Goal: Task Accomplishment & Management: Complete application form

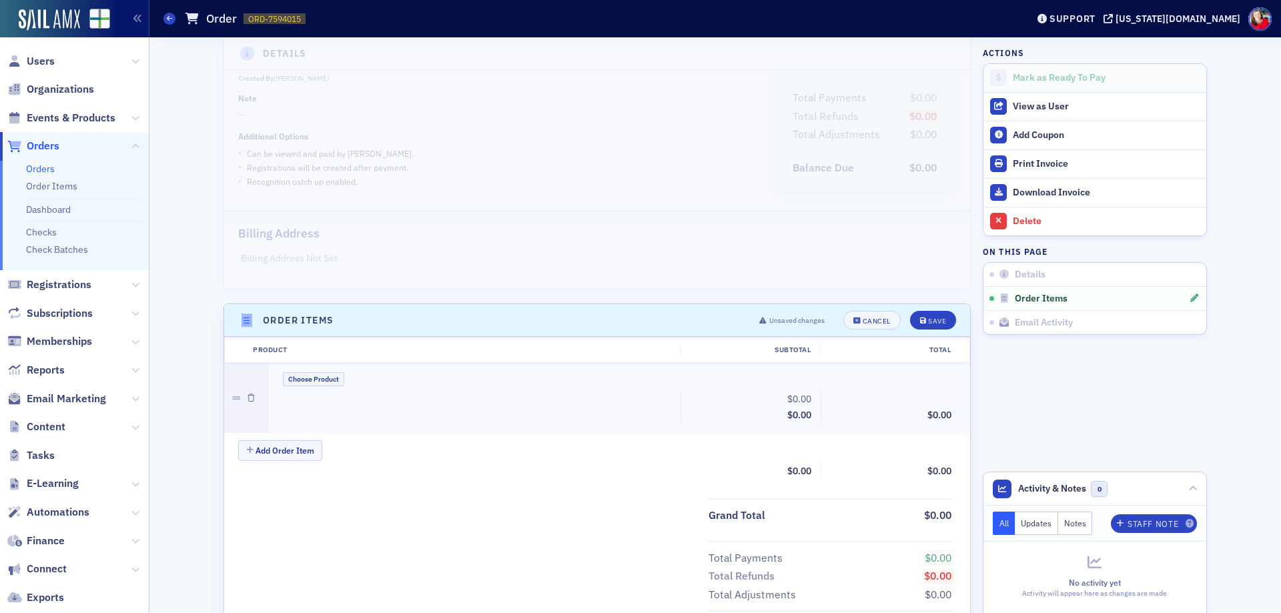
scroll to position [200, 0]
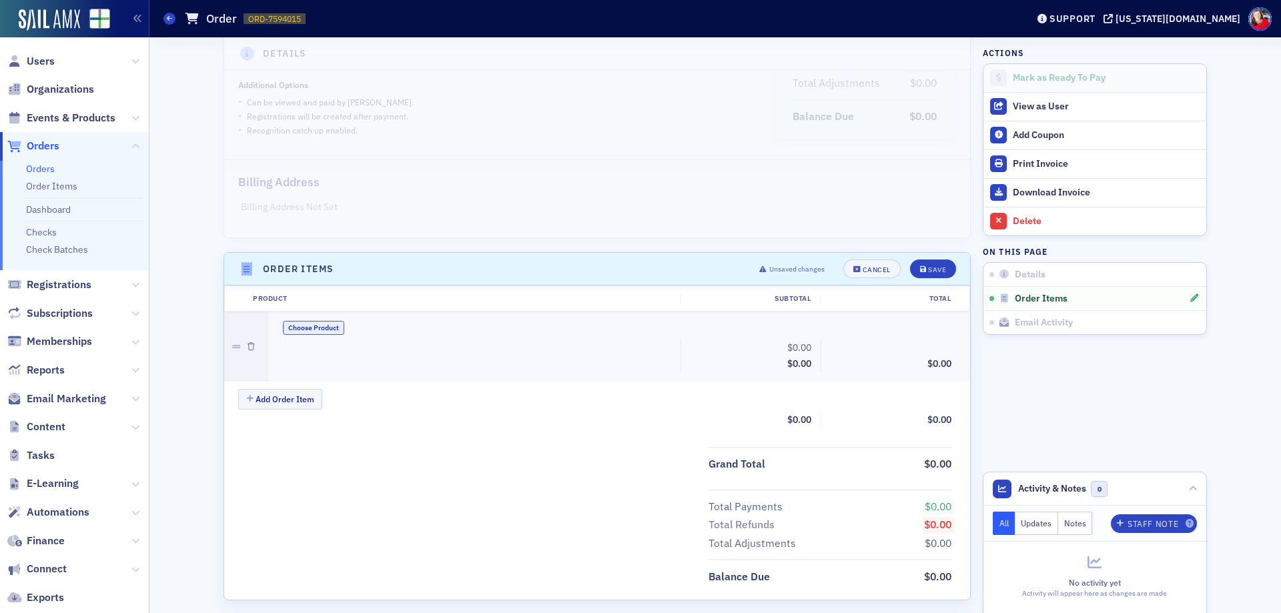
click at [295, 332] on button "Choose Product" at bounding box center [313, 328] width 61 height 14
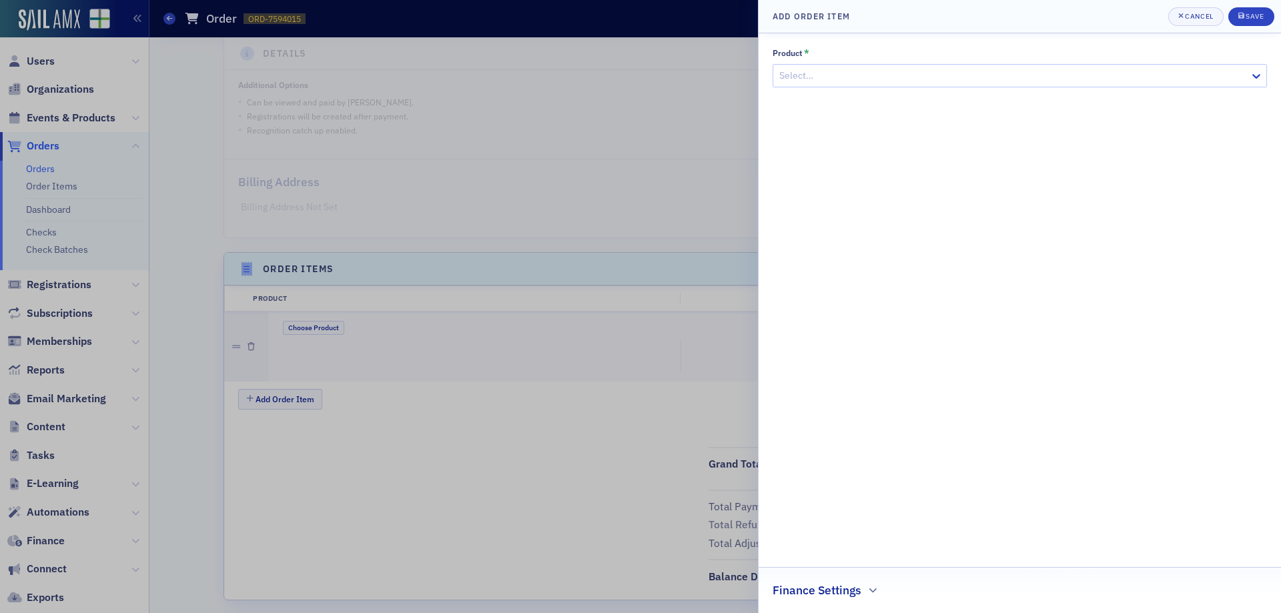
click at [906, 81] on div at bounding box center [1013, 75] width 470 height 17
type input "sponsor"
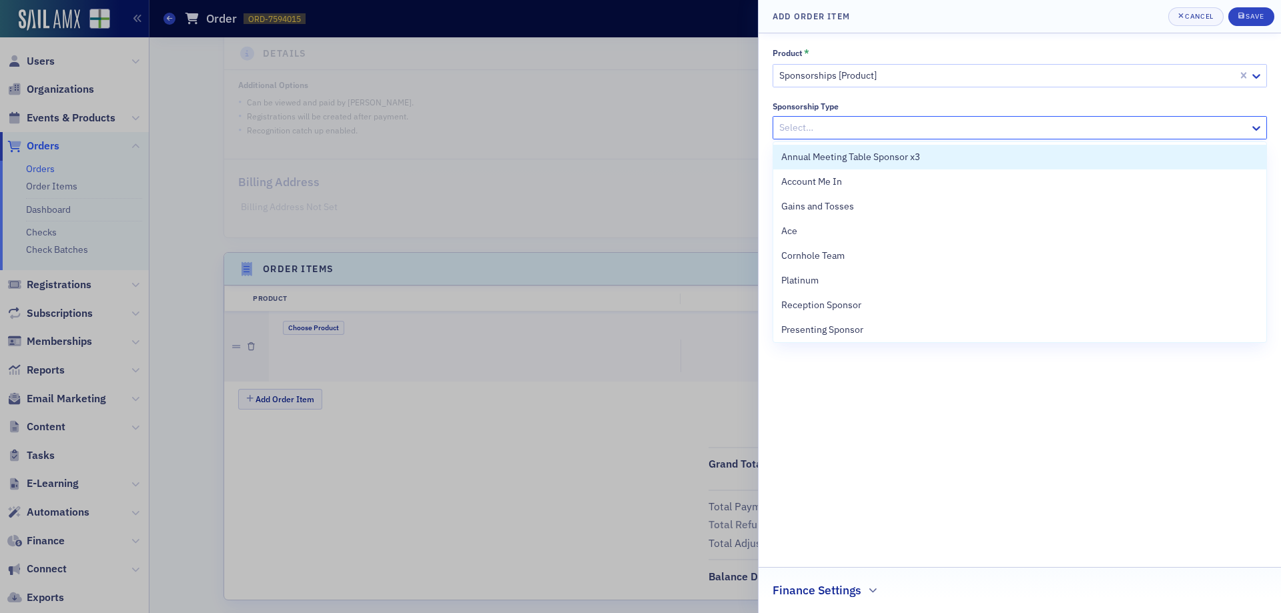
click at [894, 125] on div at bounding box center [1013, 127] width 470 height 17
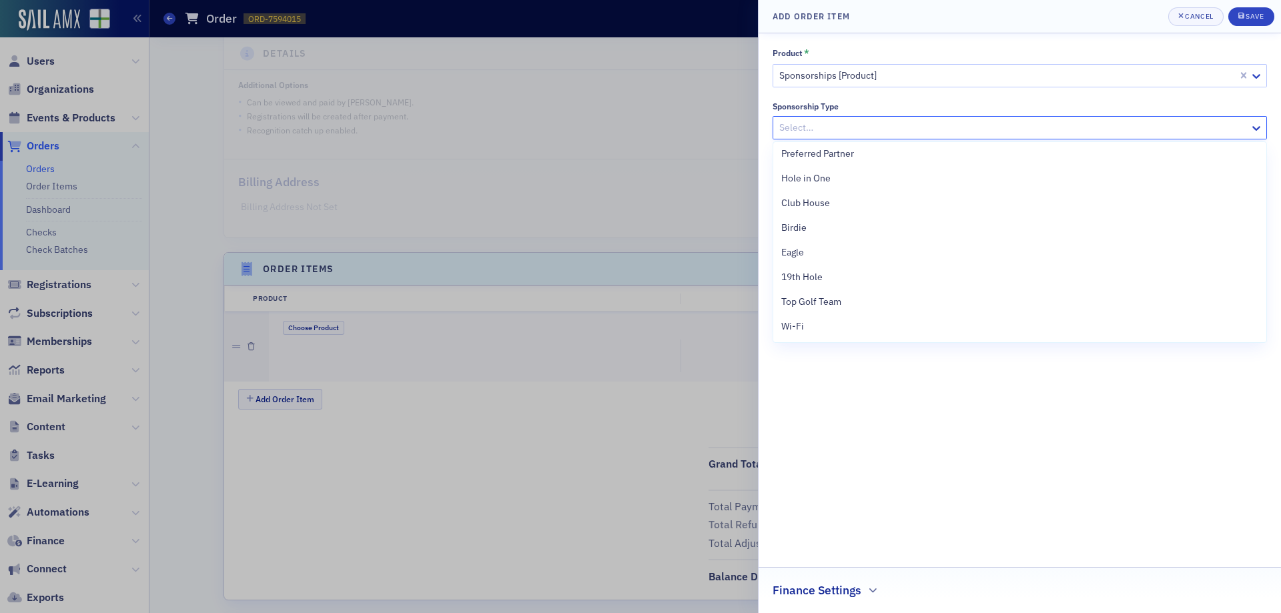
scroll to position [333, 0]
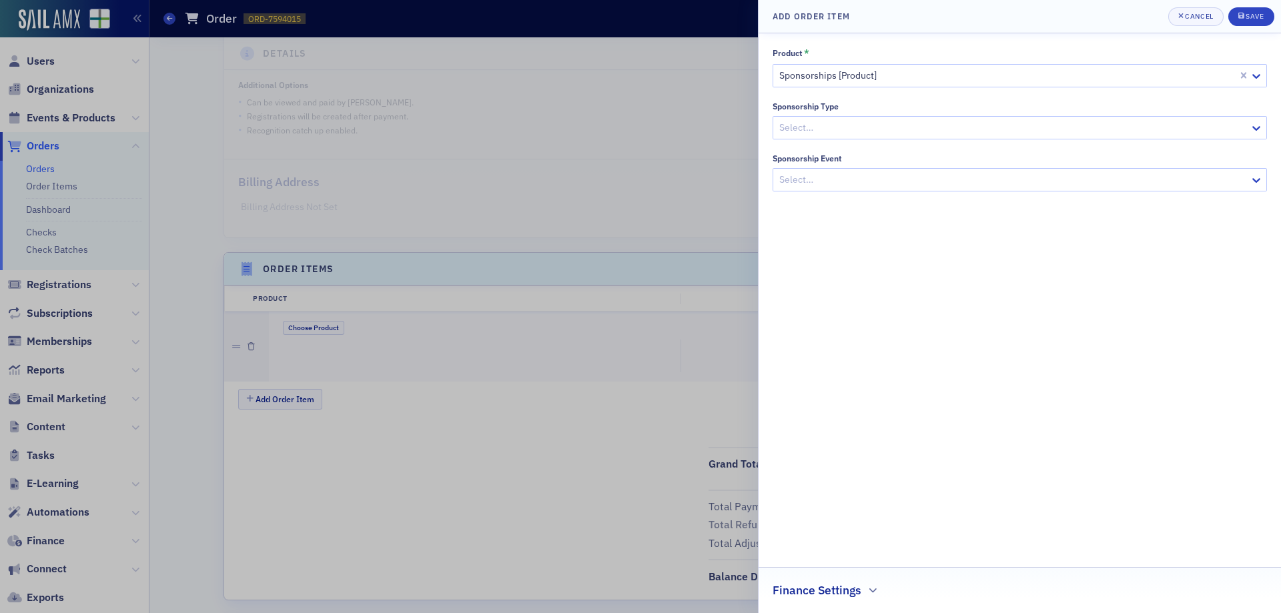
click at [1250, 102] on div "Sponsorship Type" at bounding box center [1019, 106] width 494 height 10
click at [1033, 180] on div at bounding box center [1013, 179] width 470 height 17
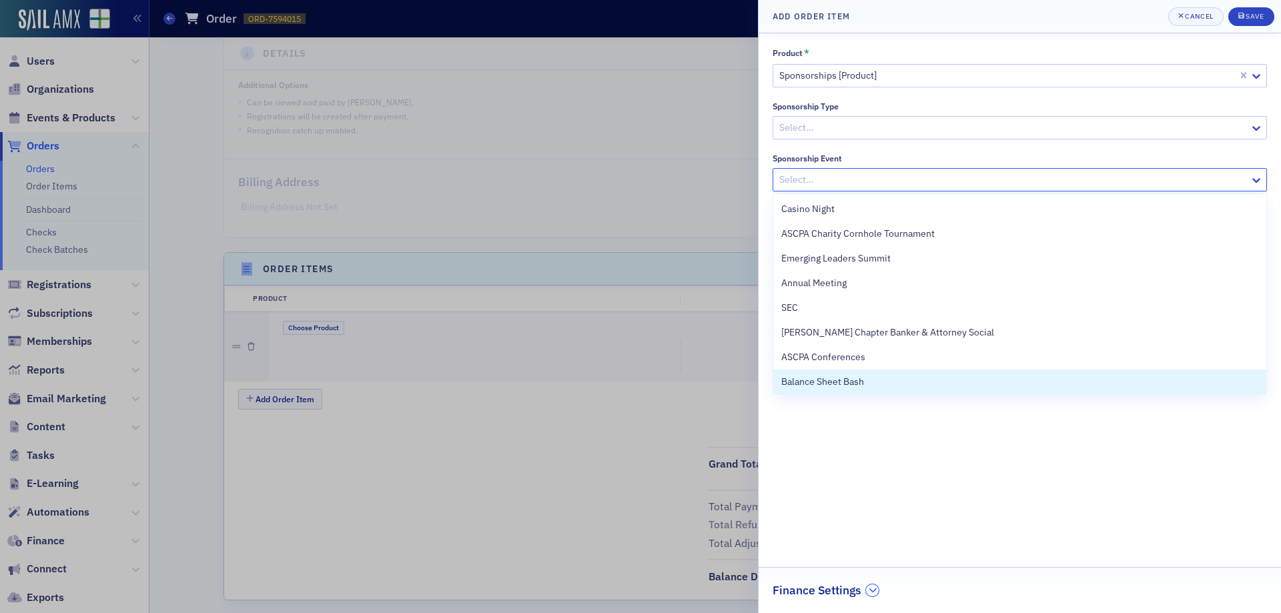
click at [872, 593] on icon "button" at bounding box center [872, 590] width 8 height 8
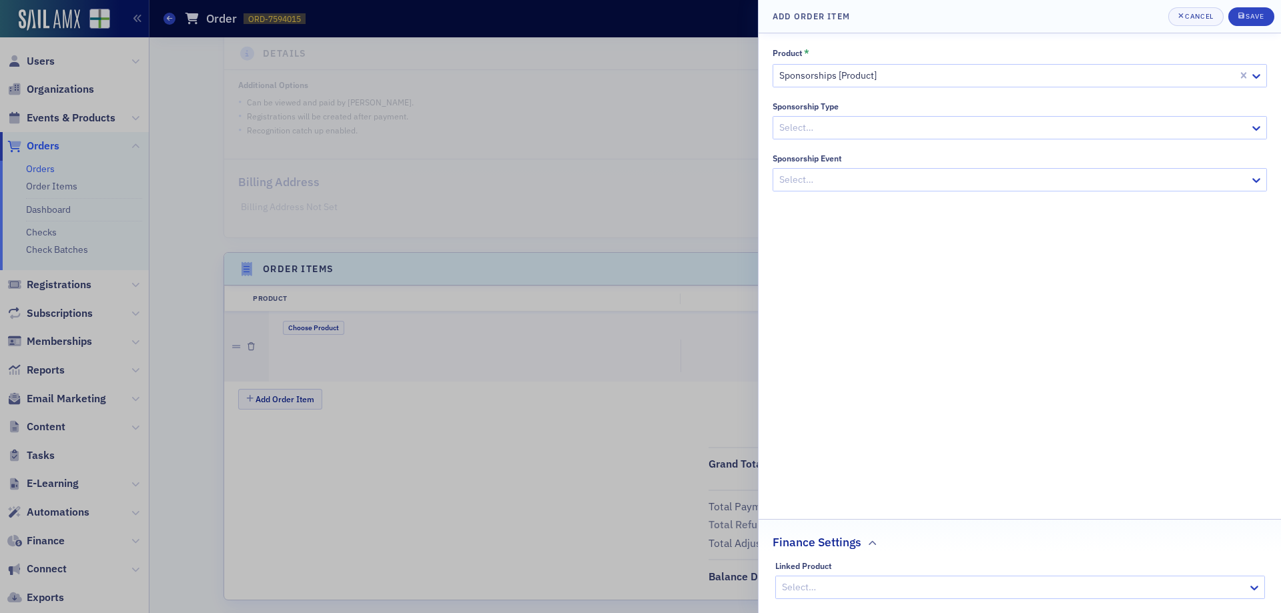
click at [871, 178] on div at bounding box center [1013, 179] width 470 height 17
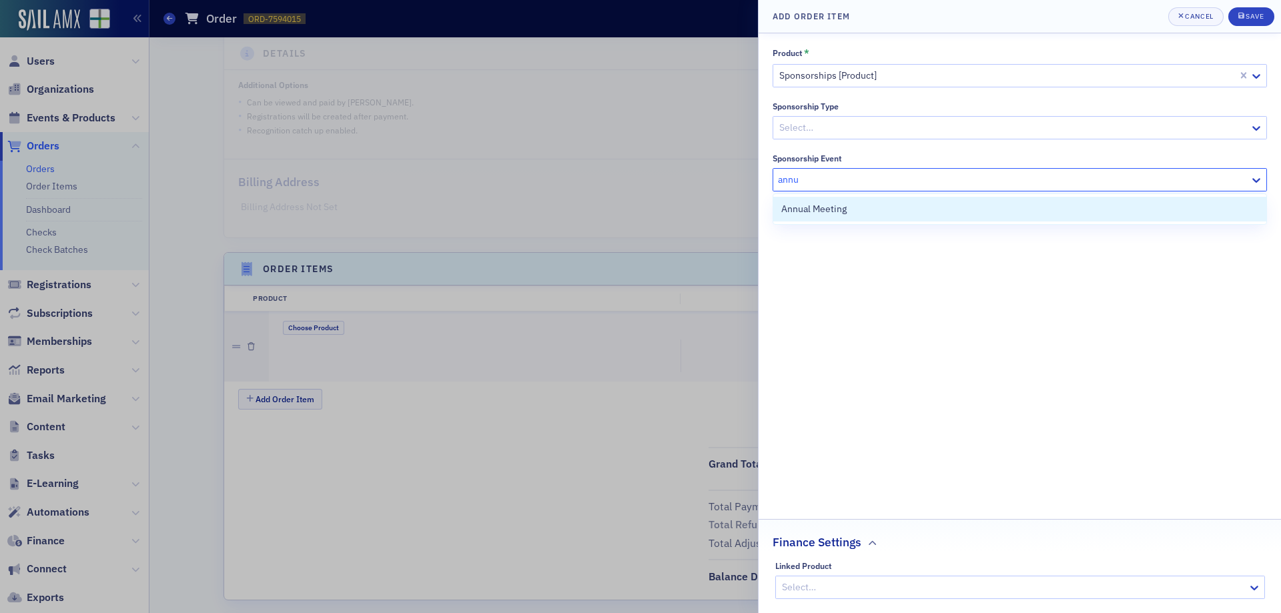
type input "annua"
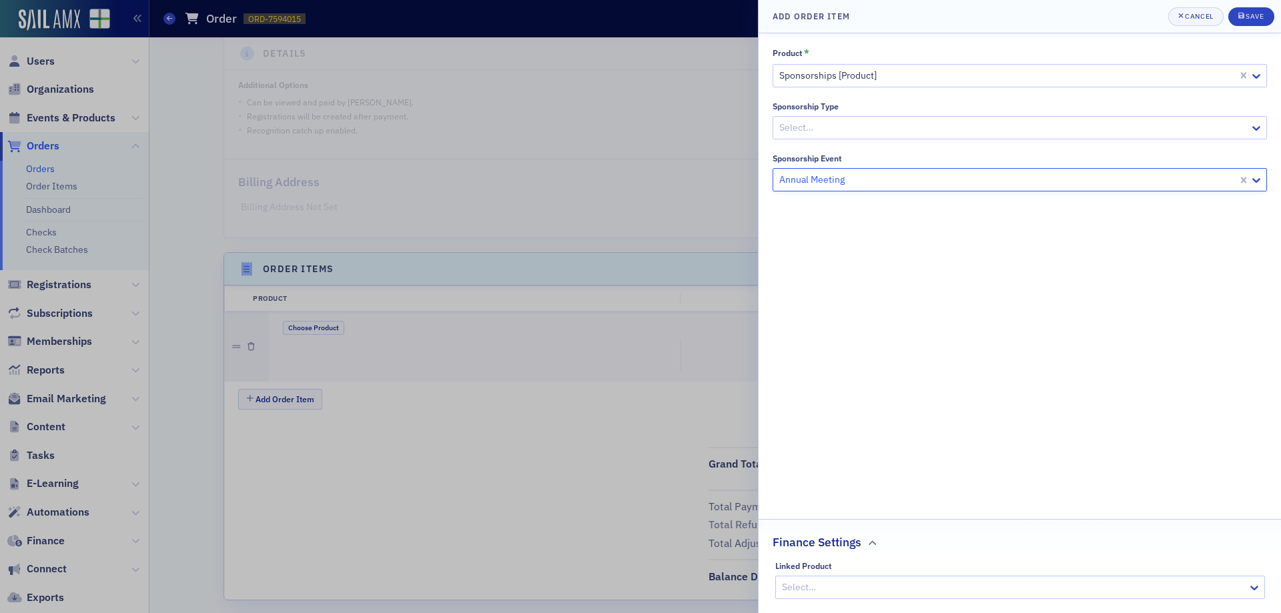
click at [853, 590] on div at bounding box center [1013, 587] width 466 height 17
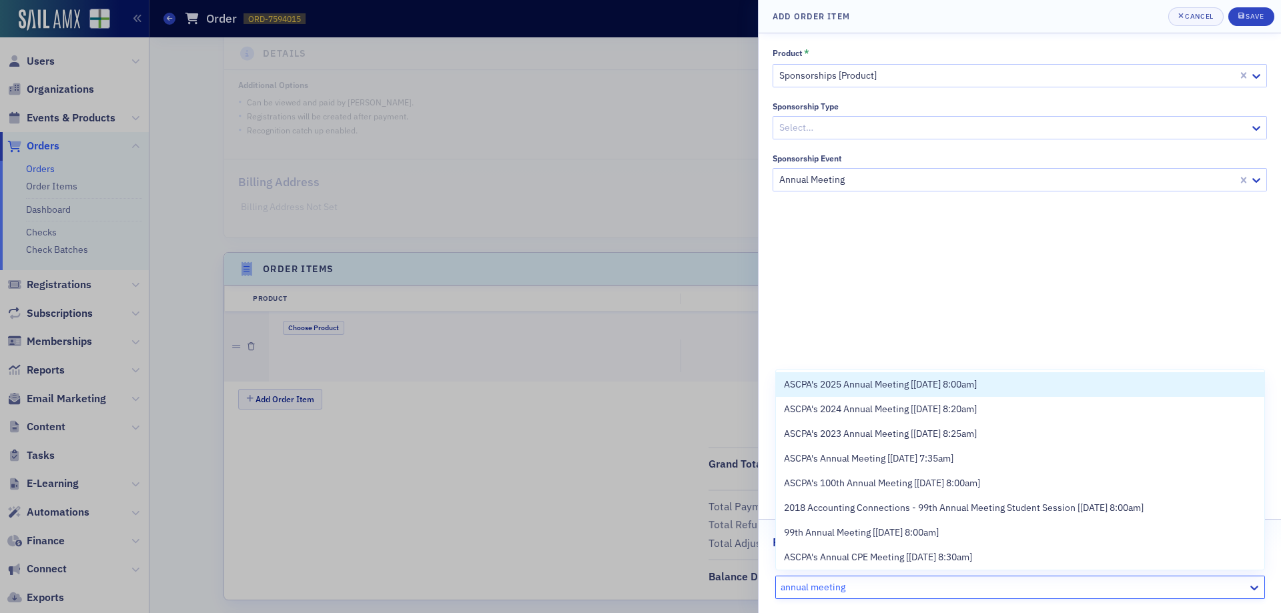
type input "annual meeting"
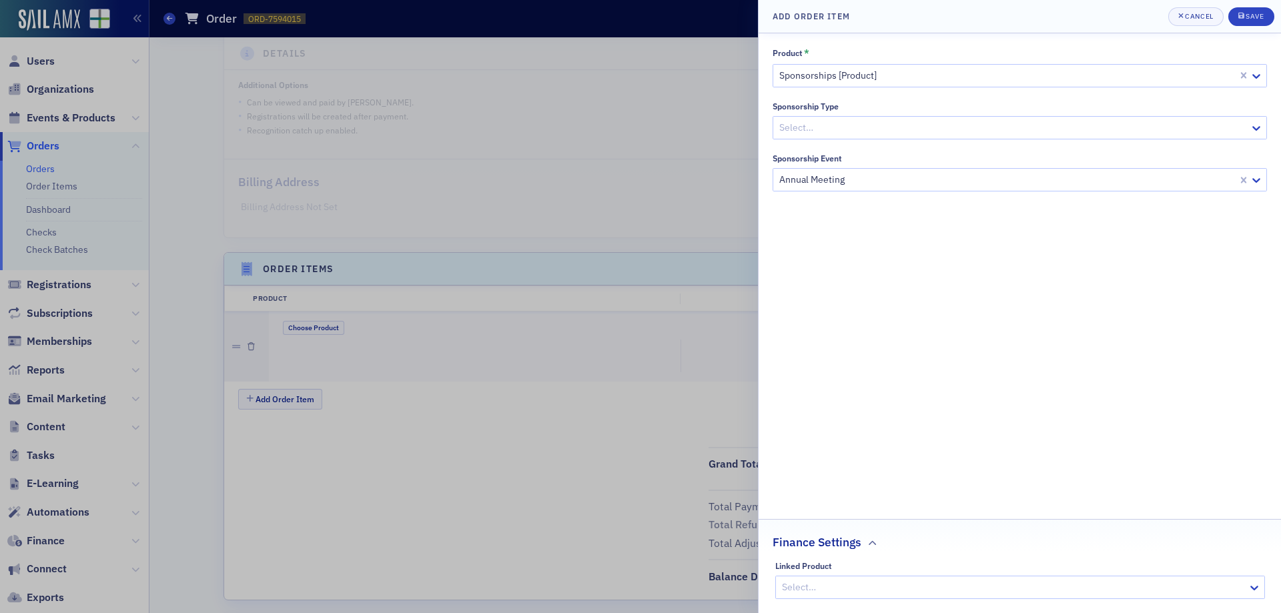
click at [917, 250] on div "Product * Sponsorships [Product] Sponsorship Type Select… Sponsorship Event Ann…" at bounding box center [1019, 323] width 494 height 552
click at [1180, 22] on button "Cancel" at bounding box center [1195, 16] width 55 height 19
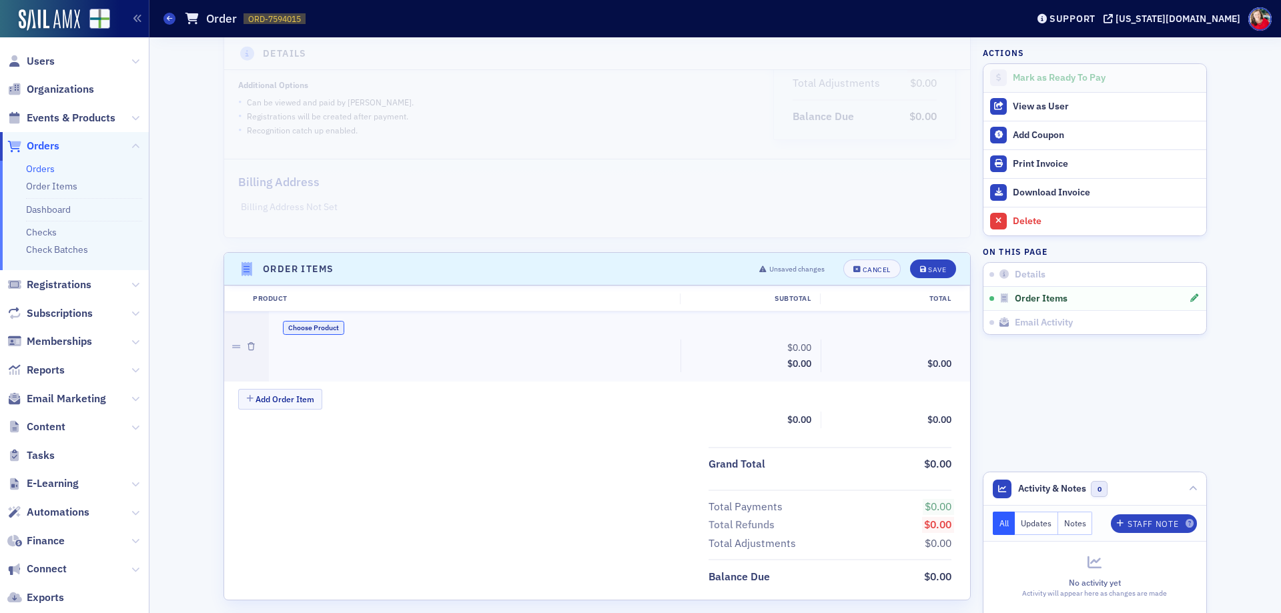
click at [294, 333] on button "Choose Product" at bounding box center [313, 328] width 61 height 14
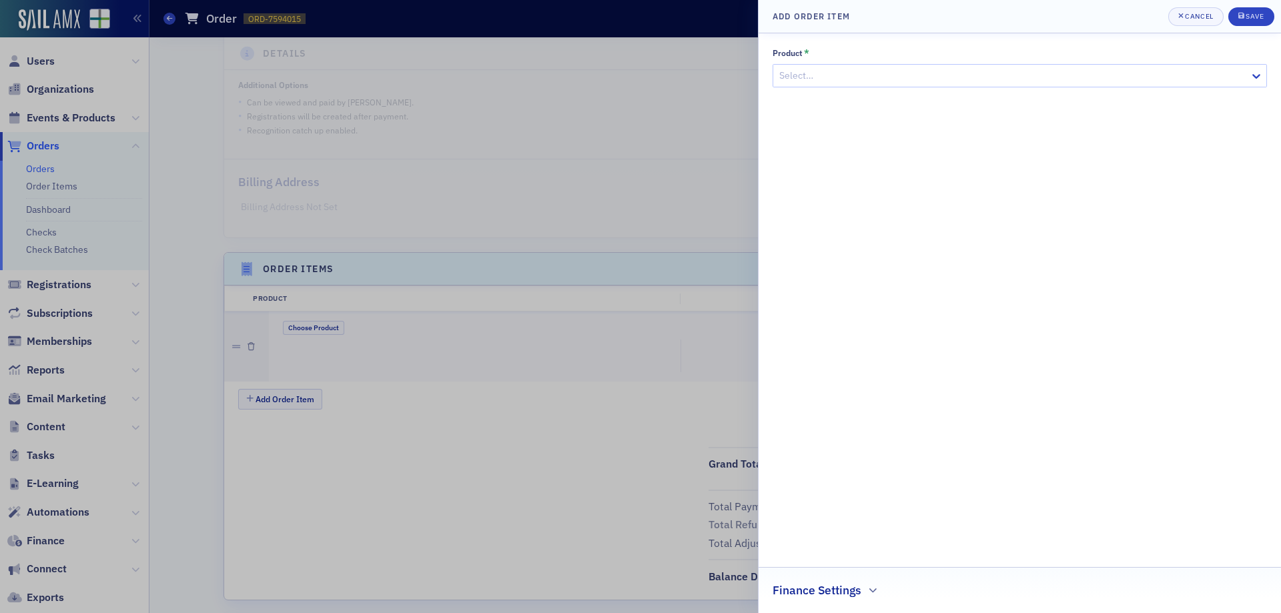
click at [844, 83] on div at bounding box center [1013, 75] width 470 height 17
type input "spons"
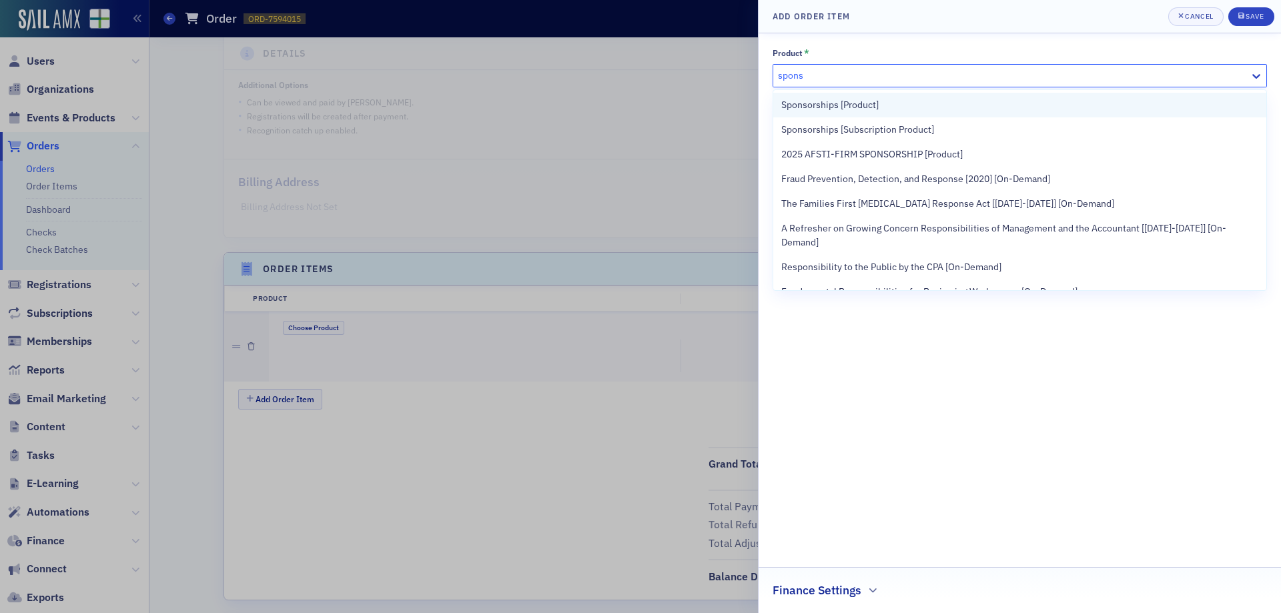
click at [839, 101] on span "Sponsorships [Product]" at bounding box center [829, 105] width 97 height 14
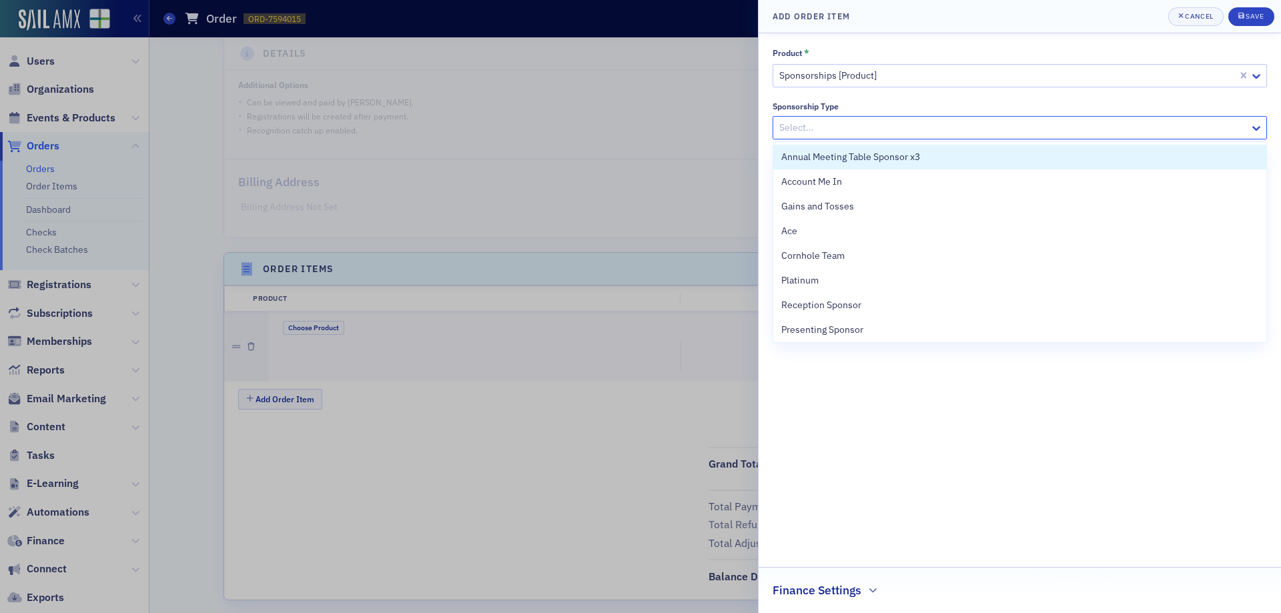
click at [842, 128] on div at bounding box center [1013, 127] width 470 height 17
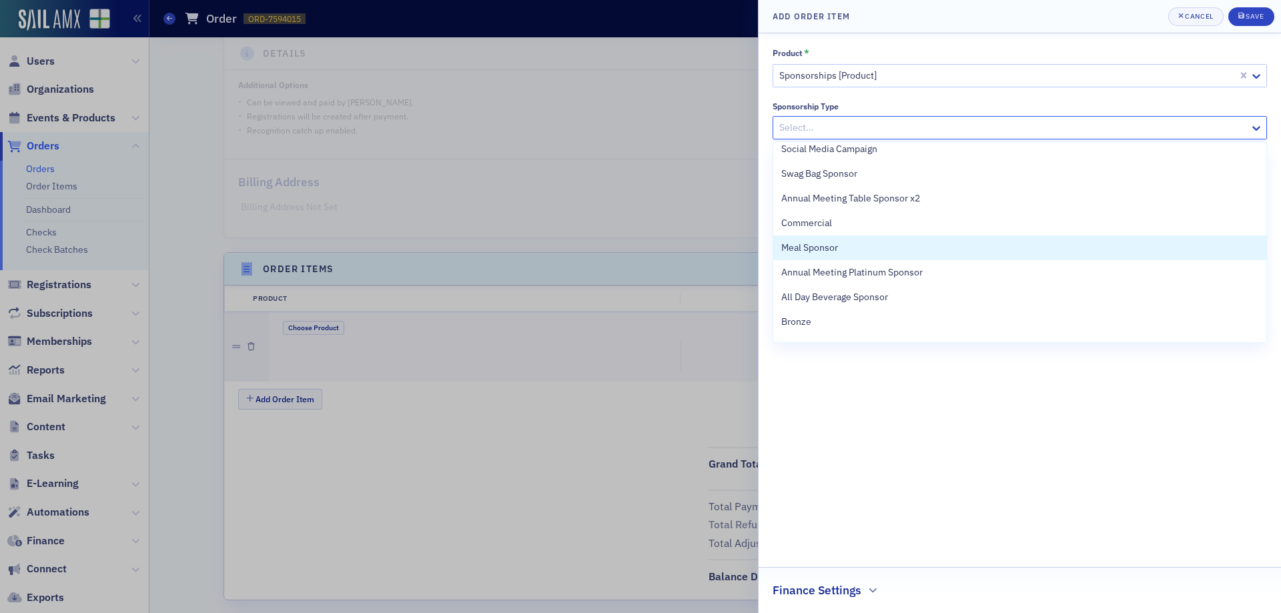
scroll to position [620, 0]
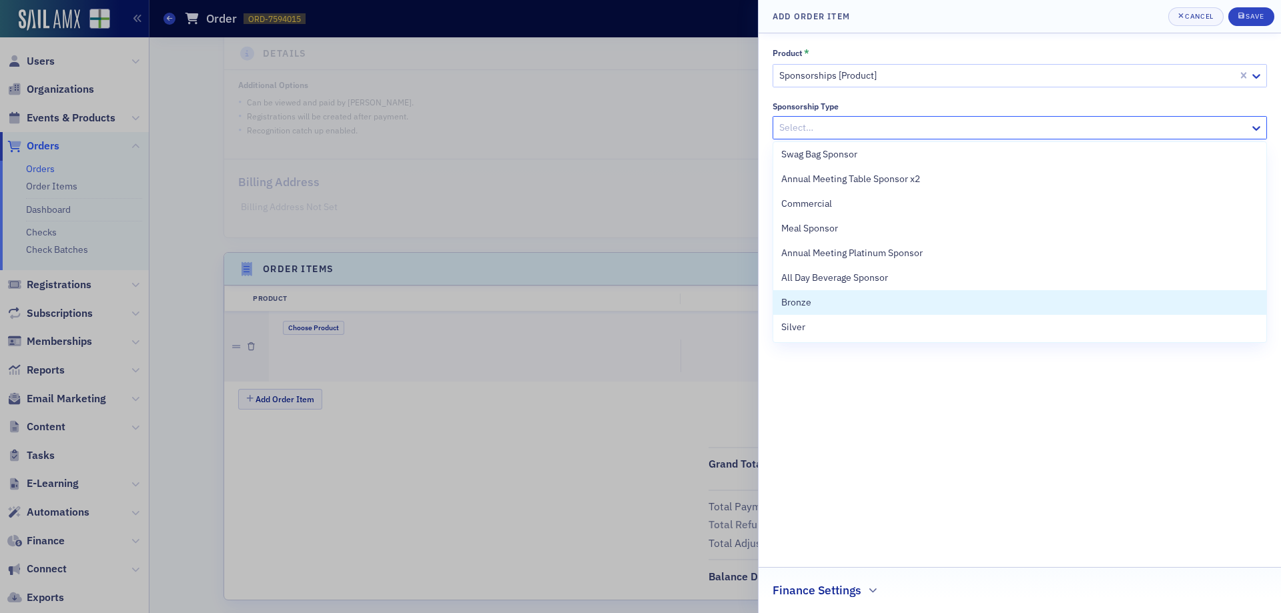
click at [826, 462] on div "Product * Sponsorships [Product] Sponsorship Type 33 results available. Use Up …" at bounding box center [1019, 323] width 494 height 552
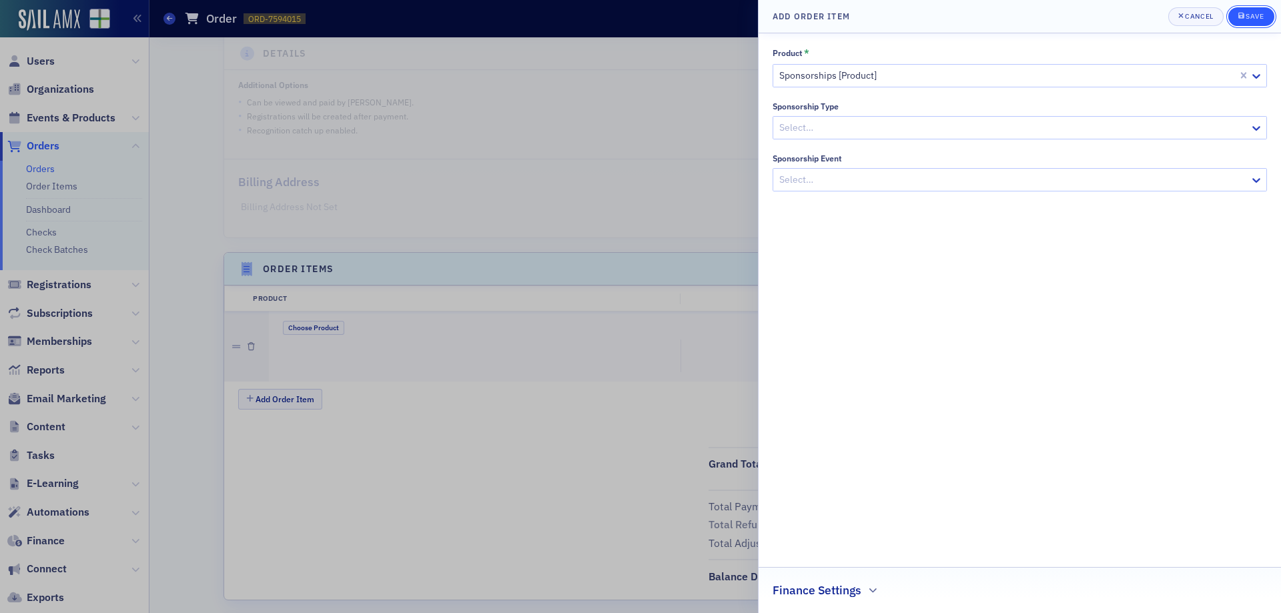
click at [1246, 13] on div "Save" at bounding box center [1254, 16] width 18 height 7
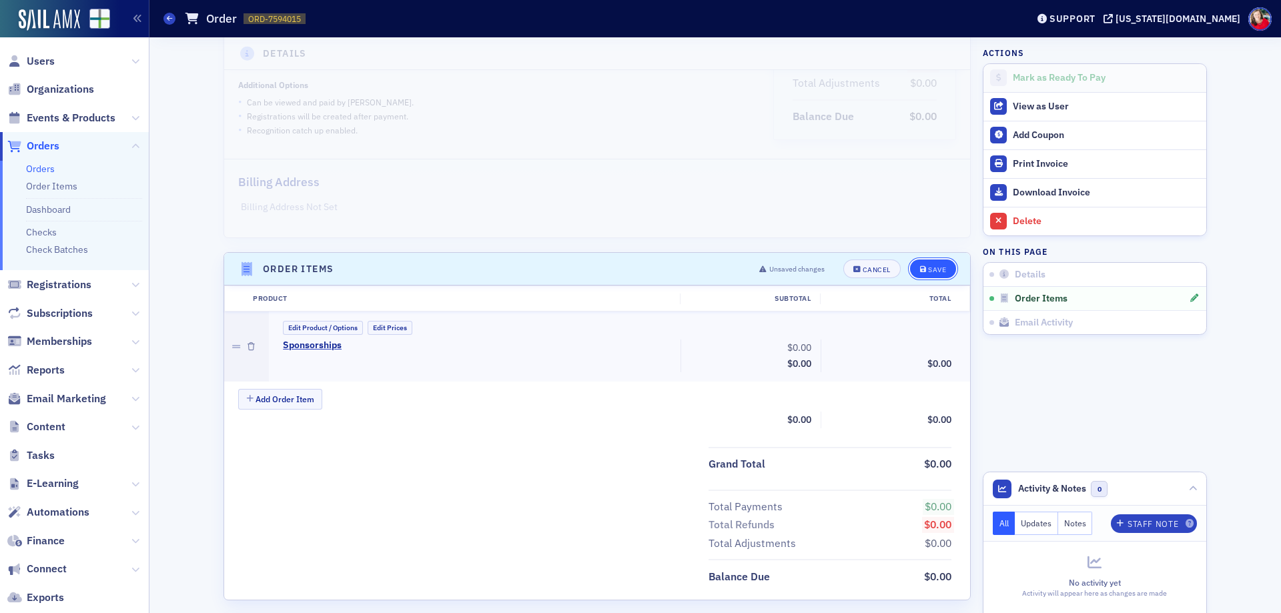
click at [931, 275] on button "Save" at bounding box center [933, 268] width 46 height 19
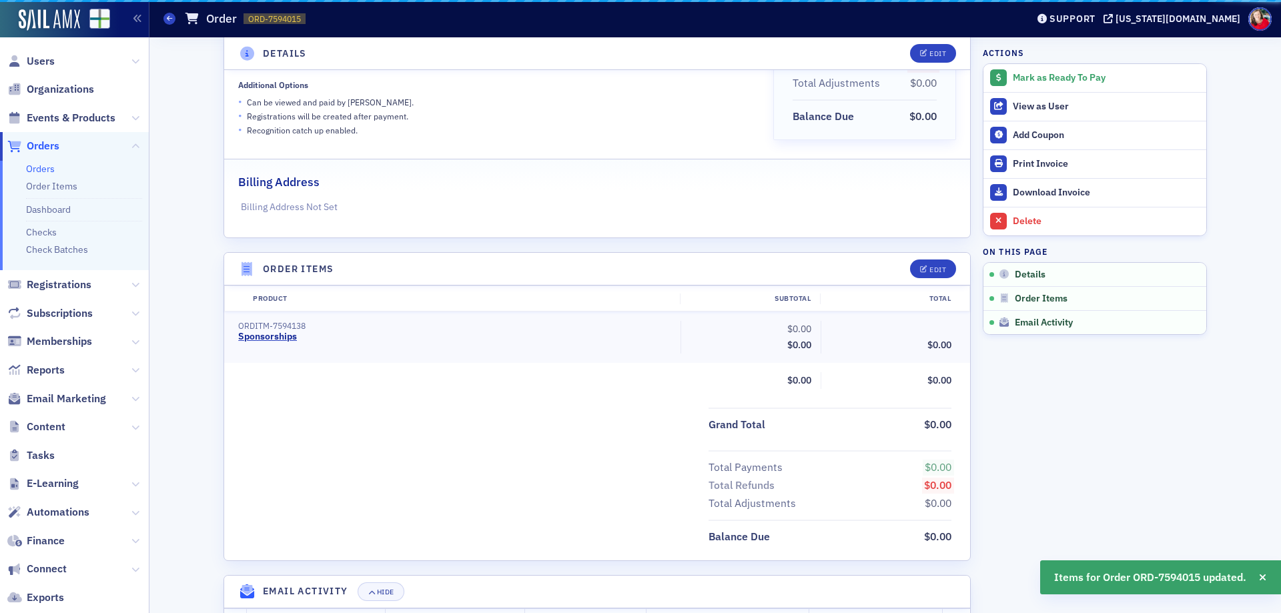
scroll to position [240, 0]
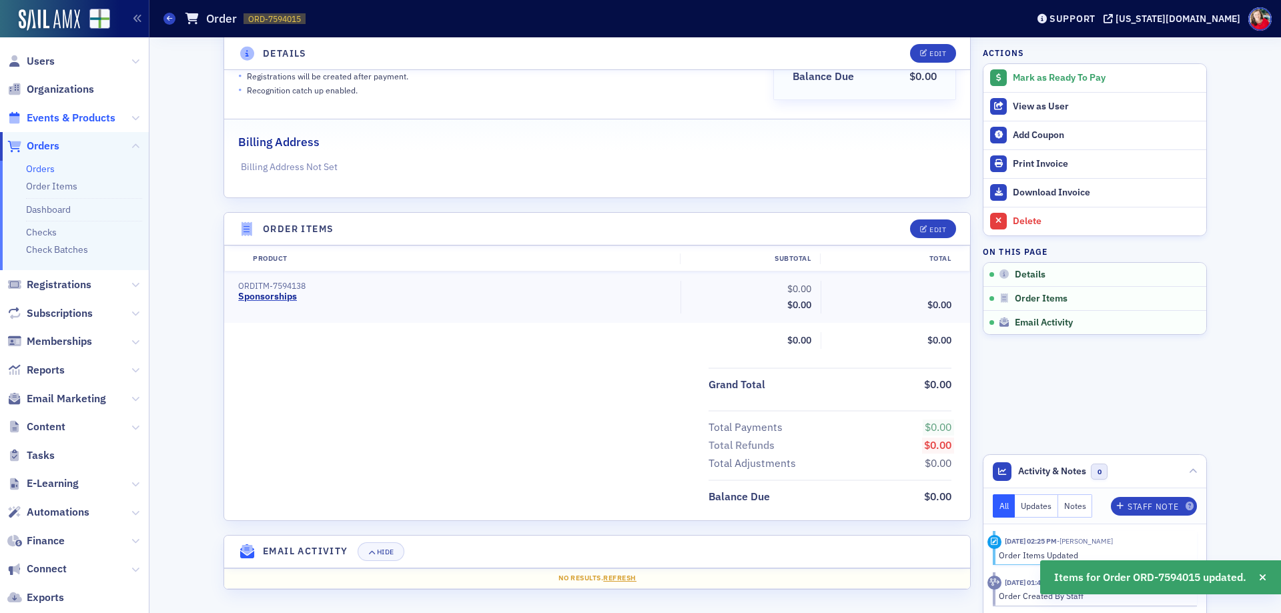
click at [86, 116] on span "Events & Products" at bounding box center [71, 118] width 89 height 15
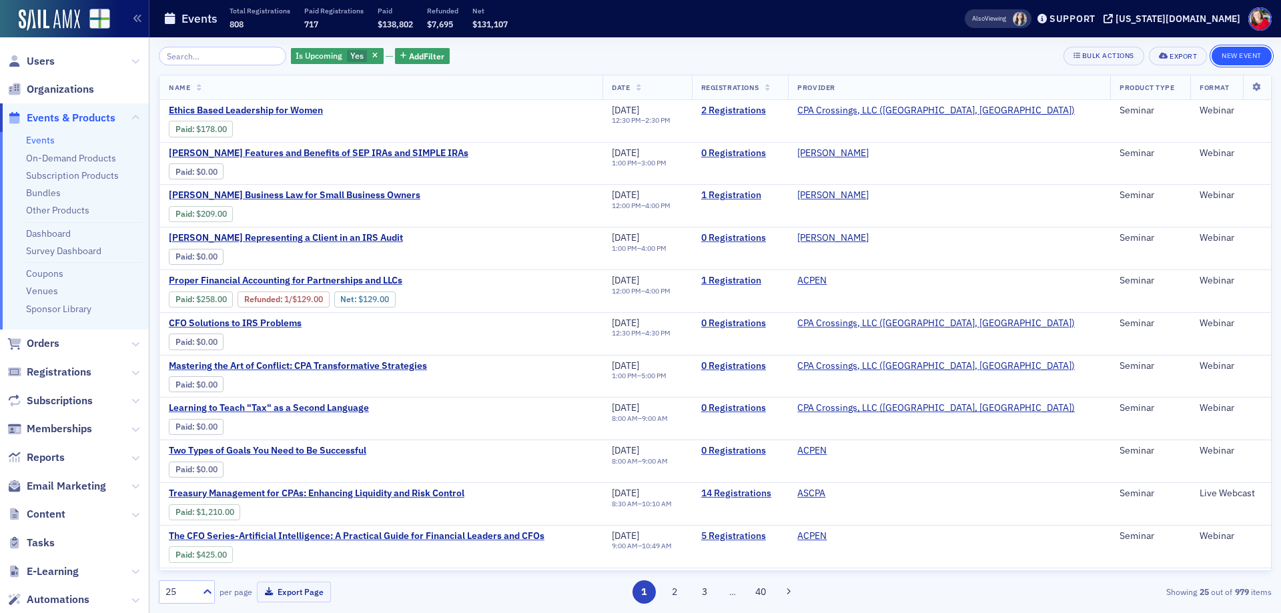
click at [1230, 55] on button "New Event" at bounding box center [1241, 56] width 60 height 19
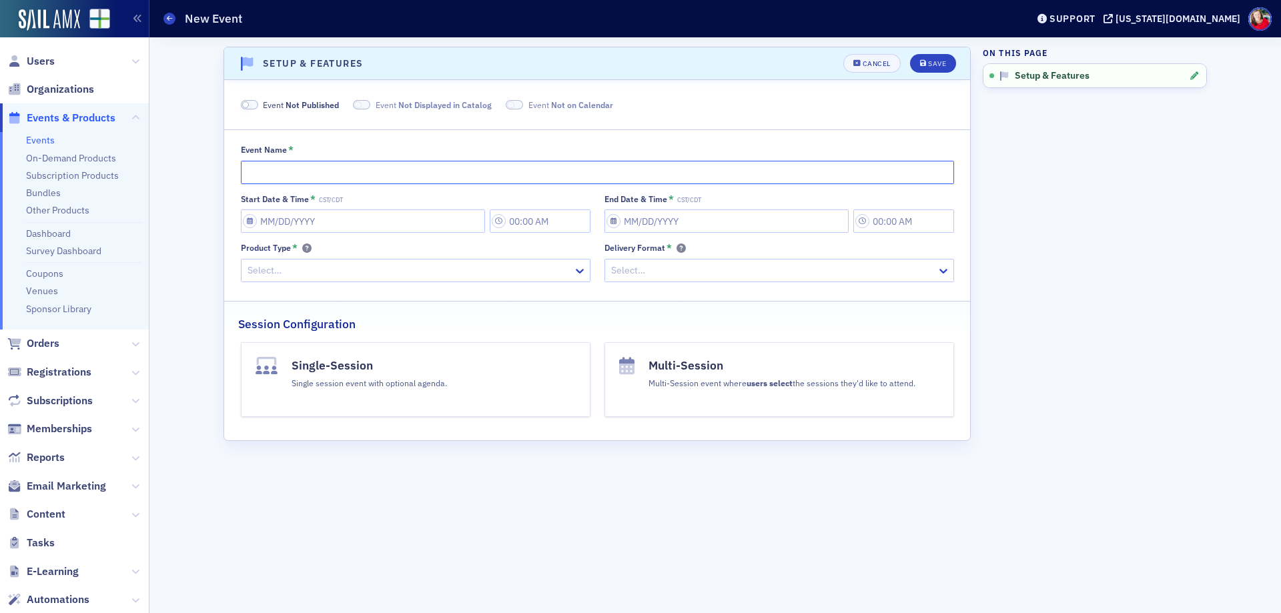
click at [294, 175] on input "Event Name *" at bounding box center [597, 172] width 713 height 23
type input "2025 YCPA-FPA Social"
click at [301, 227] on input "Start Date & Time * CST/CDT" at bounding box center [363, 220] width 244 height 23
select select "7"
select select "2025"
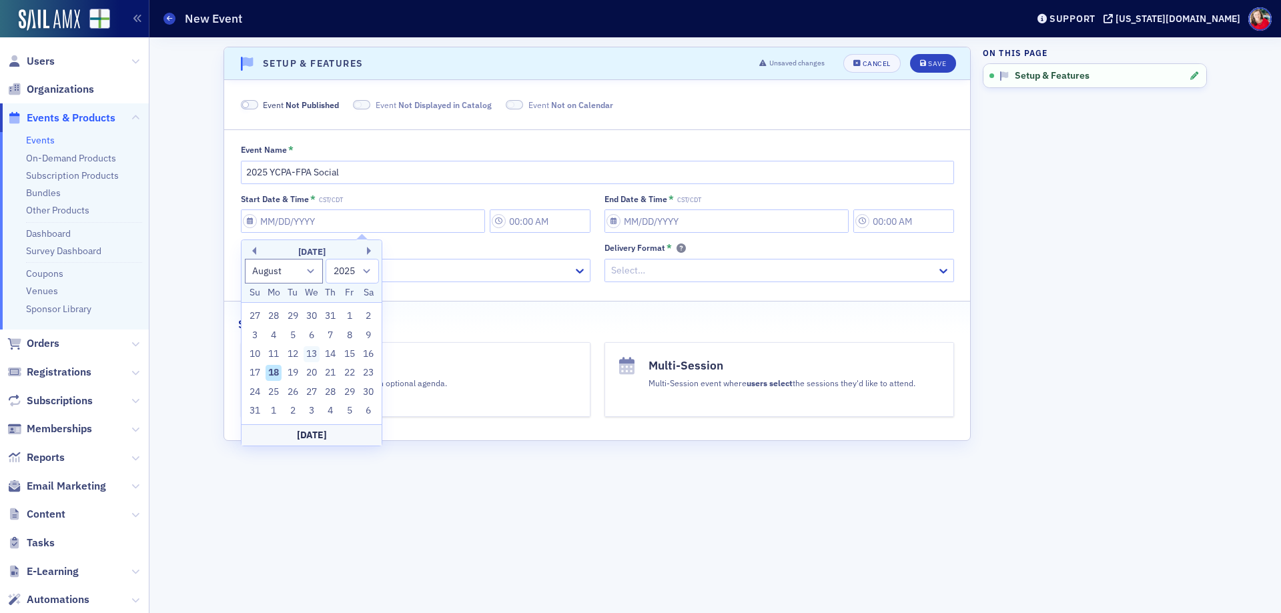
click at [317, 353] on div "13" at bounding box center [311, 354] width 16 height 16
type input "08/13/2025"
type input "2:00 PM"
type input "08/13/2025"
type input "3:00 PM"
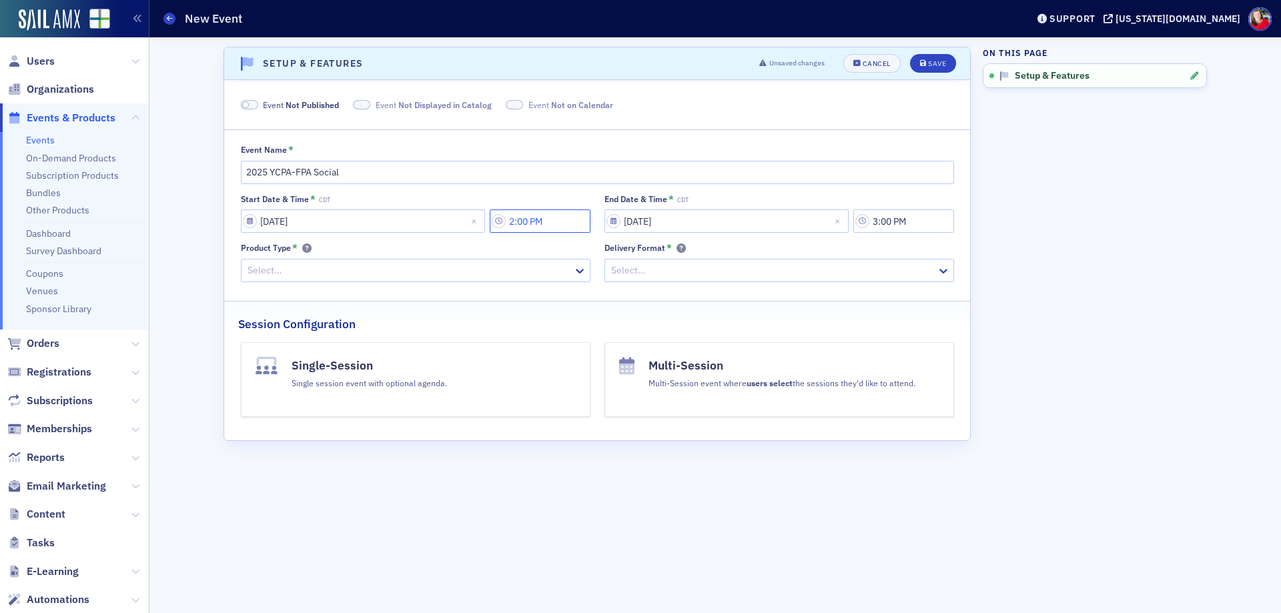
click at [525, 219] on input "2:00 PM" at bounding box center [540, 220] width 101 height 23
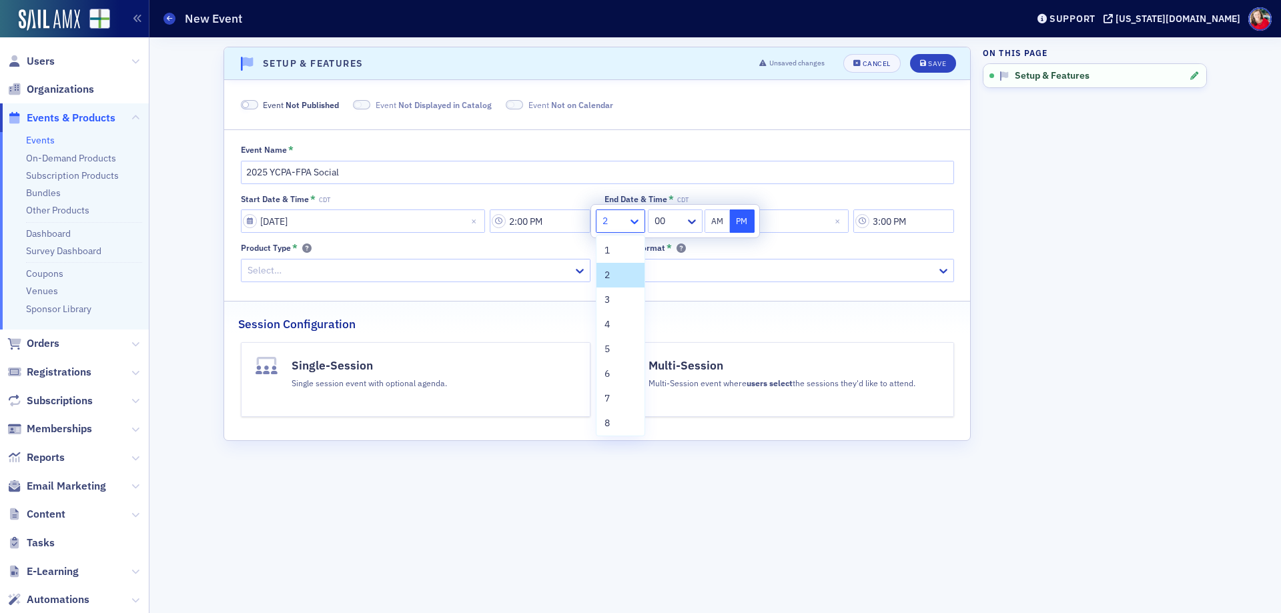
click at [634, 222] on icon at bounding box center [634, 221] width 13 height 13
click at [620, 329] on div "4" at bounding box center [620, 324] width 32 height 14
type input "4:00 PM"
click at [468, 269] on div at bounding box center [408, 270] width 325 height 17
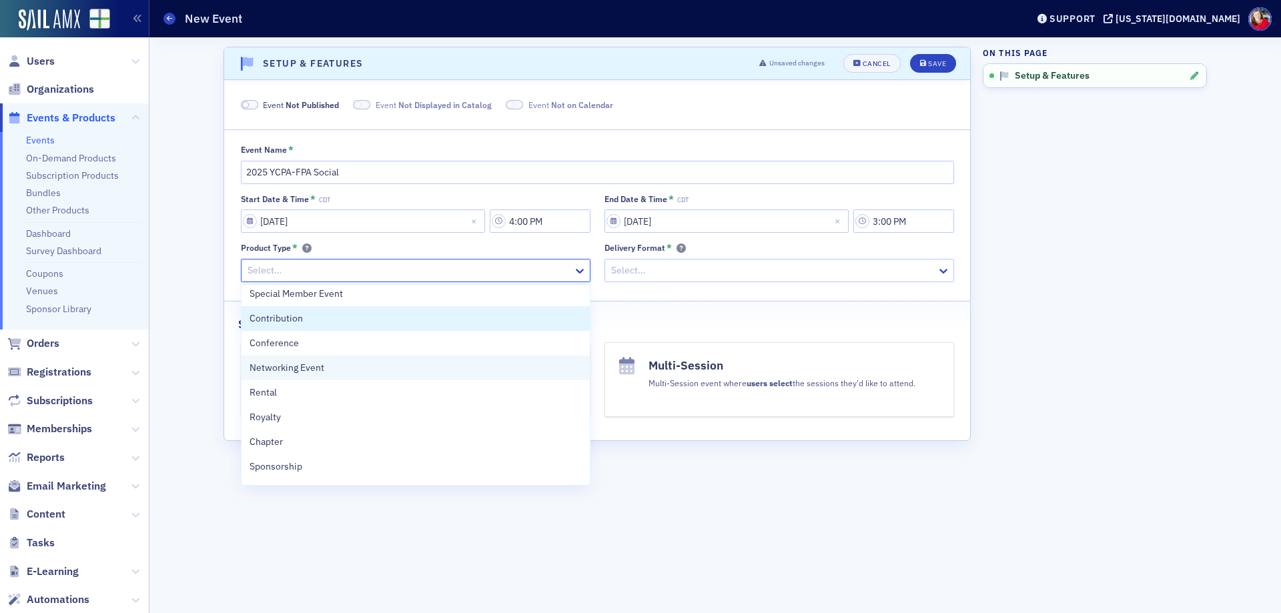
scroll to position [299, 0]
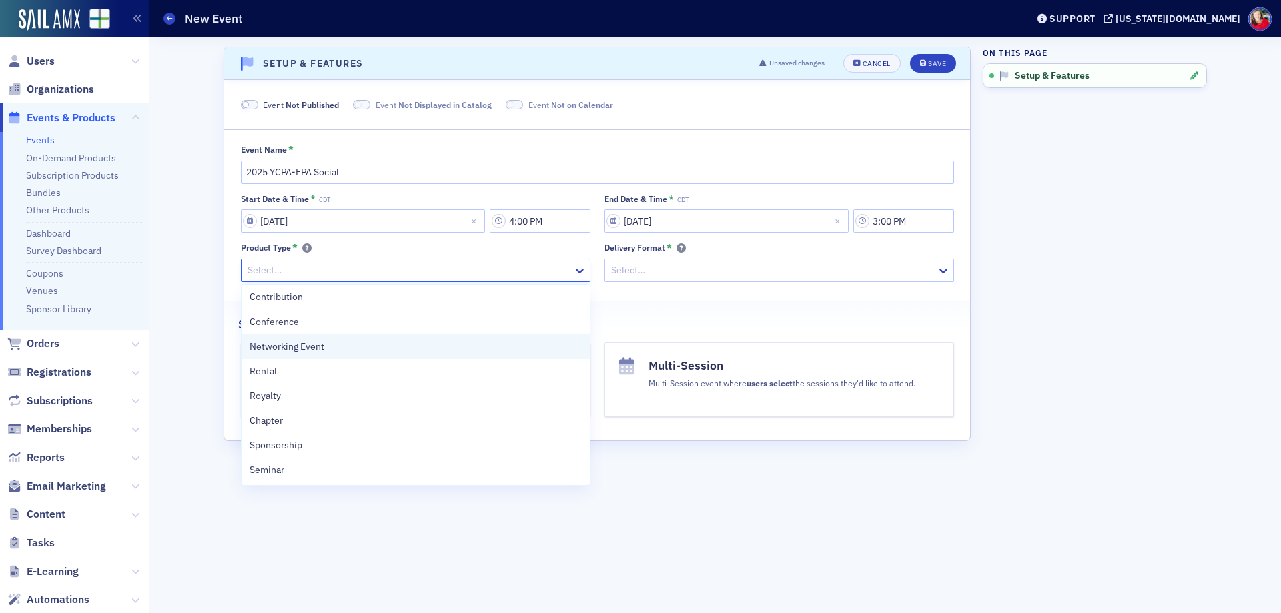
click at [327, 347] on div "Networking Event" at bounding box center [415, 346] width 332 height 14
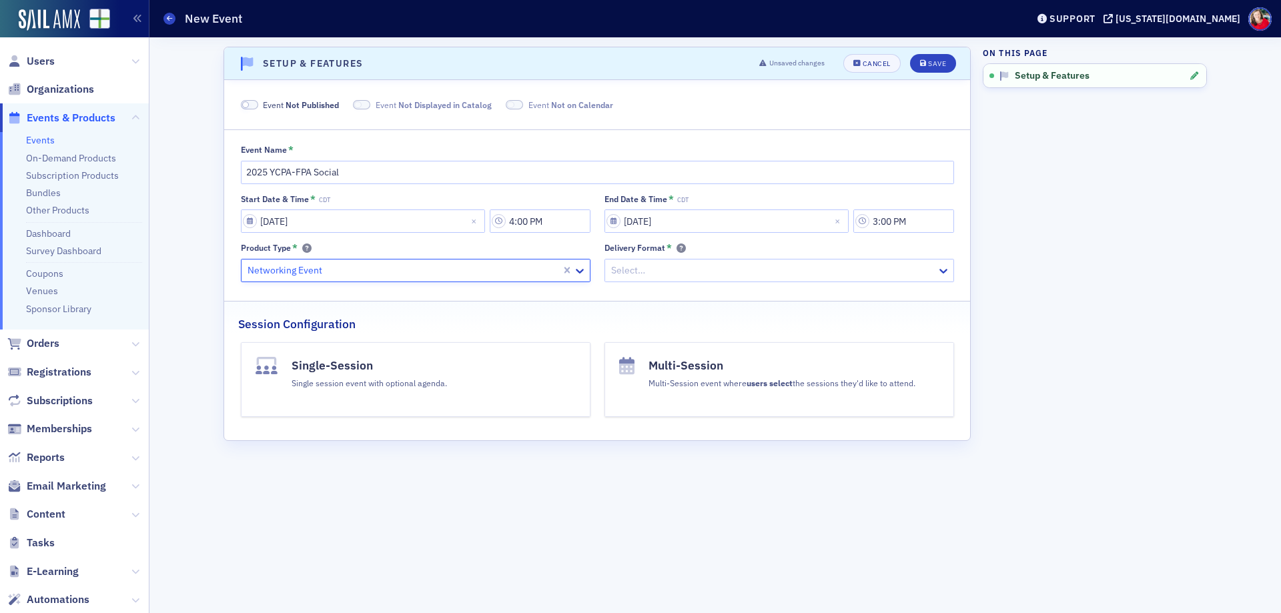
click at [665, 273] on div at bounding box center [772, 270] width 325 height 17
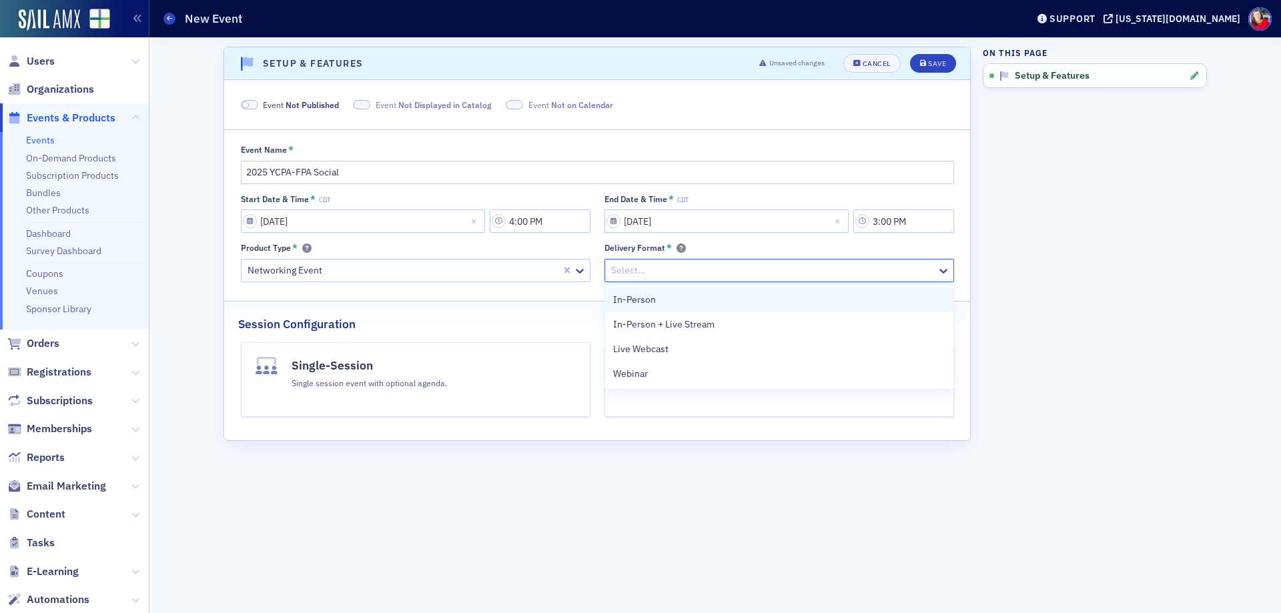
click at [653, 301] on span "In-Person" at bounding box center [634, 300] width 43 height 14
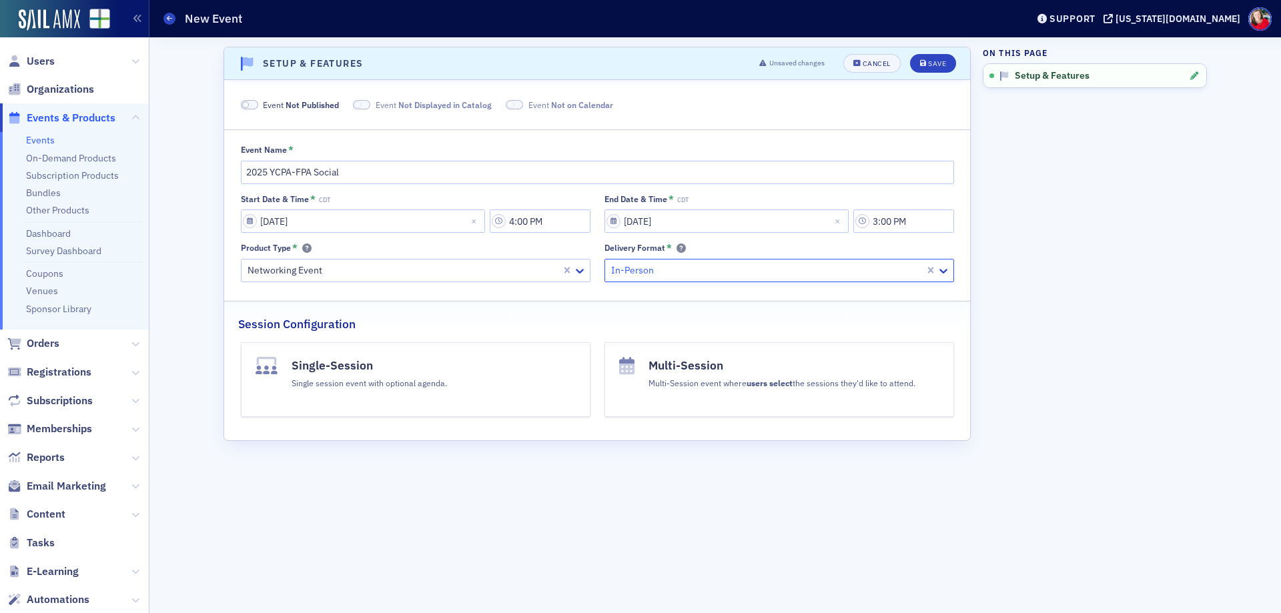
click at [387, 374] on div "Single session event with optional agenda." at bounding box center [368, 381] width 155 height 15
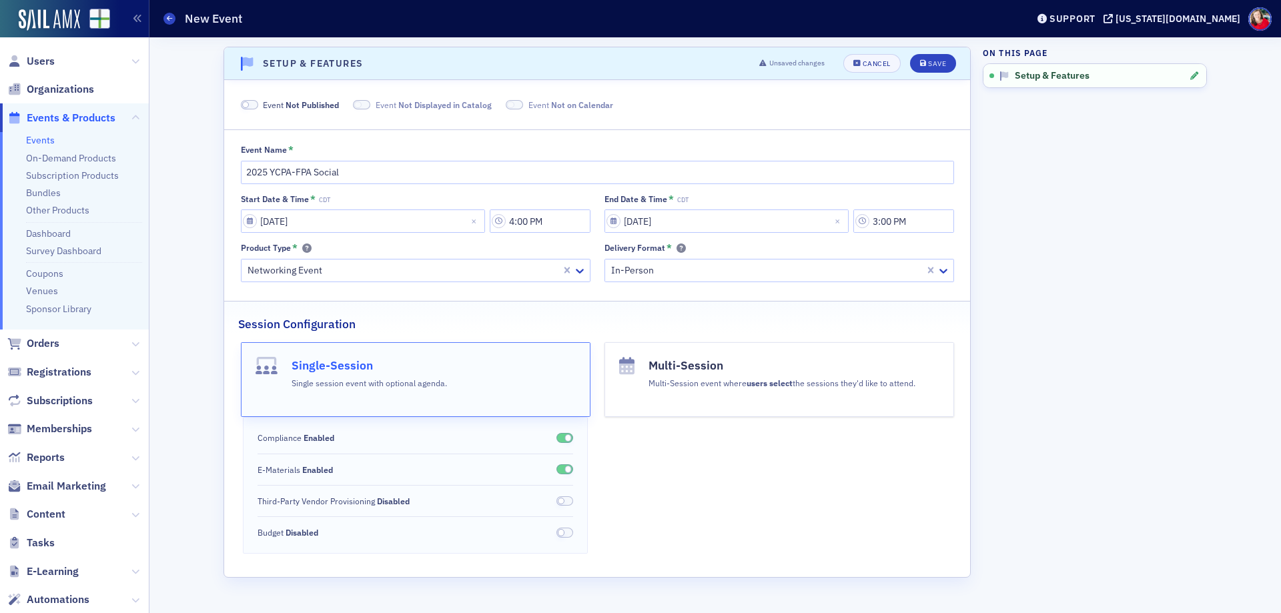
click at [569, 469] on span at bounding box center [567, 469] width 7 height 7
click at [566, 440] on span at bounding box center [567, 437] width 7 height 7
click at [942, 62] on div "Save" at bounding box center [937, 63] width 18 height 7
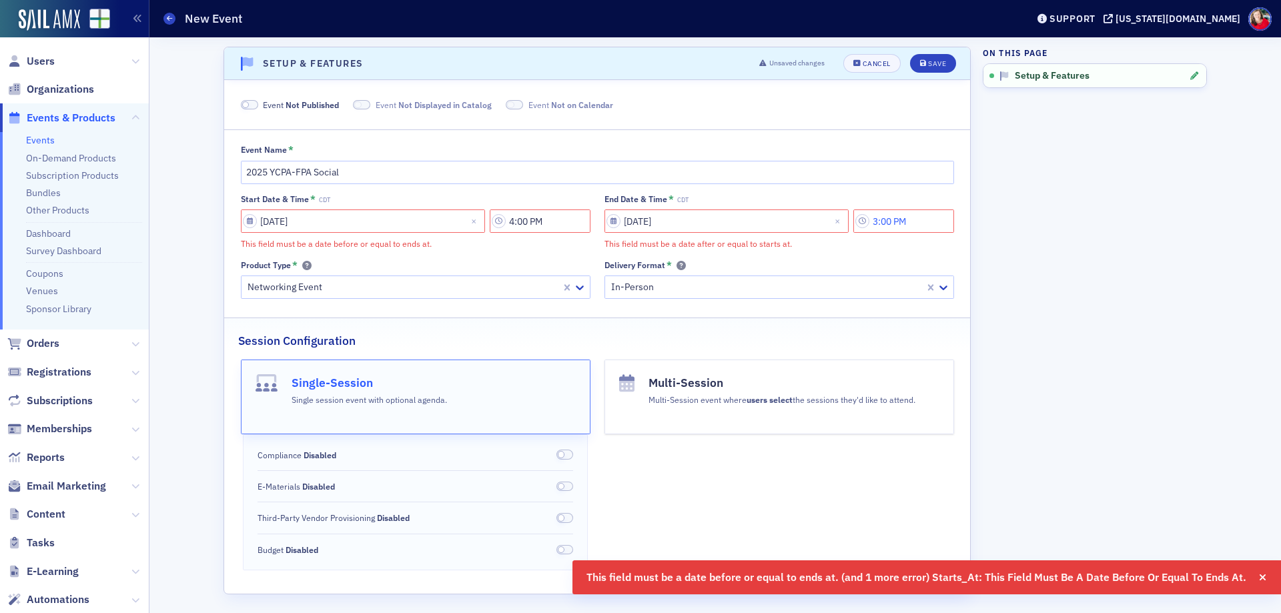
click at [890, 223] on input "3:00 PM" at bounding box center [903, 220] width 101 height 23
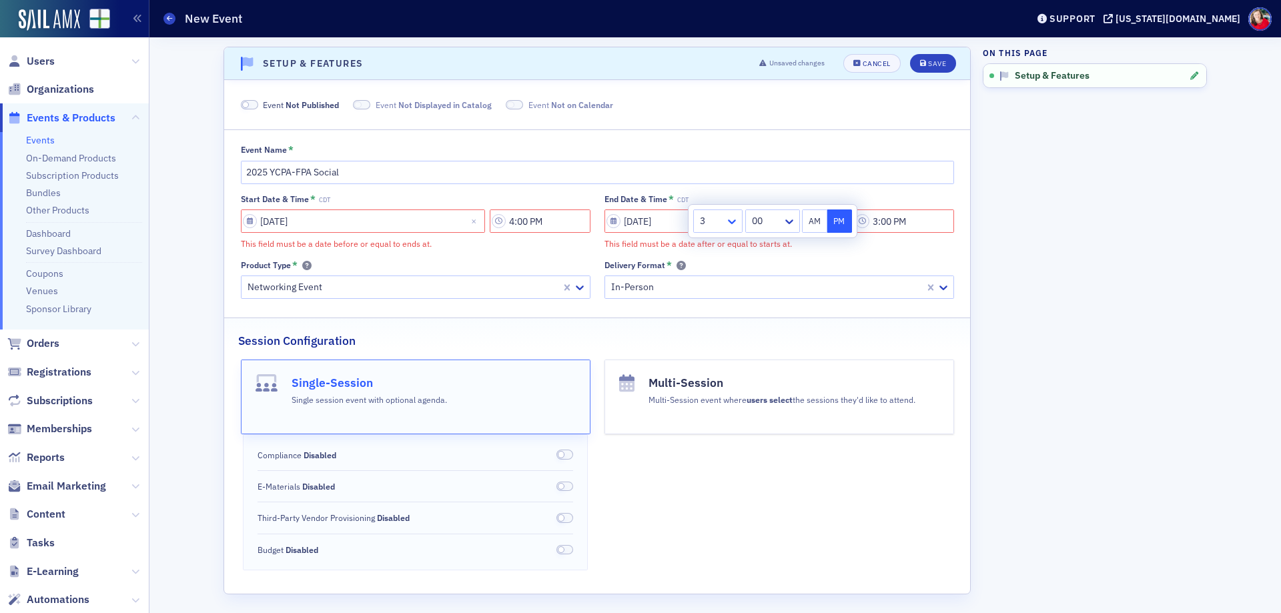
click at [736, 220] on icon at bounding box center [731, 221] width 13 height 13
click at [708, 376] on div "6" at bounding box center [718, 374] width 32 height 14
type input "6:00 PM"
click at [844, 257] on div "Start Date & Time * CDT 08/13/2025 4:00 PM This field must be a date before or …" at bounding box center [597, 245] width 713 height 105
click at [242, 107] on span at bounding box center [245, 104] width 7 height 7
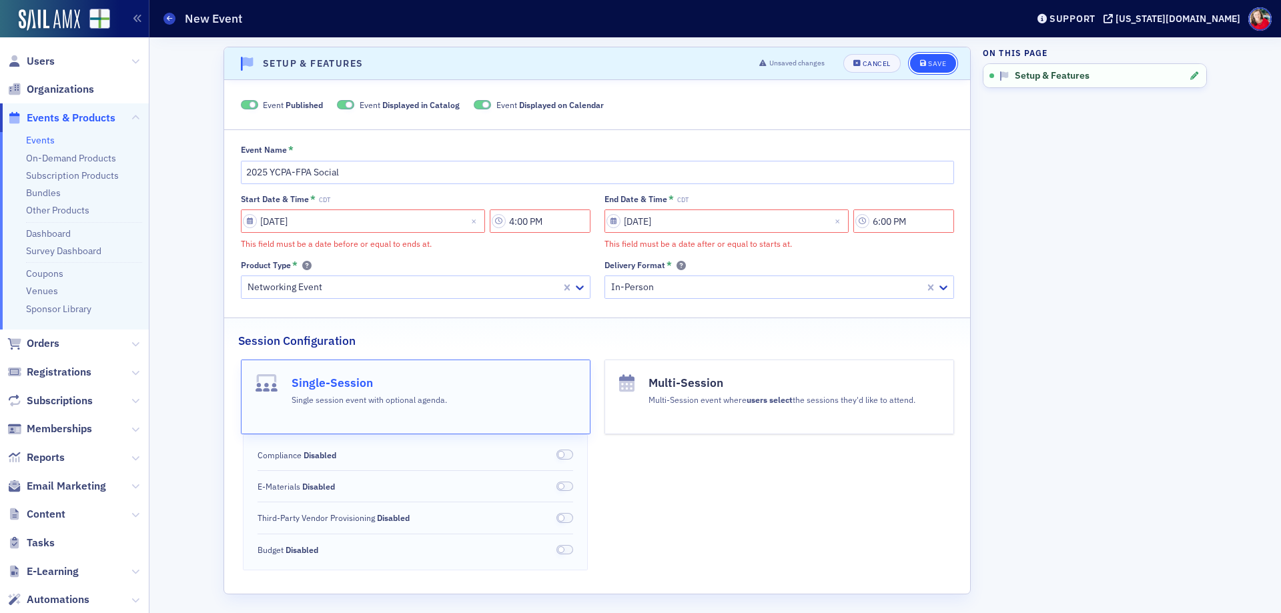
click at [920, 64] on icon "submit" at bounding box center [923, 63] width 7 height 7
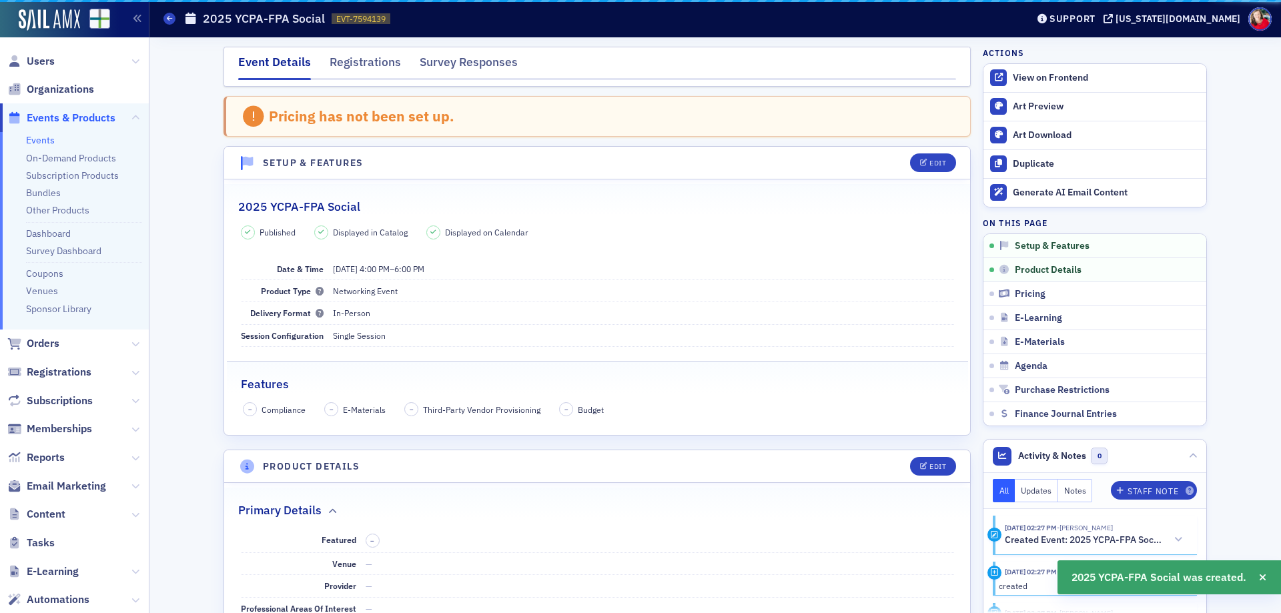
scroll to position [102, 0]
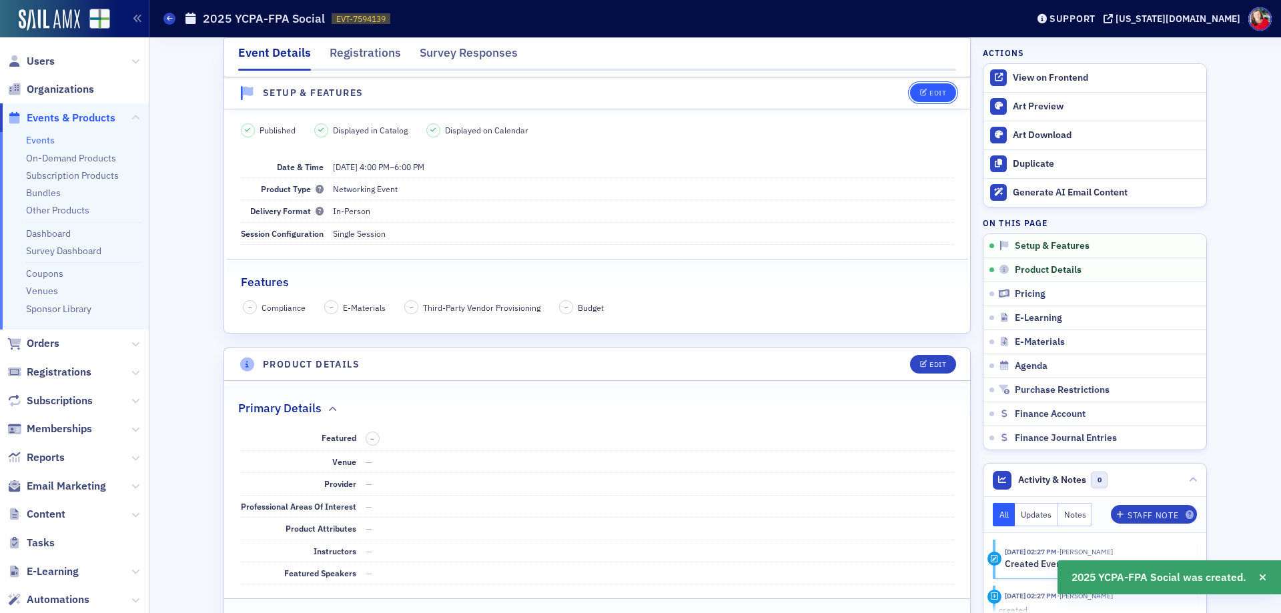
click at [920, 91] on icon "button" at bounding box center [924, 93] width 8 height 7
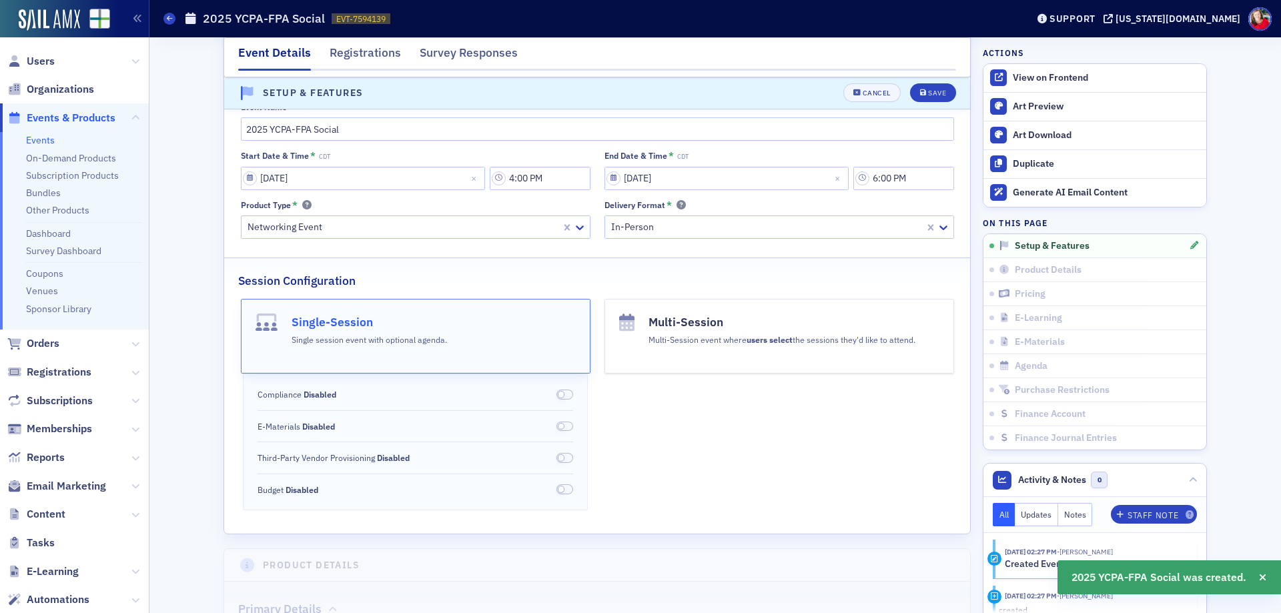
scroll to position [69, 0]
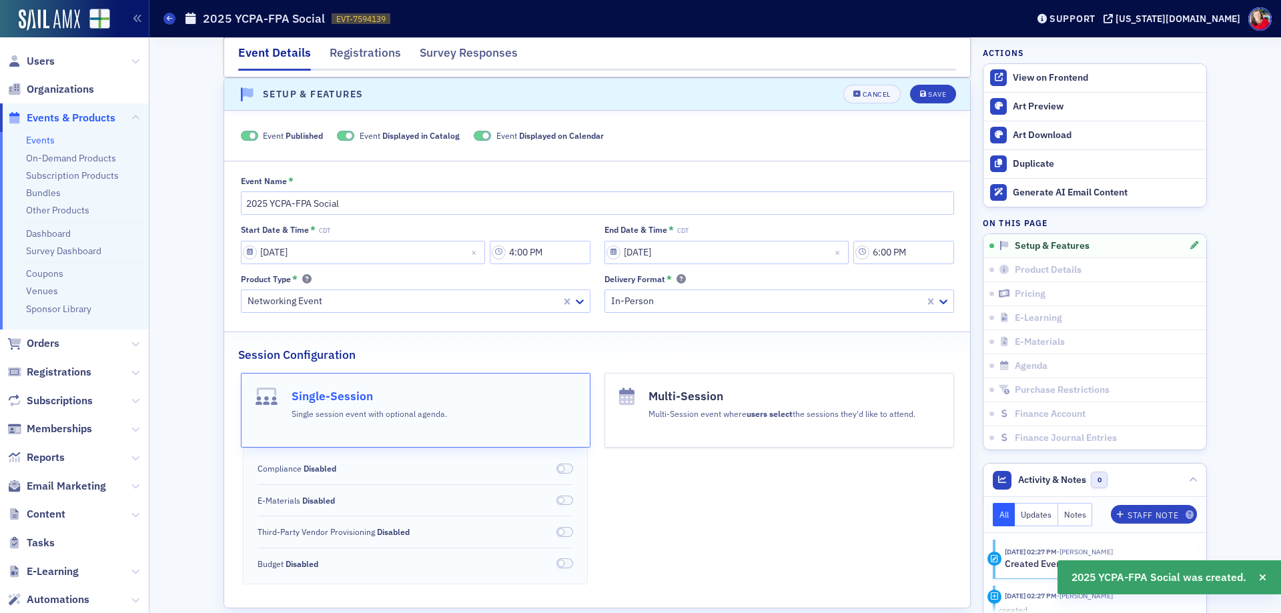
click at [345, 138] on span at bounding box center [348, 135] width 7 height 7
click at [498, 137] on span at bounding box center [501, 135] width 7 height 7
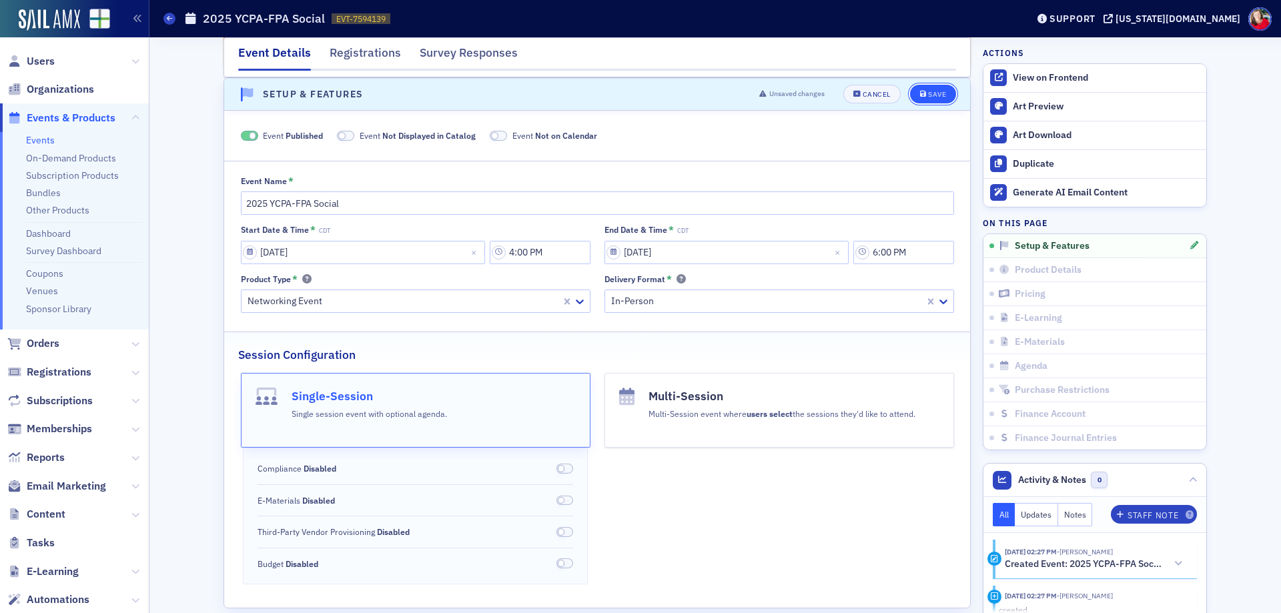
click at [928, 97] on div "Save" at bounding box center [937, 94] width 18 height 7
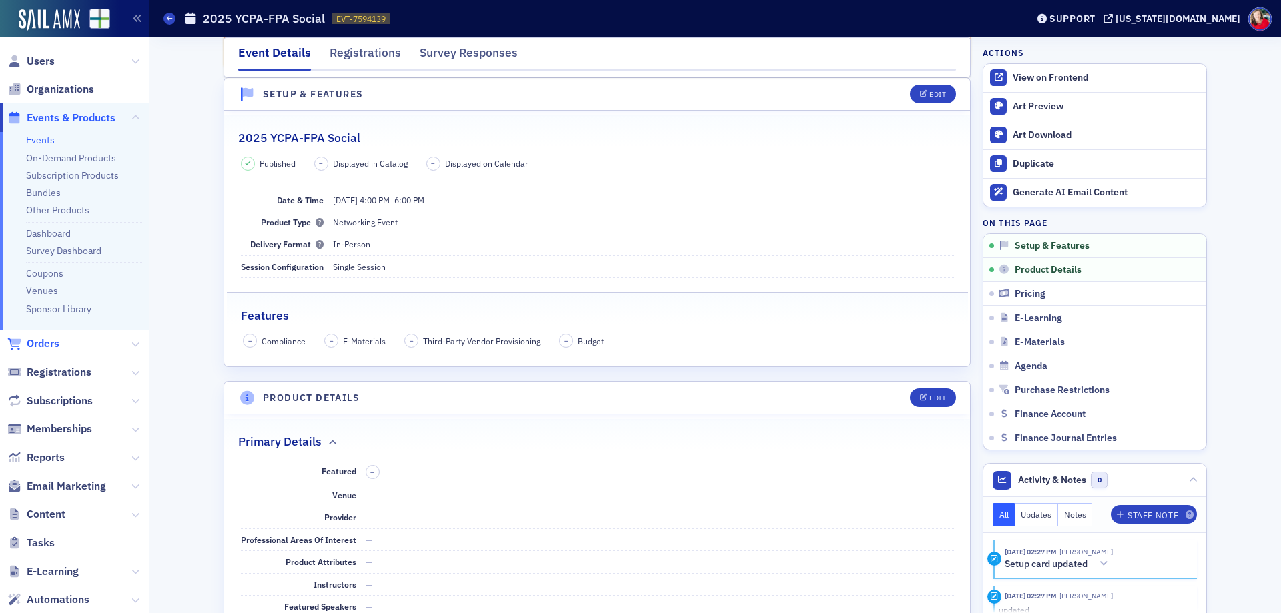
click at [51, 345] on span "Orders" at bounding box center [43, 343] width 33 height 15
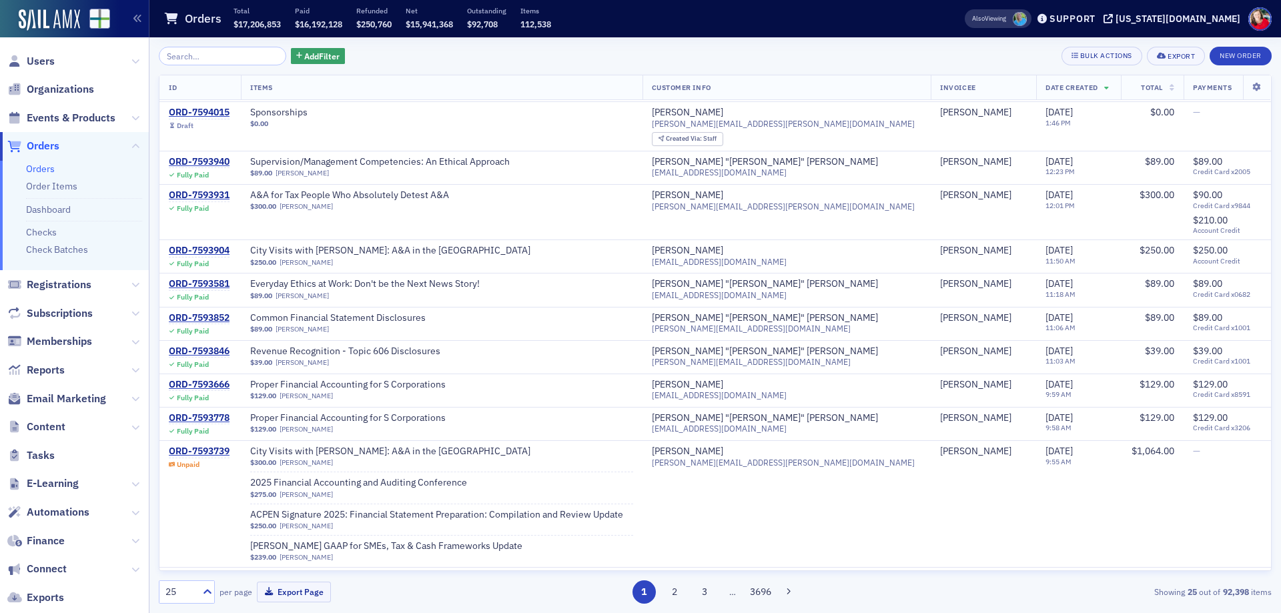
scroll to position [267, 0]
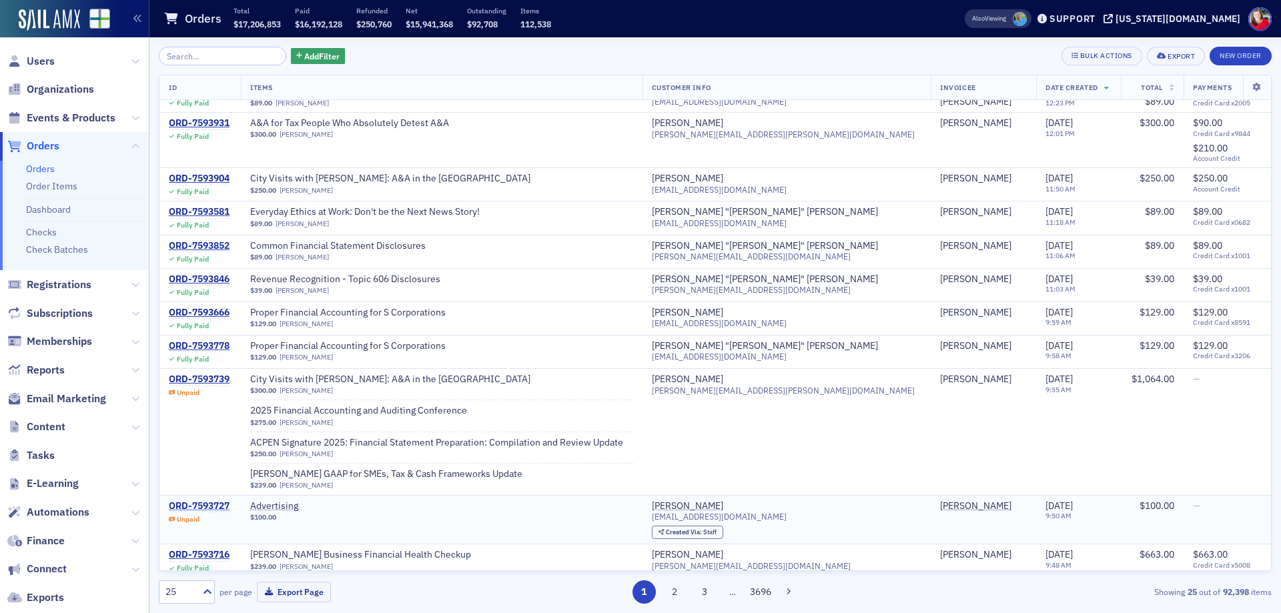
click at [217, 505] on div "ORD-7593727" at bounding box center [199, 506] width 61 height 12
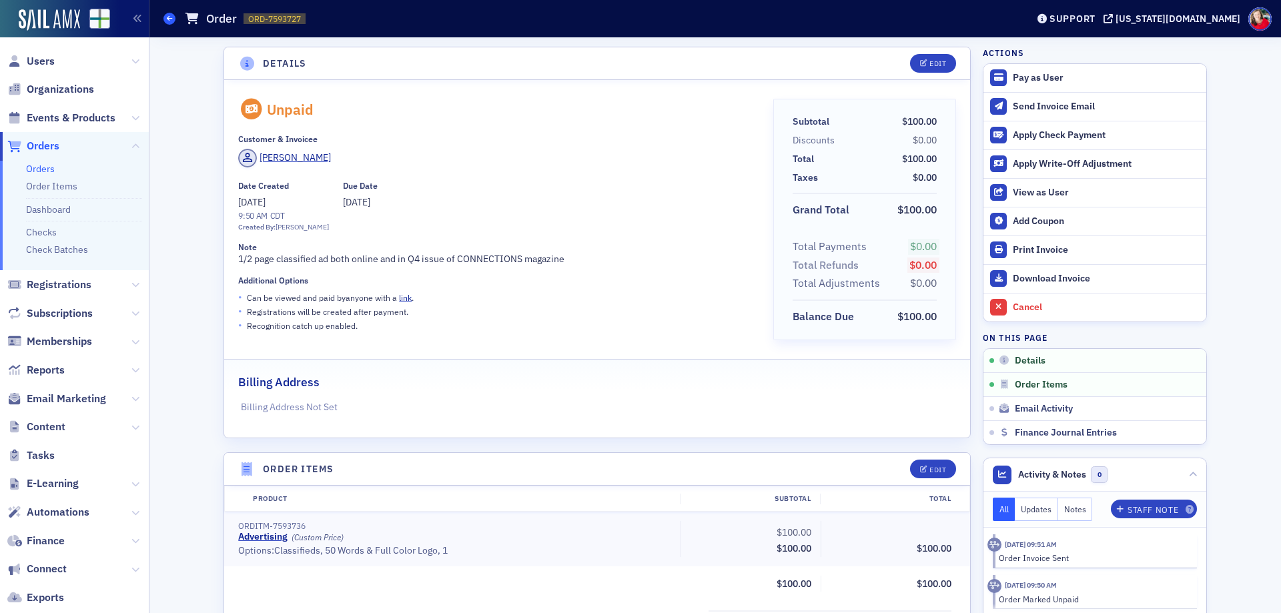
click at [167, 15] on icon at bounding box center [169, 18] width 5 height 6
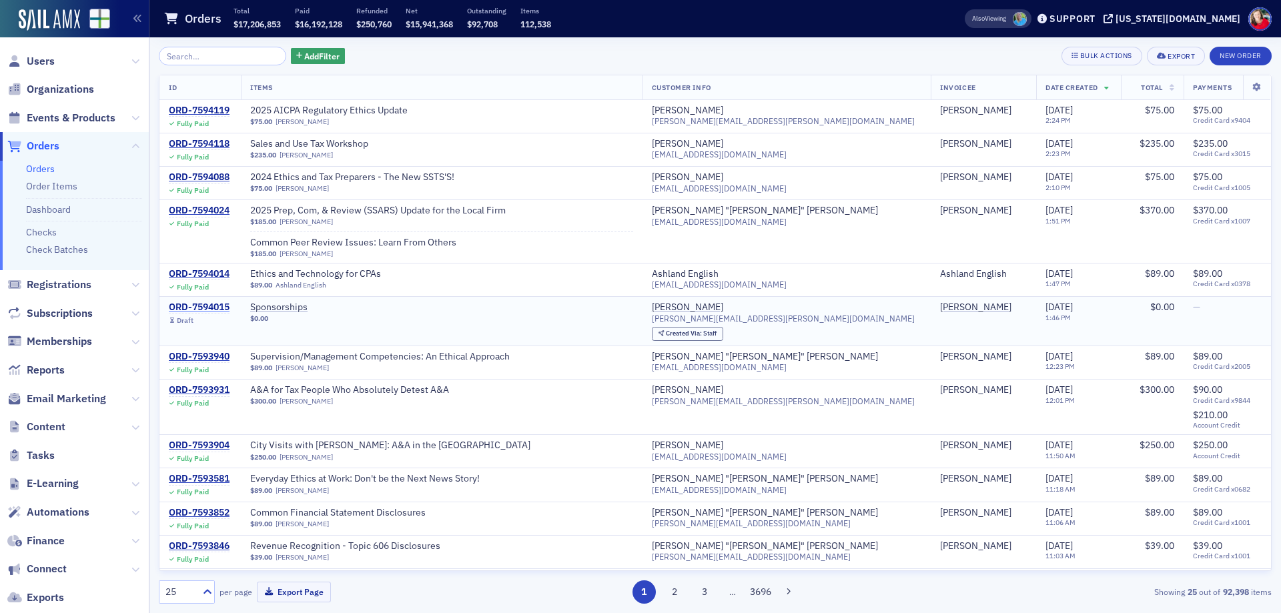
click at [218, 306] on div "ORD-7594015" at bounding box center [199, 307] width 61 height 12
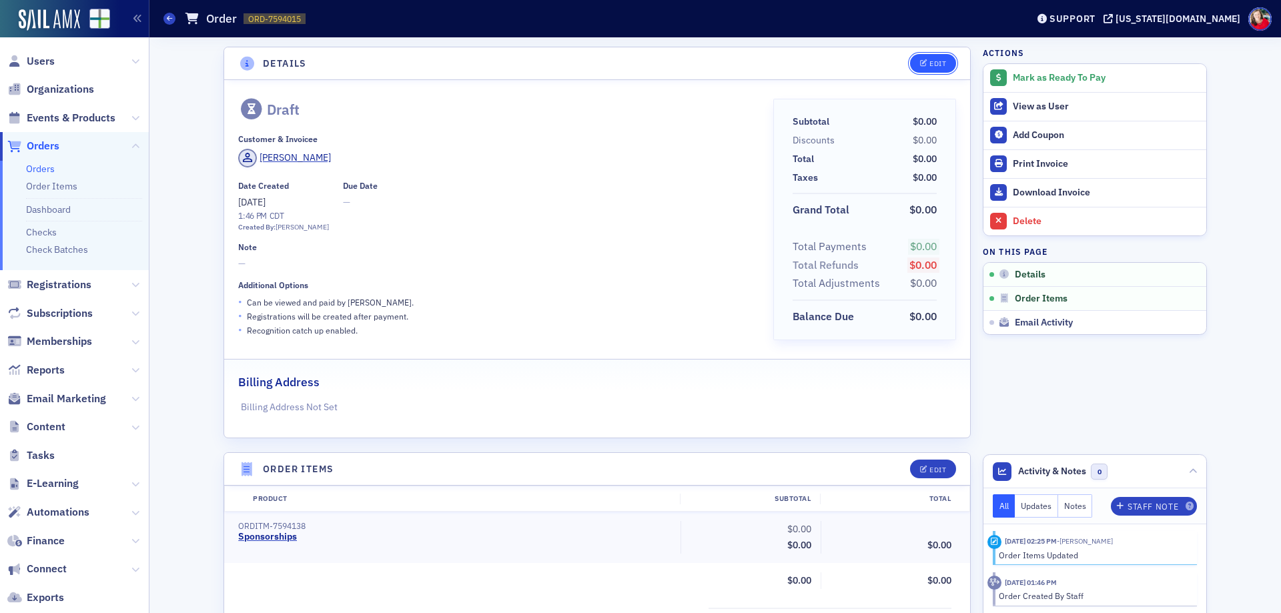
click at [934, 65] on div "Edit" at bounding box center [937, 63] width 17 height 7
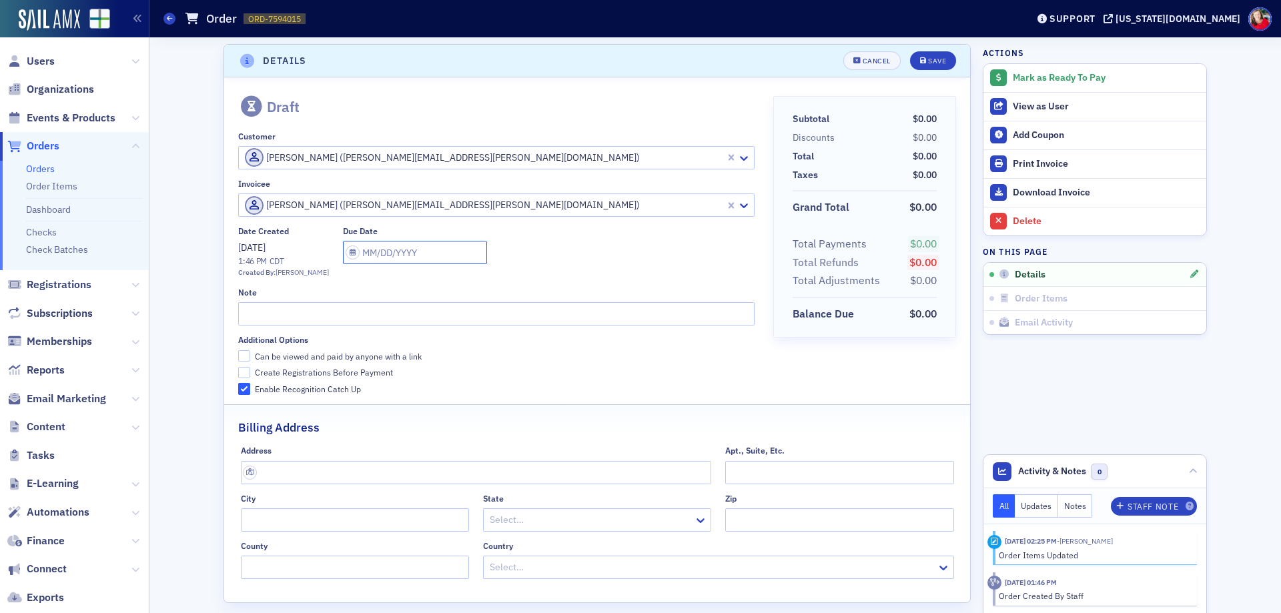
click at [351, 255] on input "text" at bounding box center [415, 252] width 144 height 23
select select "7"
select select "2025"
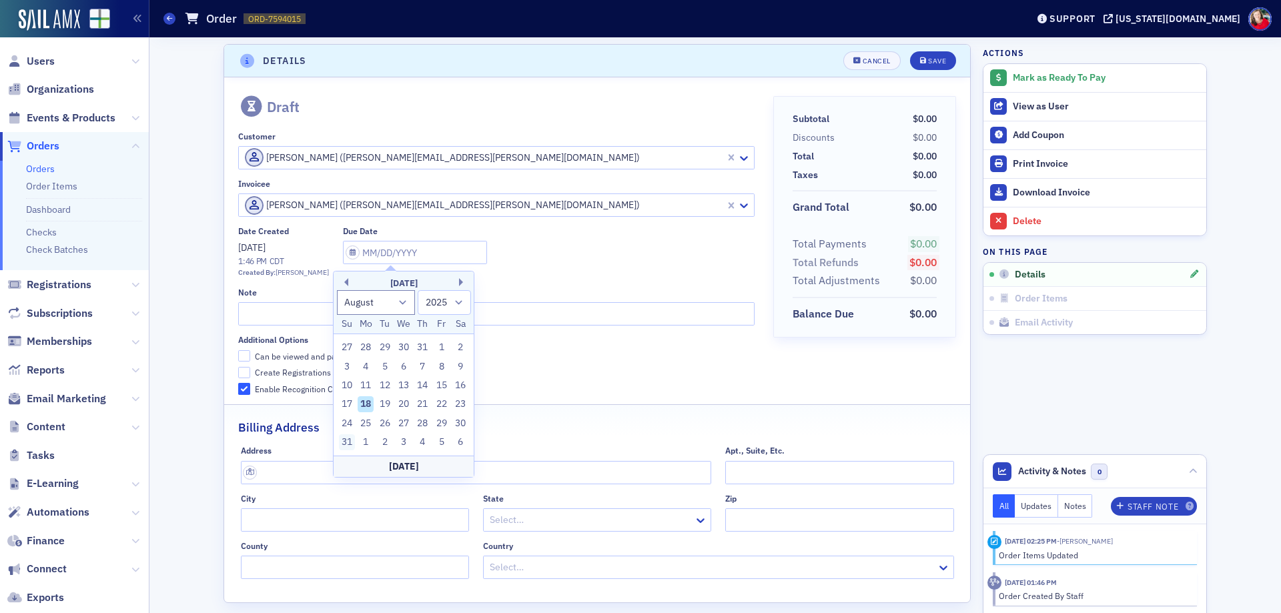
click at [344, 442] on div "31" at bounding box center [347, 442] width 16 height 16
type input "08/31/2025"
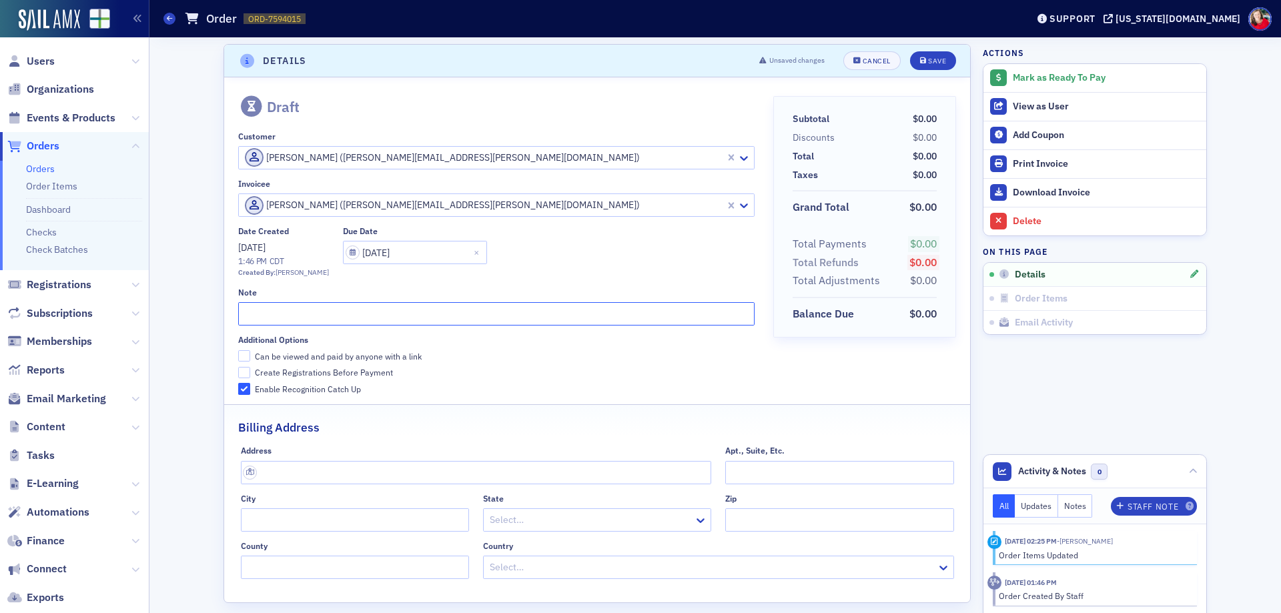
click at [296, 310] on input "text" at bounding box center [496, 313] width 516 height 23
type input "YCPA-FPA social: split tab"
click at [241, 357] on input "Can be viewed and paid by anyone with a link" at bounding box center [244, 356] width 12 height 12
checkbox input "true"
click at [929, 62] on div "Save" at bounding box center [937, 60] width 18 height 7
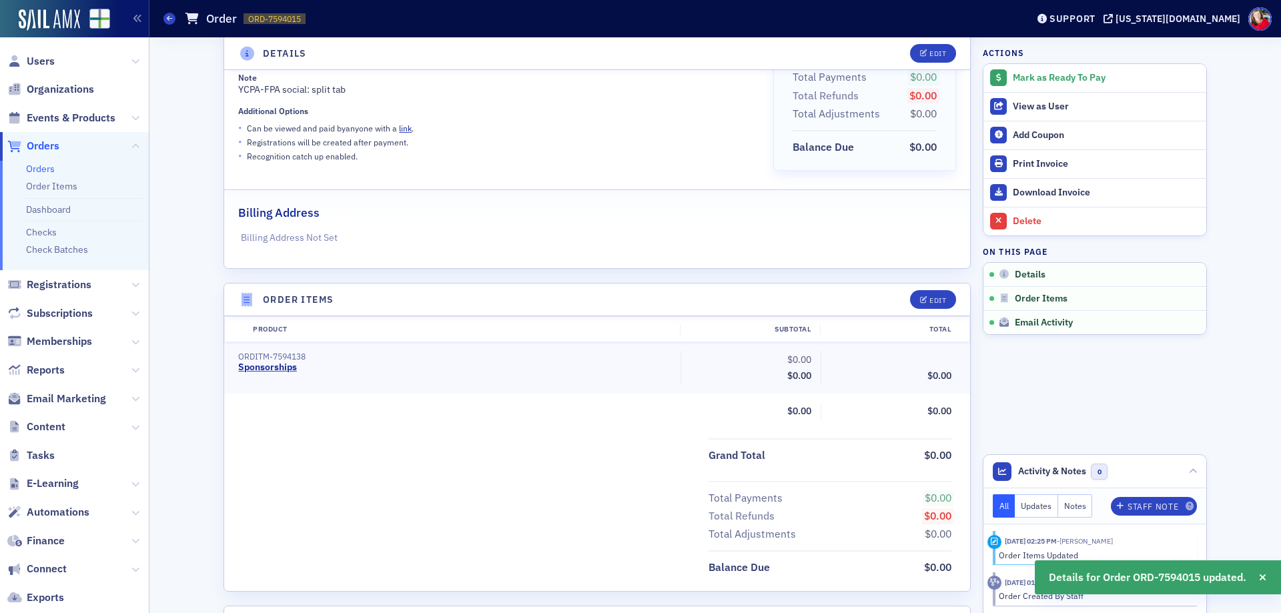
scroll to position [203, 0]
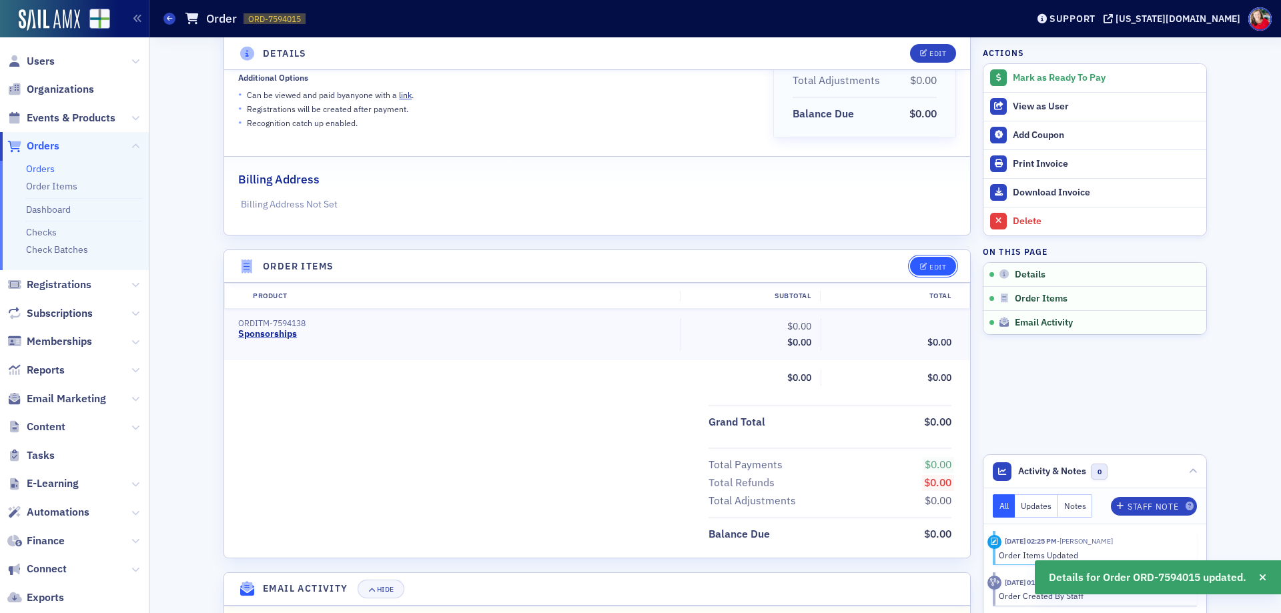
click at [929, 267] on div "Edit" at bounding box center [937, 266] width 17 height 7
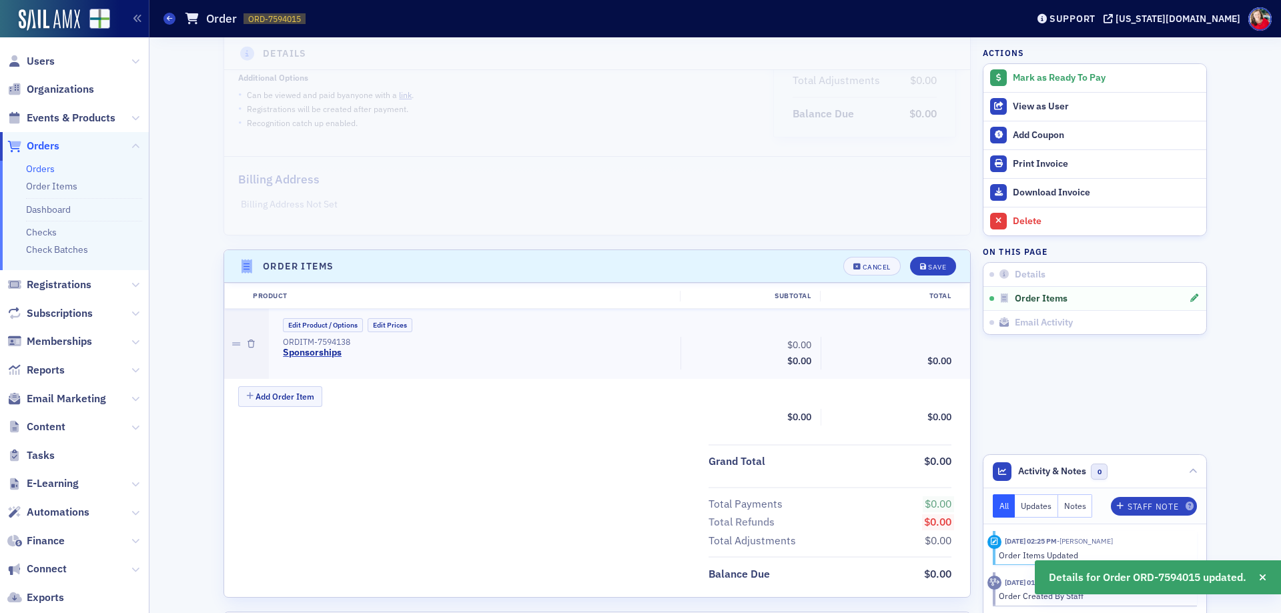
scroll to position [240, 0]
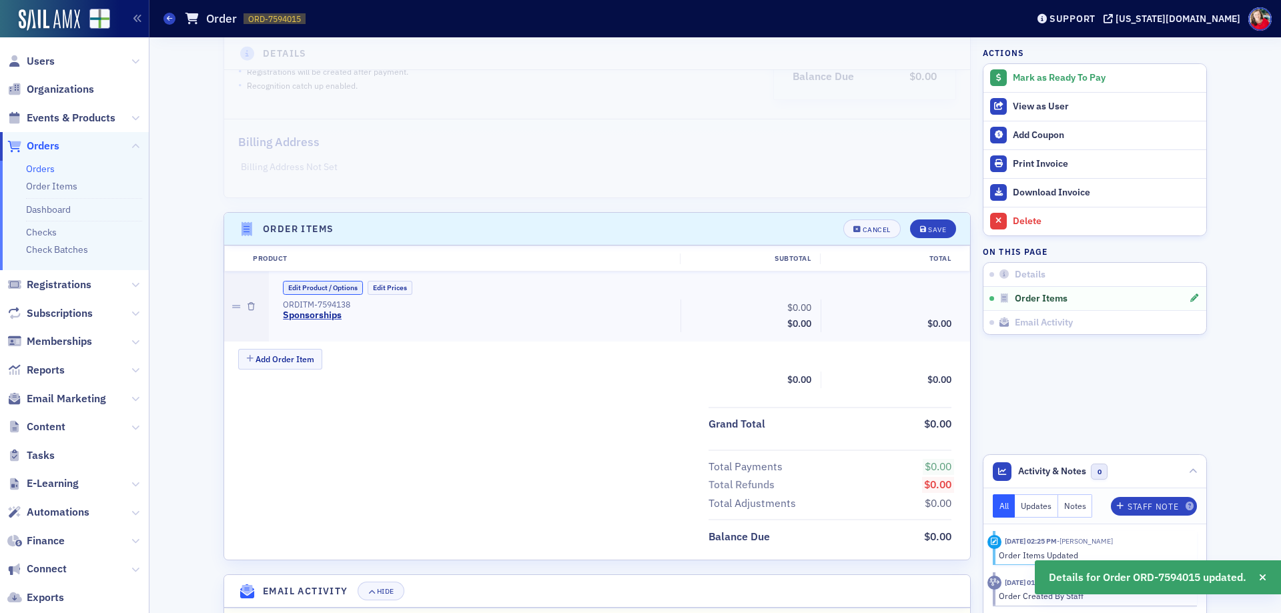
click at [319, 289] on button "Edit Product / Options" at bounding box center [323, 288] width 80 height 14
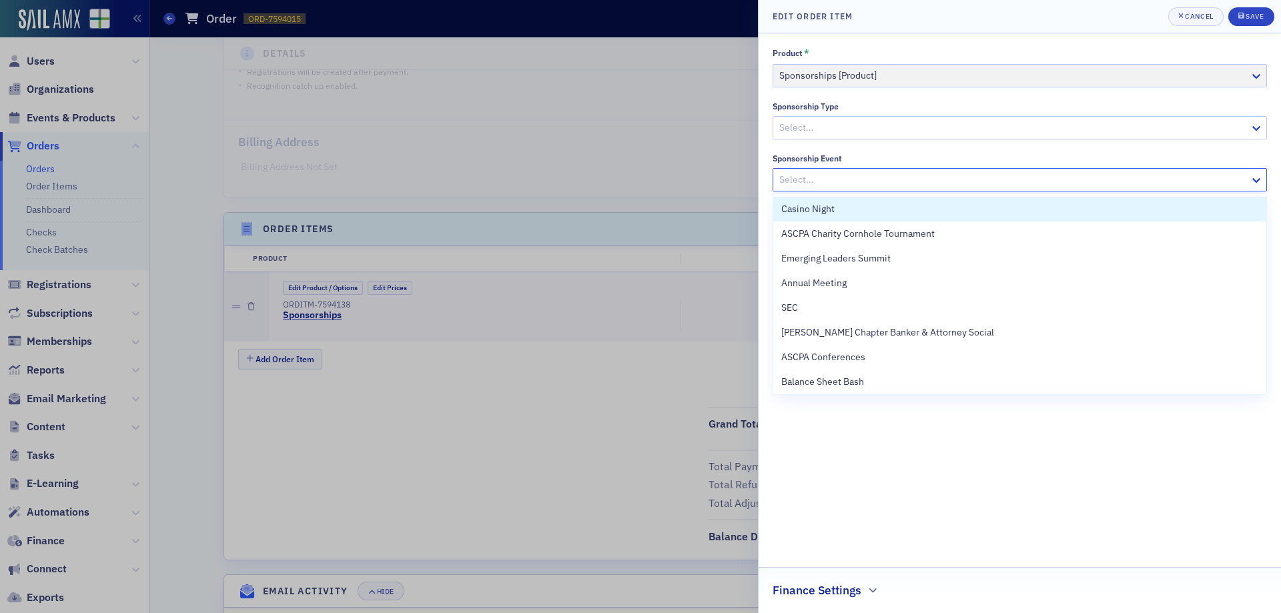
click at [920, 177] on div at bounding box center [1013, 179] width 470 height 17
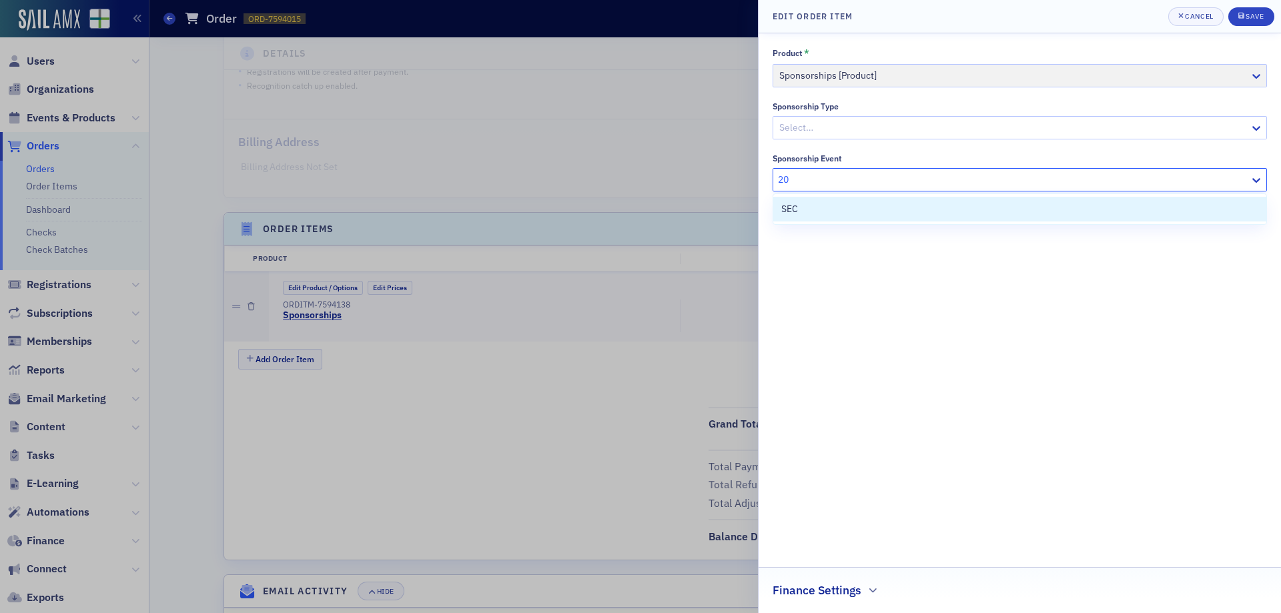
type input "2"
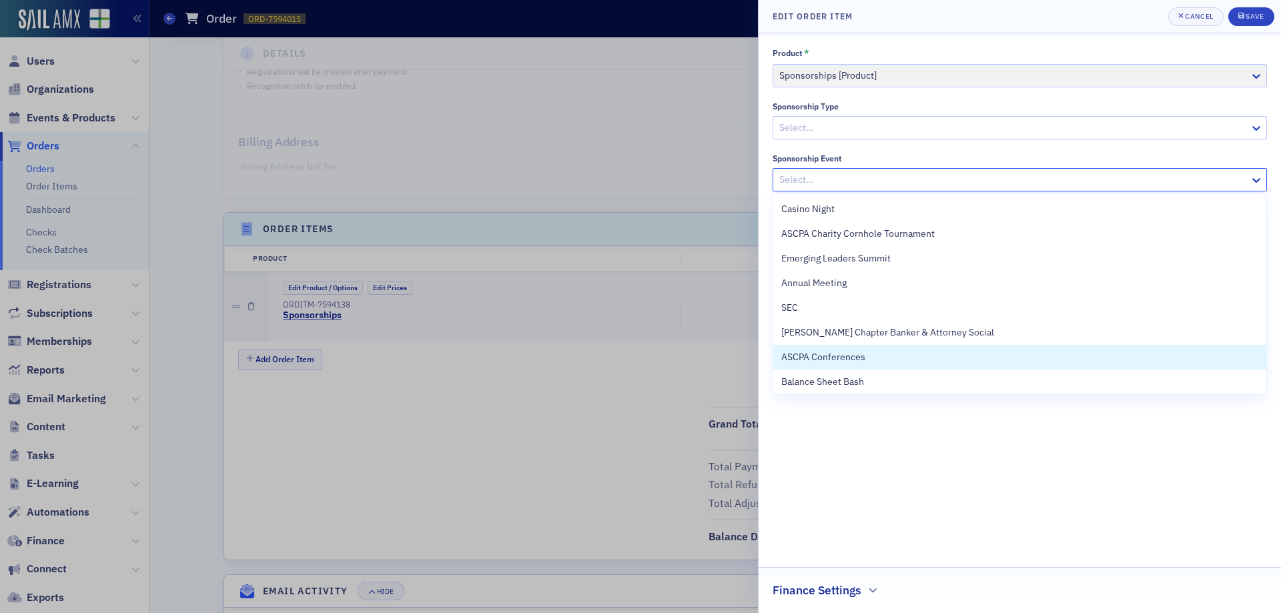
click at [820, 460] on div "Product * Sponsorships [Product] Sponsorship Type Select… Sponsorship Event All…" at bounding box center [1019, 323] width 494 height 552
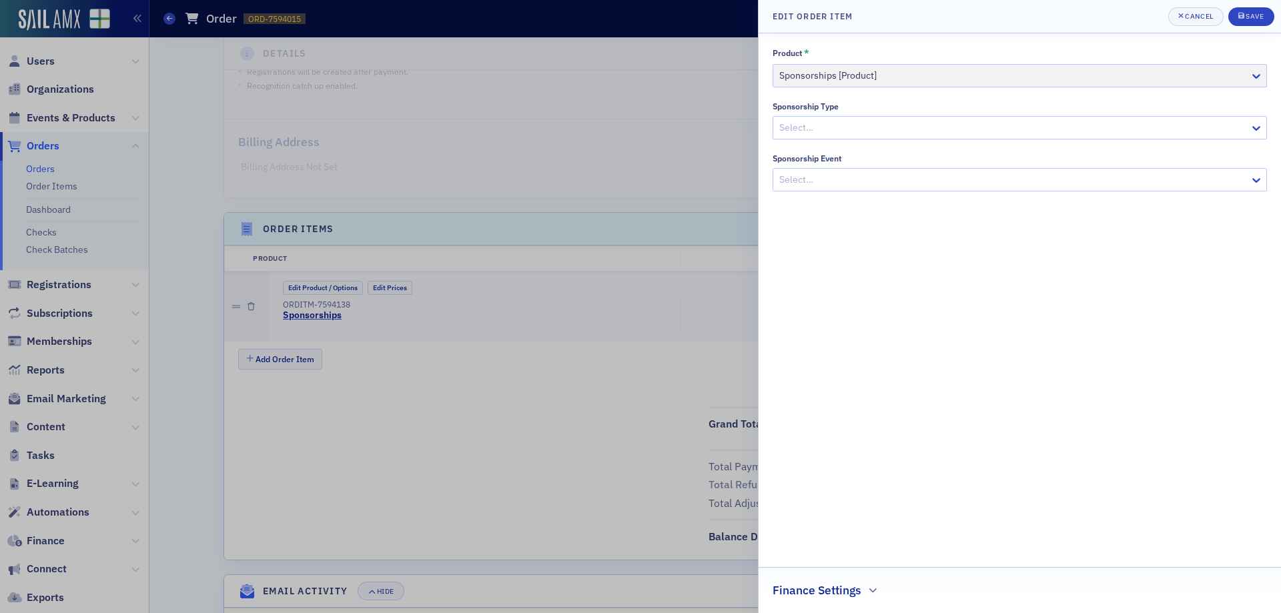
click at [842, 592] on h2 "Finance Settings" at bounding box center [816, 590] width 89 height 17
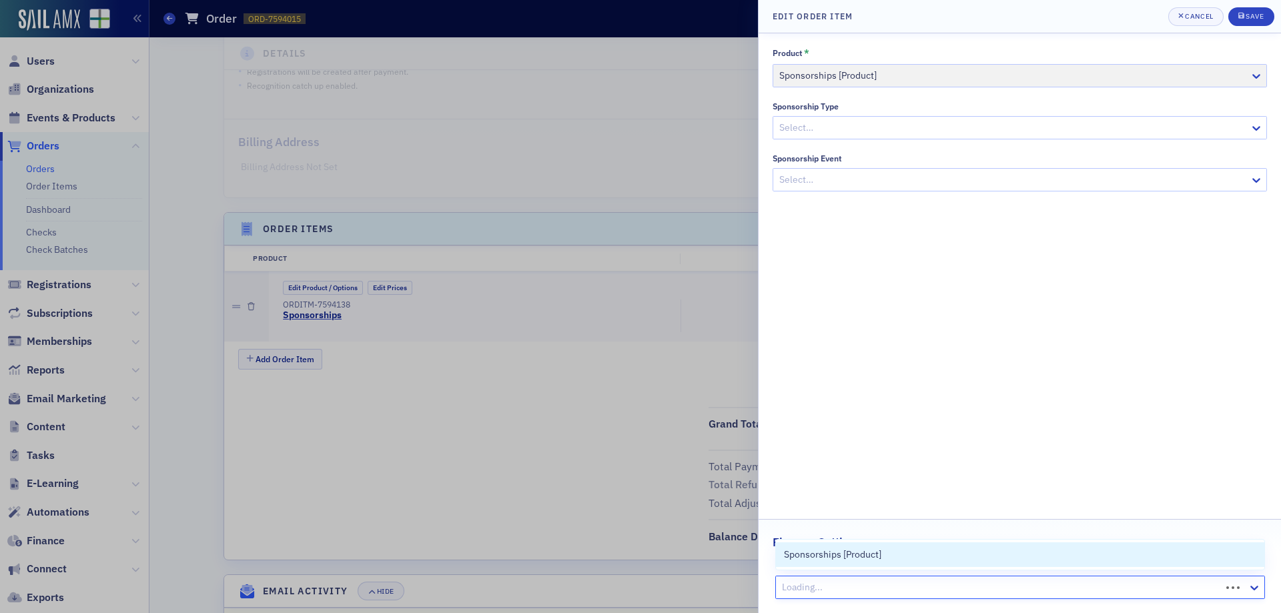
click at [856, 588] on div at bounding box center [999, 587] width 439 height 17
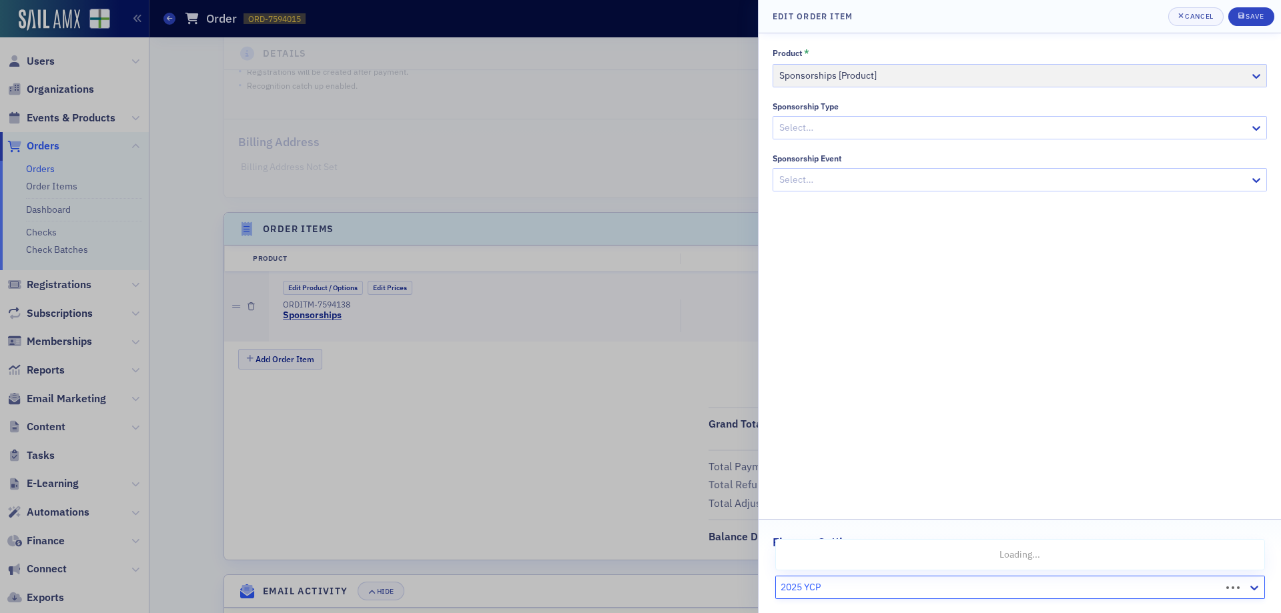
type input "2025 YCPA"
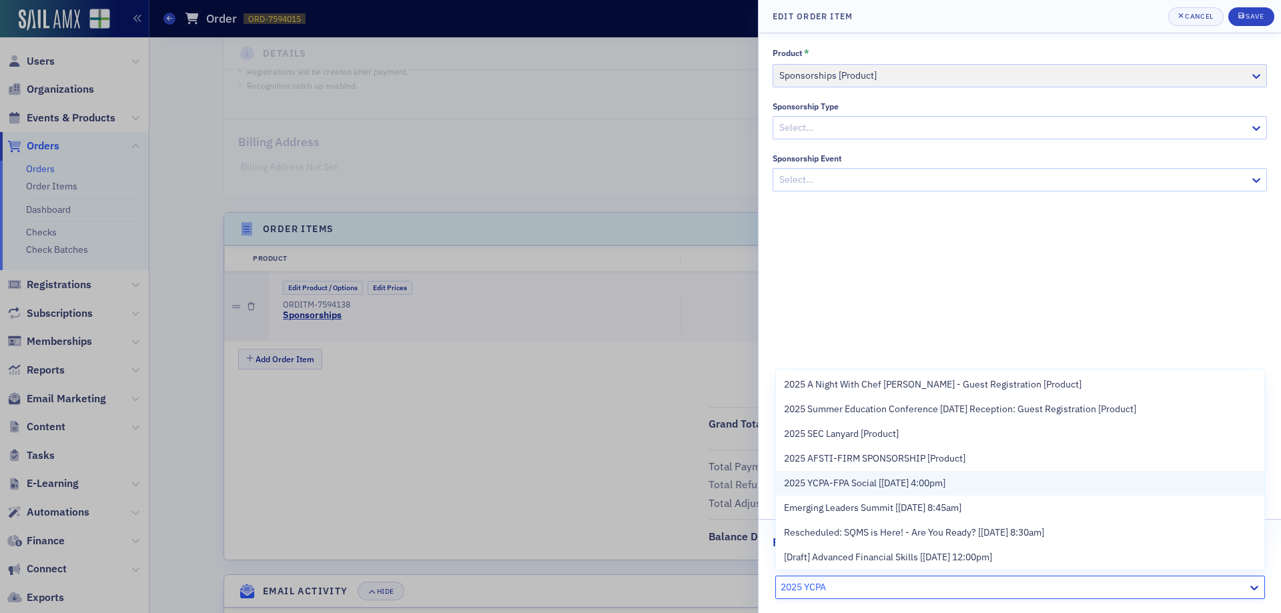
click at [904, 486] on span "2025 YCPA-FPA Social [8/13/2025 4:00pm]" at bounding box center [864, 483] width 161 height 14
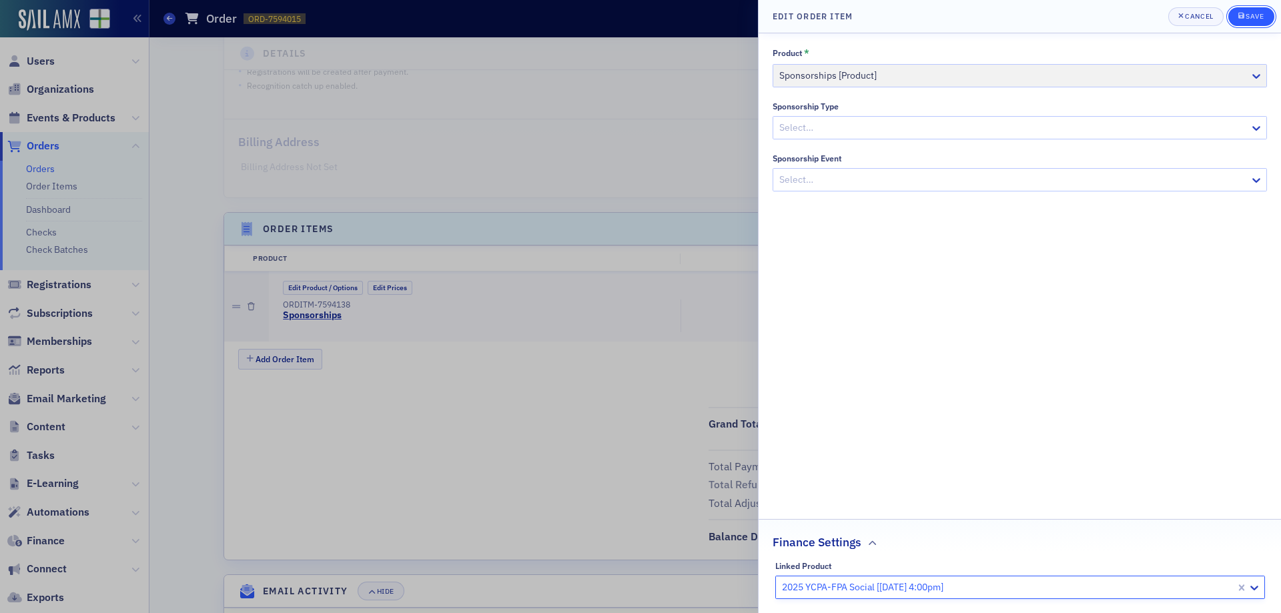
click at [1247, 16] on div "Save" at bounding box center [1254, 16] width 18 height 7
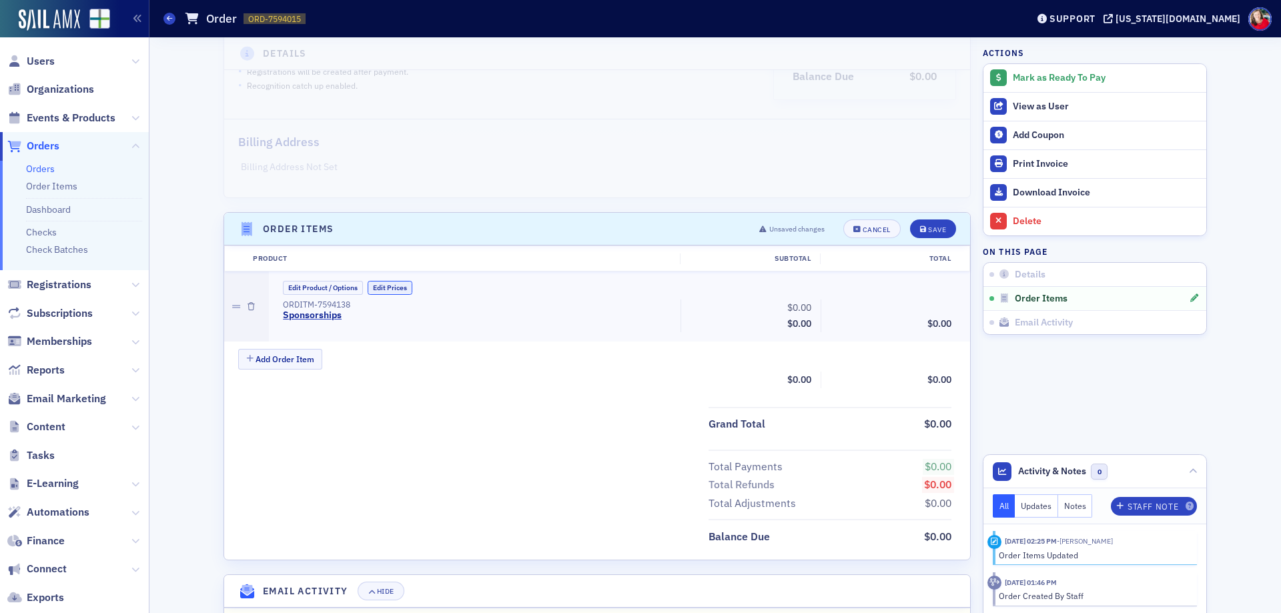
click at [383, 287] on button "Edit Prices" at bounding box center [389, 288] width 45 height 14
click at [784, 306] on input "0.00" at bounding box center [783, 307] width 65 height 19
type input "196.02"
click at [921, 232] on span "Save" at bounding box center [933, 229] width 26 height 7
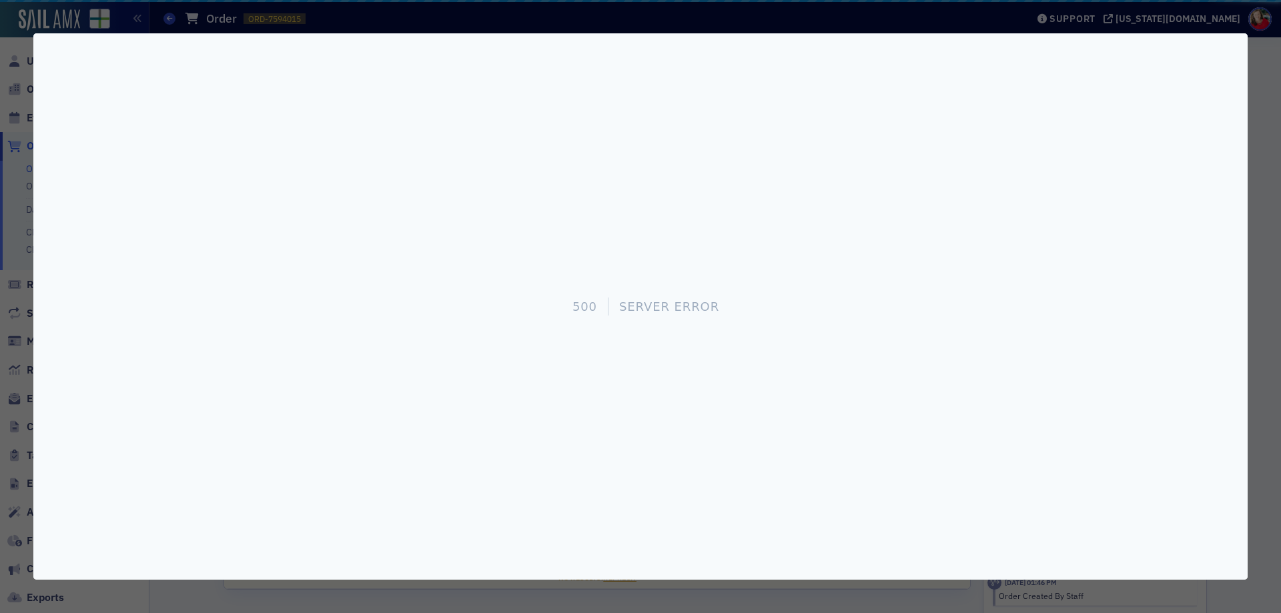
scroll to position [0, 0]
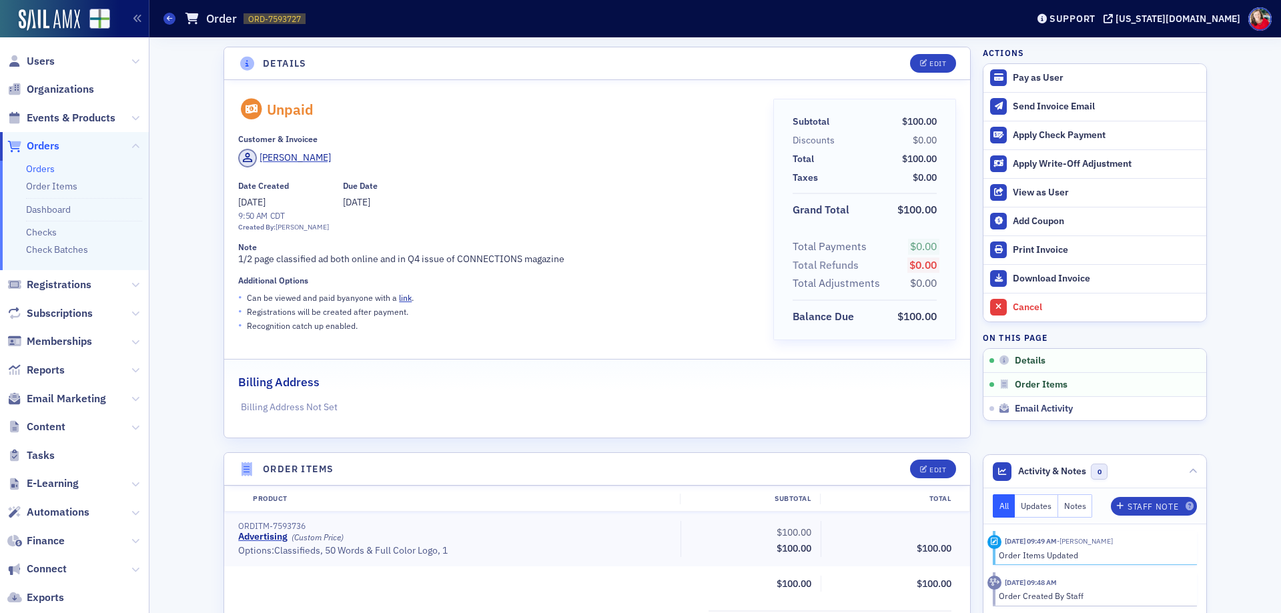
click at [38, 172] on link "Orders" at bounding box center [40, 169] width 29 height 12
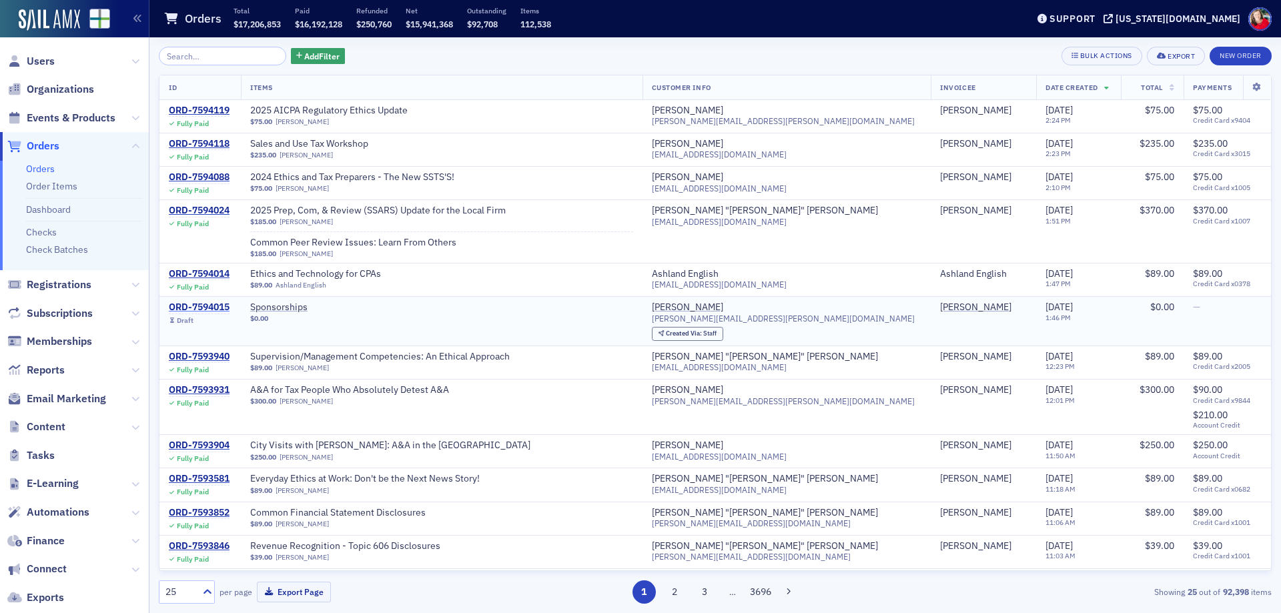
click at [221, 307] on div "ORD-7594015" at bounding box center [199, 307] width 61 height 12
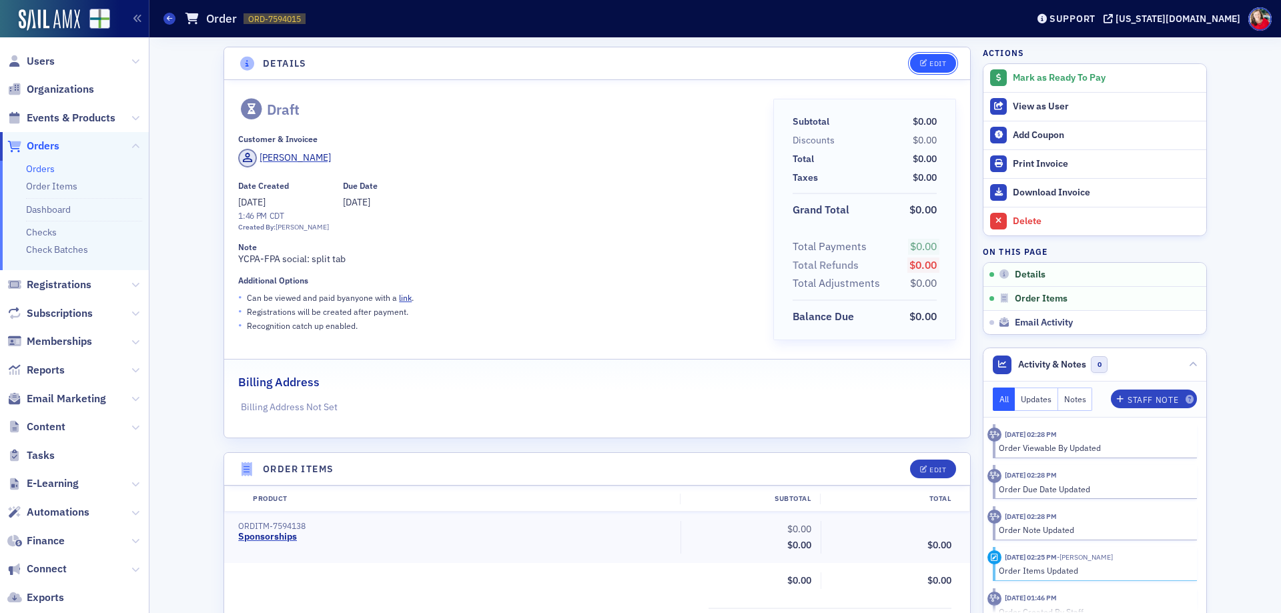
click at [938, 68] on button "Edit" at bounding box center [933, 63] width 46 height 19
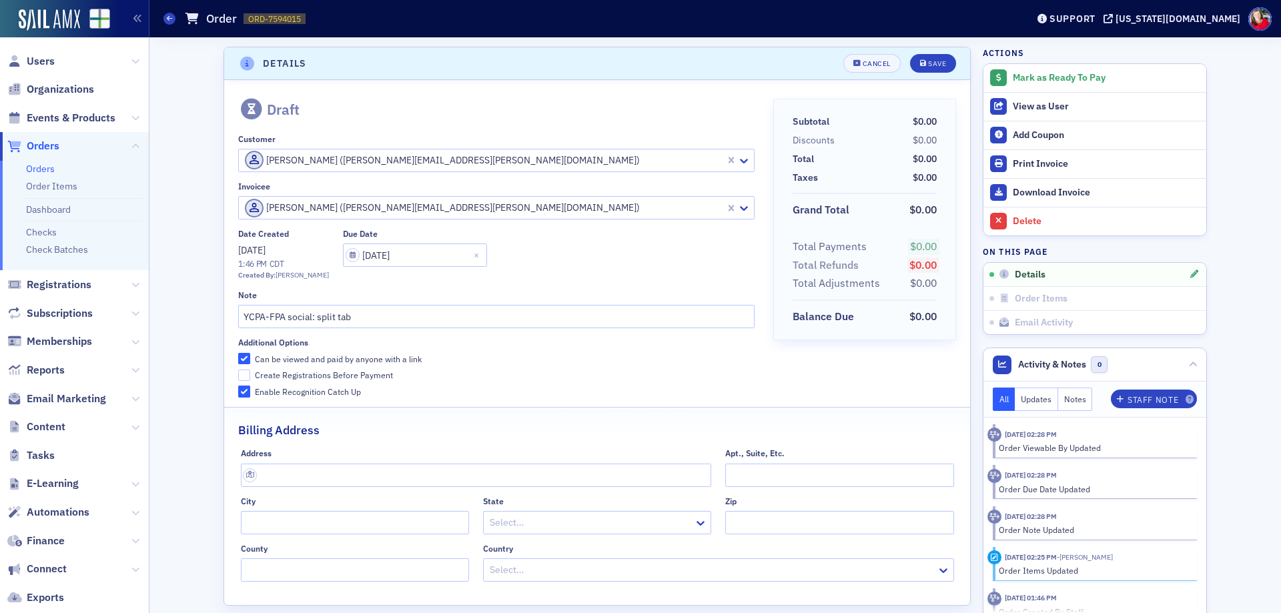
scroll to position [3, 0]
click at [928, 63] on div "Save" at bounding box center [937, 60] width 18 height 7
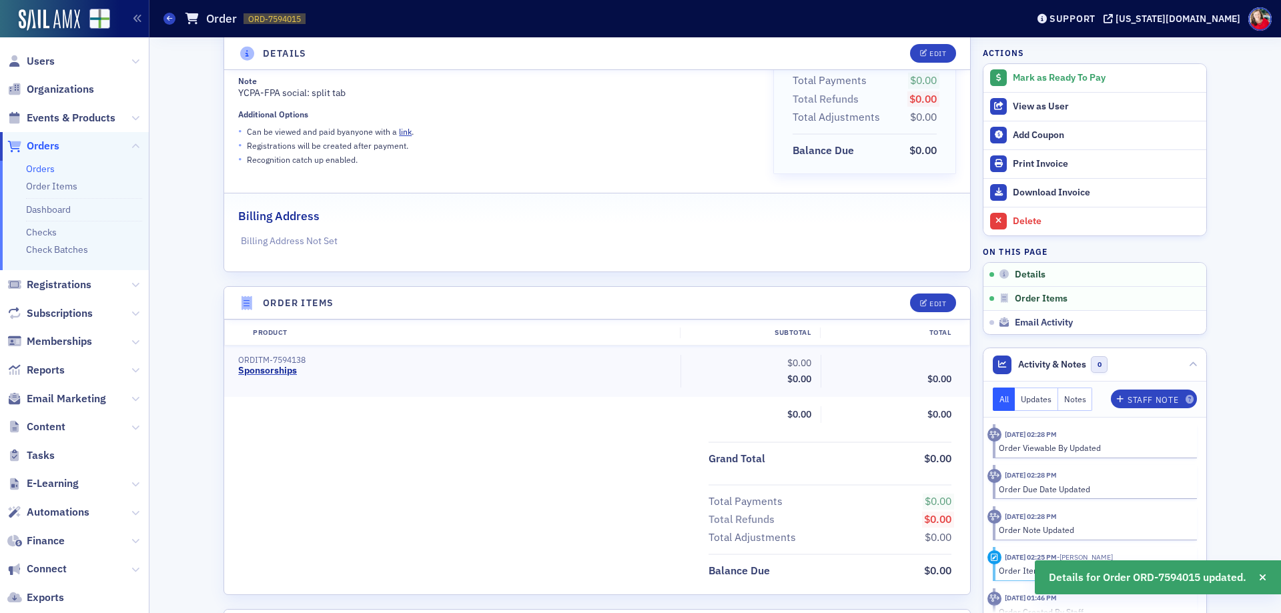
scroll to position [203, 0]
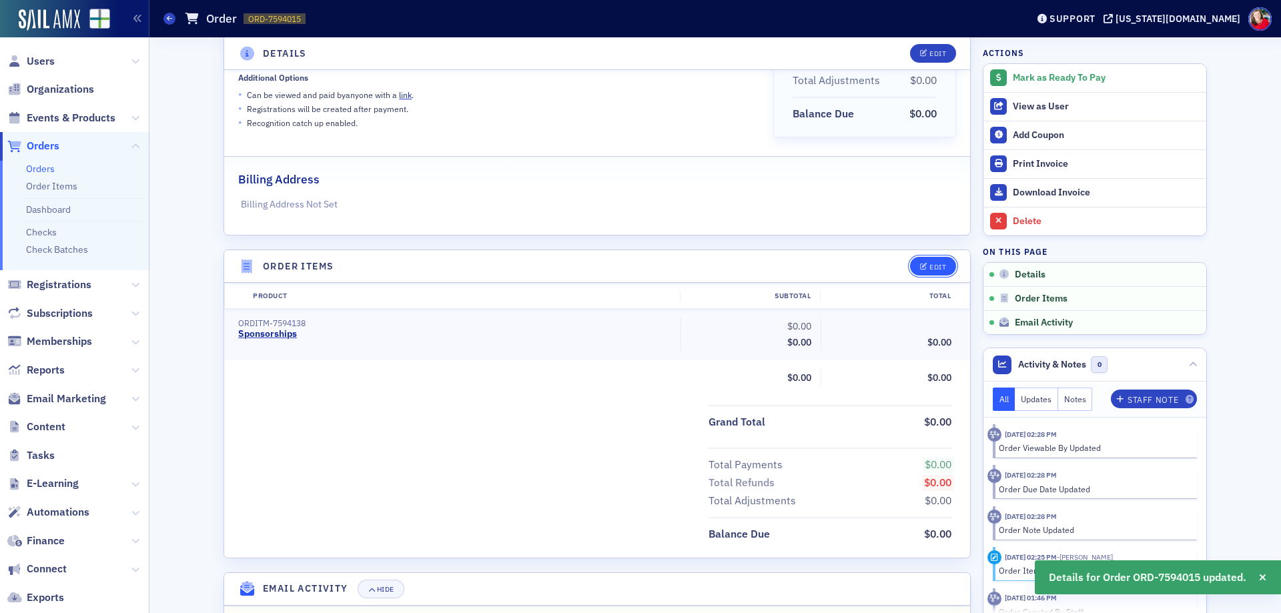
click at [936, 260] on button "Edit" at bounding box center [933, 266] width 46 height 19
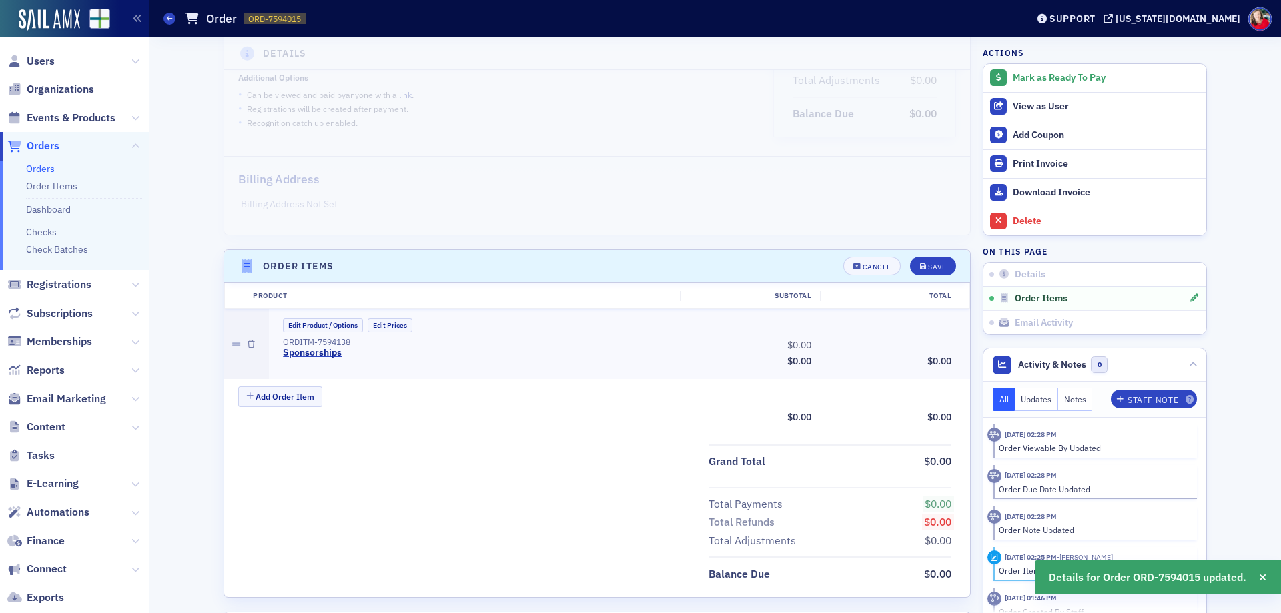
scroll to position [240, 0]
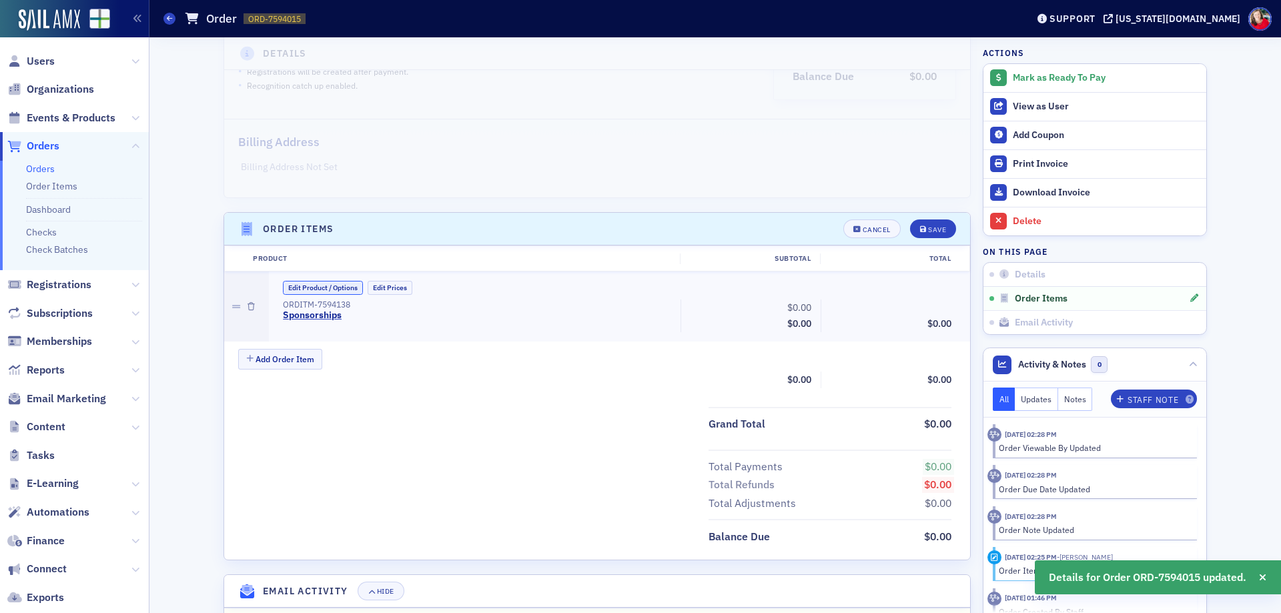
click at [327, 286] on button "Edit Product / Options" at bounding box center [323, 288] width 80 height 14
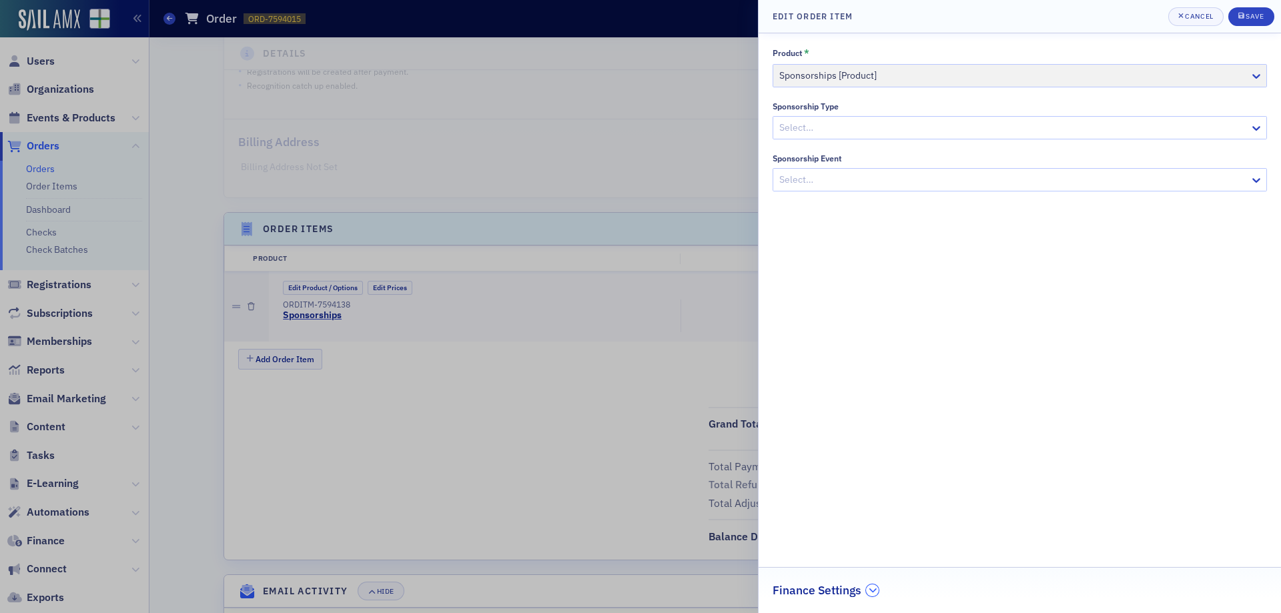
click at [872, 592] on icon "button" at bounding box center [872, 590] width 8 height 8
click at [868, 582] on div at bounding box center [1013, 587] width 466 height 17
type input "2025 YCPA-FPA"
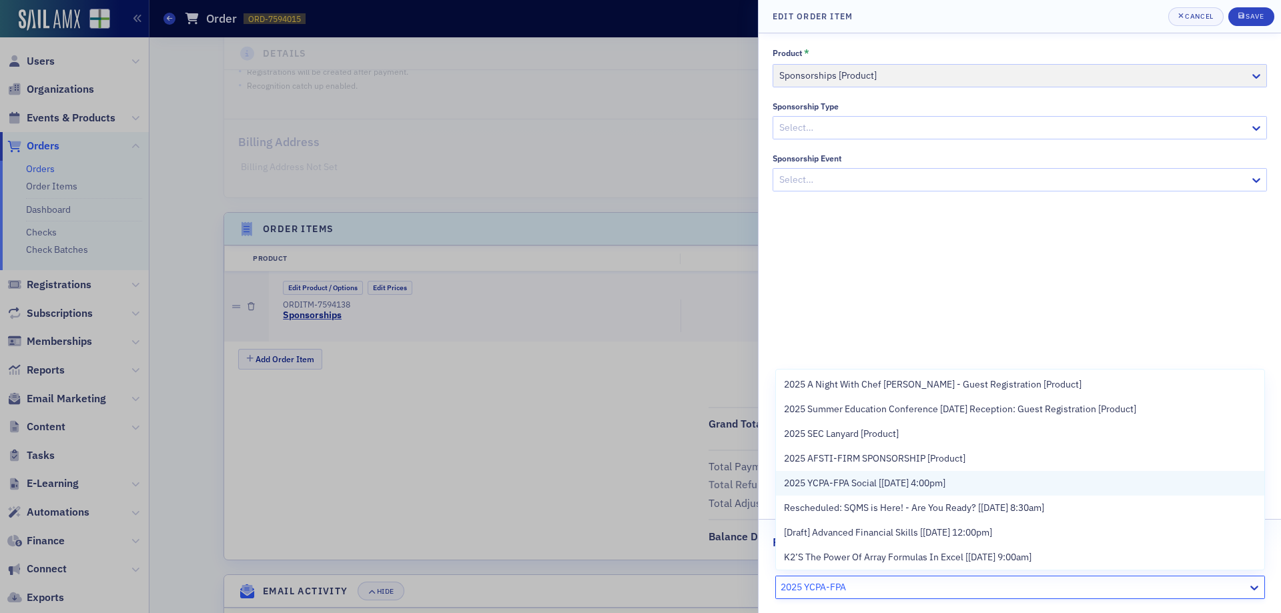
click at [914, 482] on span "2025 YCPA-FPA Social [8/13/2025 4:00pm]" at bounding box center [864, 483] width 161 height 14
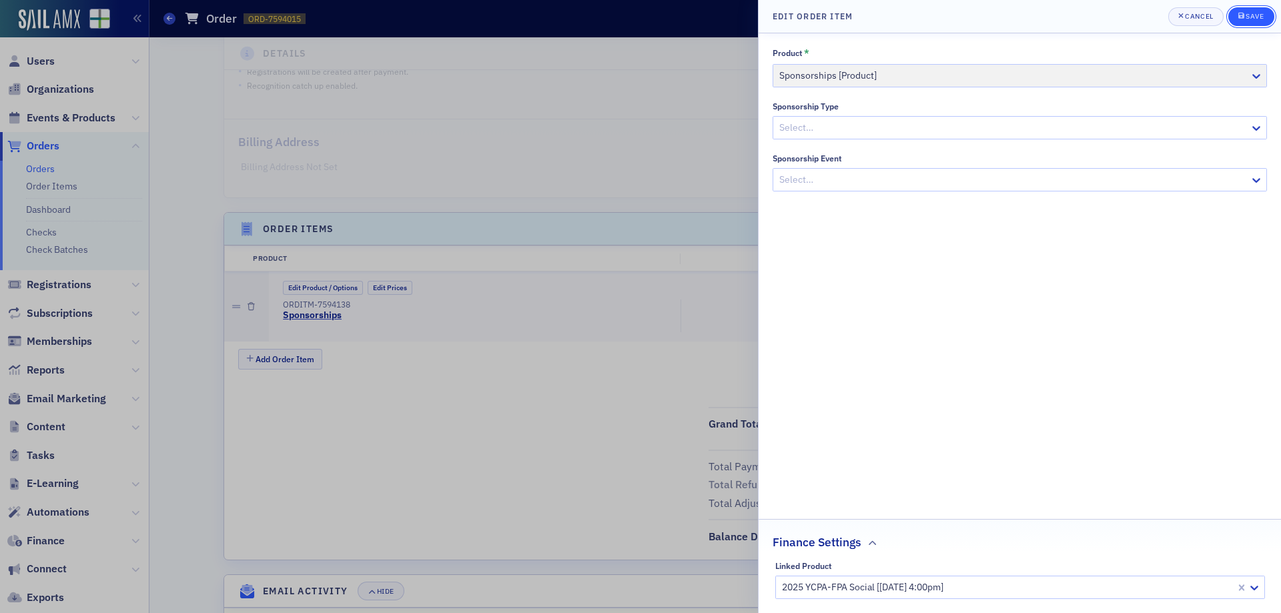
click at [1250, 16] on div "Save" at bounding box center [1254, 16] width 18 height 7
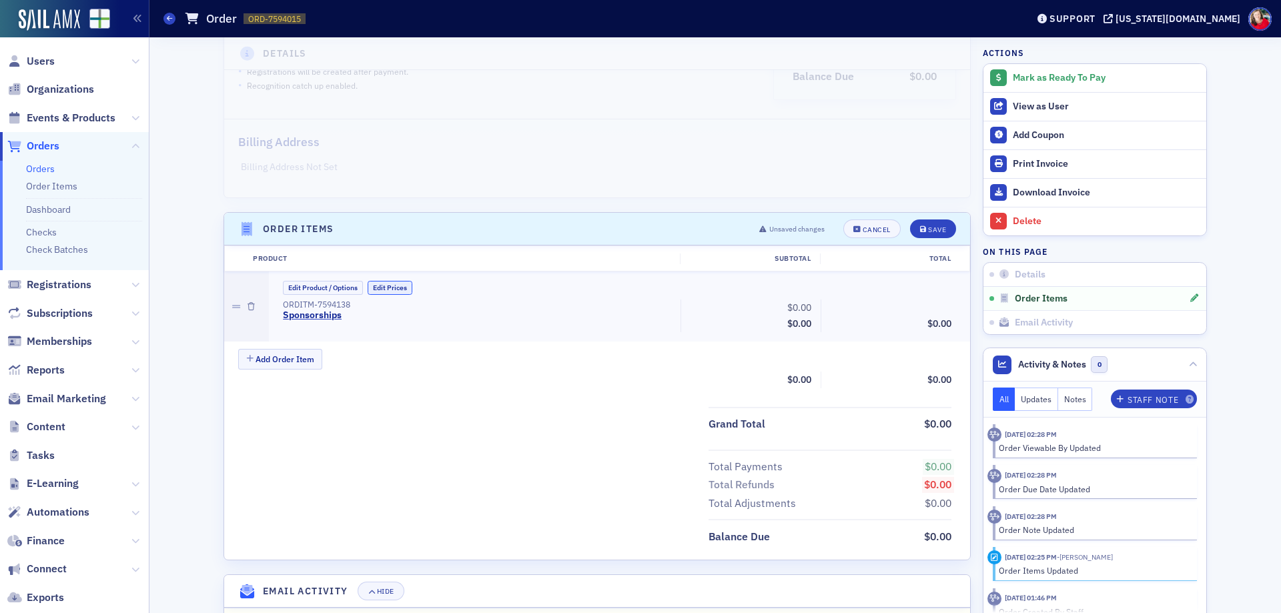
click at [379, 289] on button "Edit Prices" at bounding box center [389, 288] width 45 height 14
click at [777, 305] on input "0.00" at bounding box center [783, 307] width 65 height 19
type input "196.02"
click at [932, 229] on div "Save" at bounding box center [937, 229] width 18 height 7
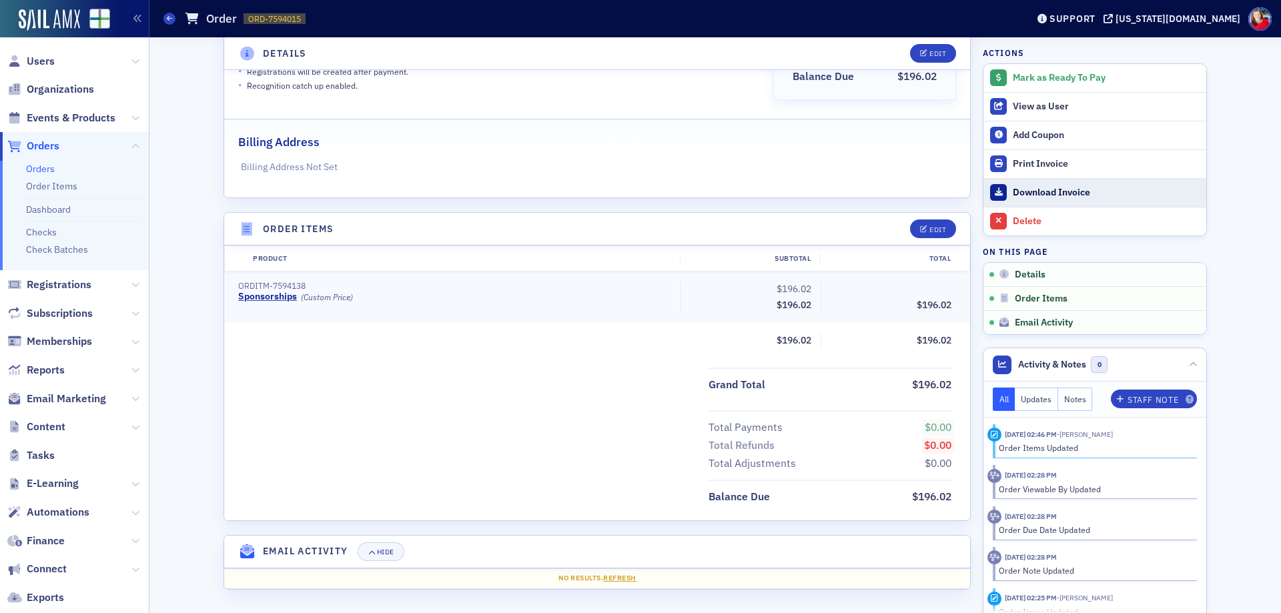
click at [1054, 189] on div "Download Invoice" at bounding box center [1105, 193] width 187 height 12
click at [751, 218] on header "Order Items Edit" at bounding box center [597, 229] width 746 height 33
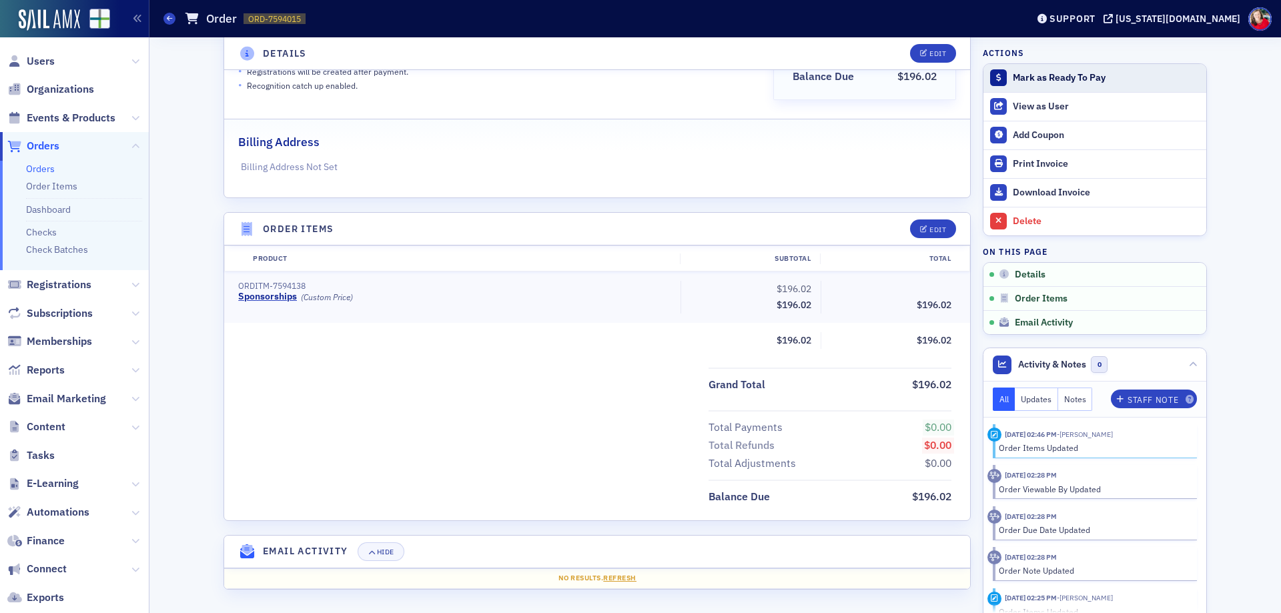
click at [1046, 78] on div "Mark as Ready To Pay" at bounding box center [1105, 78] width 187 height 12
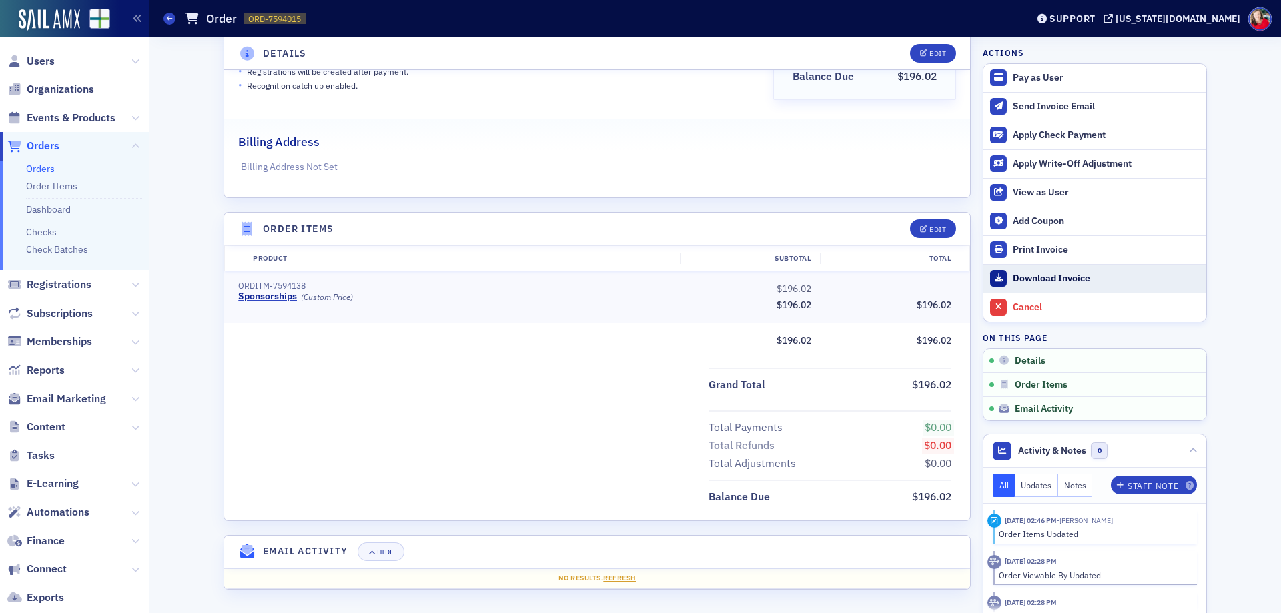
click at [1039, 277] on div "Download Invoice" at bounding box center [1105, 279] width 187 height 12
click at [185, 357] on div "Details Edit Unpaid Customer & Invoicee Dalton Clary Date Created 8/18/2025 2:4…" at bounding box center [715, 205] width 1112 height 816
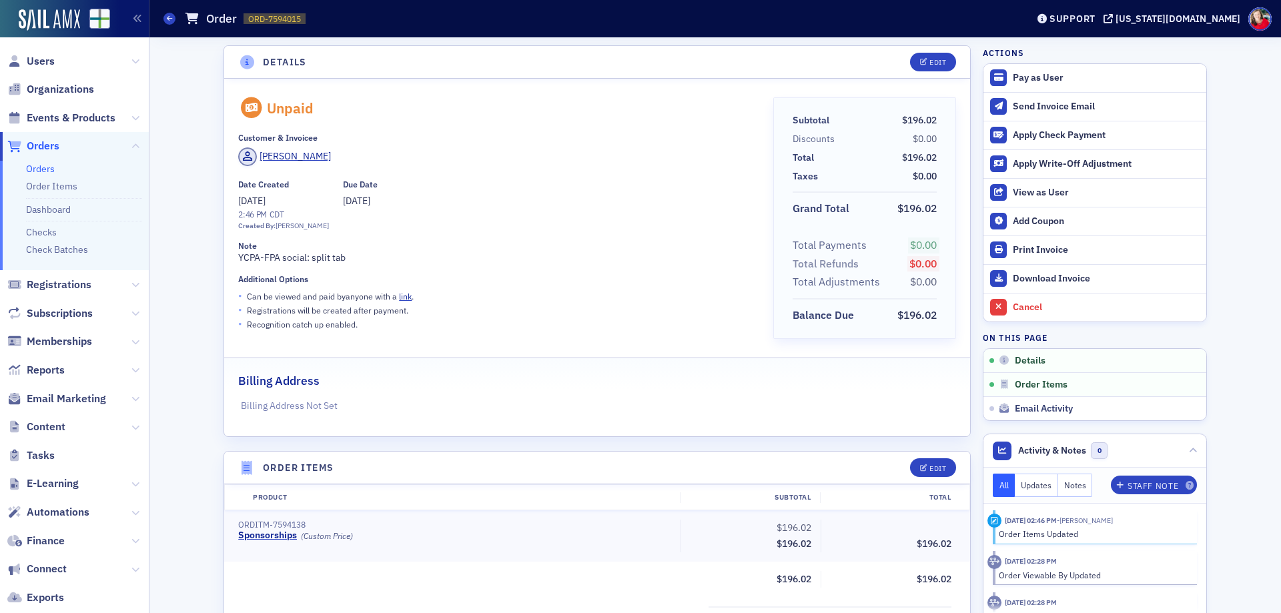
scroll to position [0, 0]
click at [1042, 106] on div "Send Invoice Email" at bounding box center [1105, 107] width 187 height 12
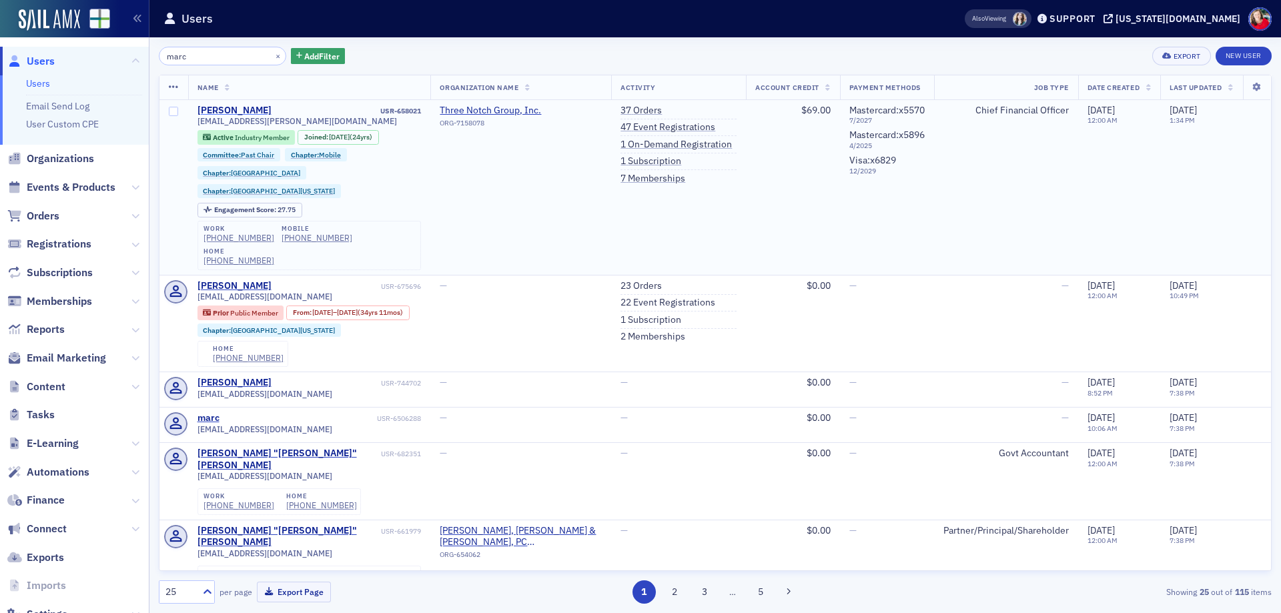
type input "marc"
click at [235, 108] on div "[PERSON_NAME]" at bounding box center [234, 111] width 74 height 12
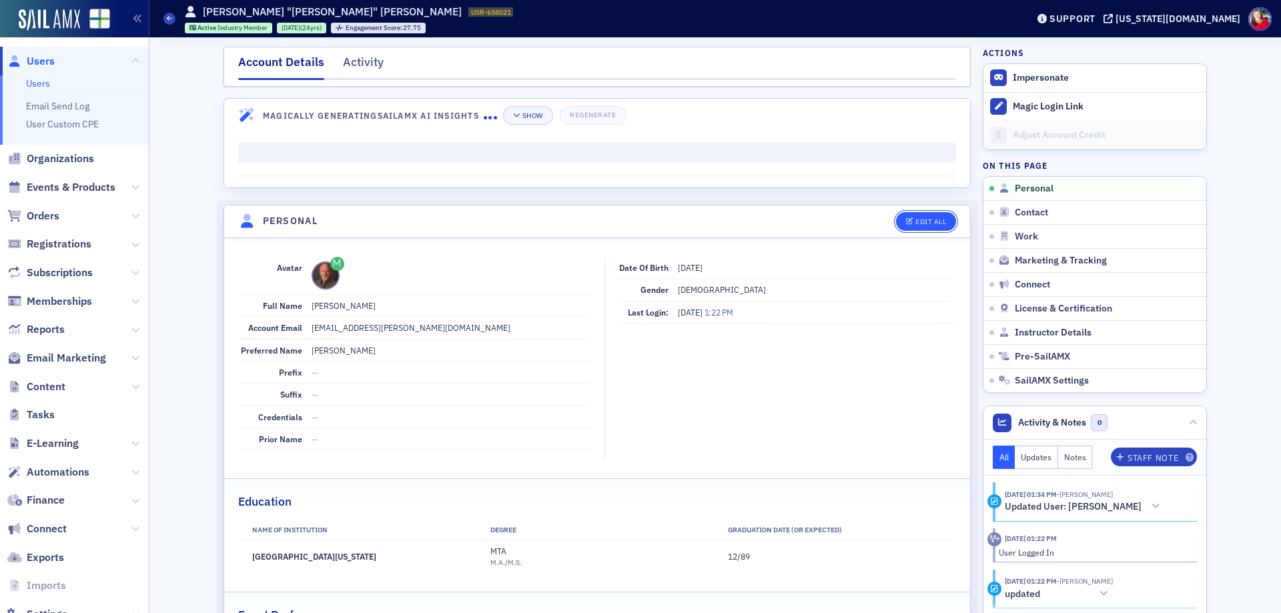
click at [923, 223] on div "Edit All" at bounding box center [930, 221] width 31 height 7
select select "US"
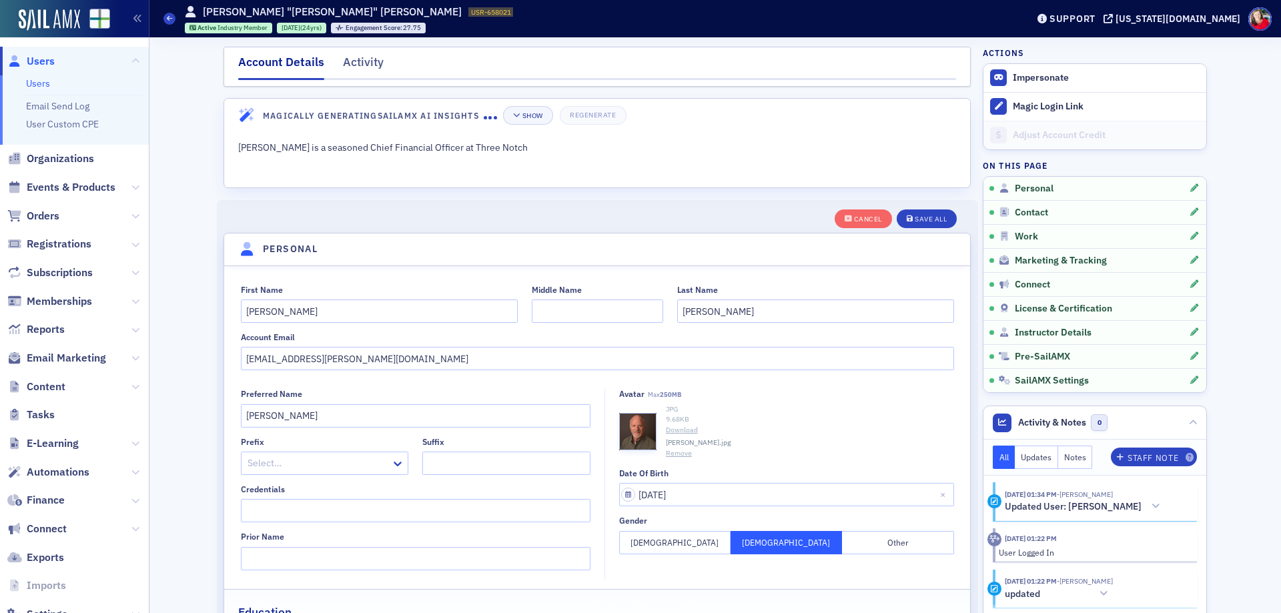
scroll to position [155, 0]
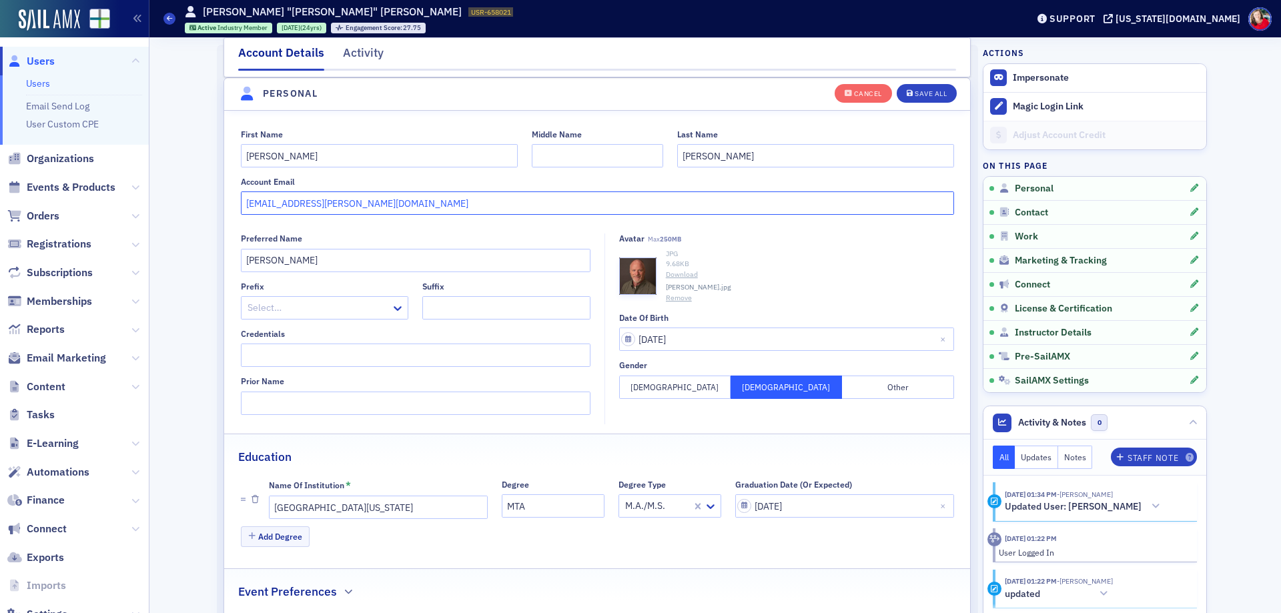
drag, startPoint x: 363, startPoint y: 203, endPoint x: 311, endPoint y: 197, distance: 53.1
click at [311, 197] on input "[EMAIL_ADDRESS][PERSON_NAME][DOMAIN_NAME]" at bounding box center [597, 202] width 713 height 23
click at [353, 201] on input "[EMAIL_ADDRESS][PERSON_NAME][DOMAIN_NAME]" at bounding box center [597, 202] width 713 height 23
drag, startPoint x: 355, startPoint y: 205, endPoint x: 309, endPoint y: 204, distance: 46.7
click at [309, 204] on input "[EMAIL_ADDRESS][PERSON_NAME][DOMAIN_NAME]" at bounding box center [597, 202] width 713 height 23
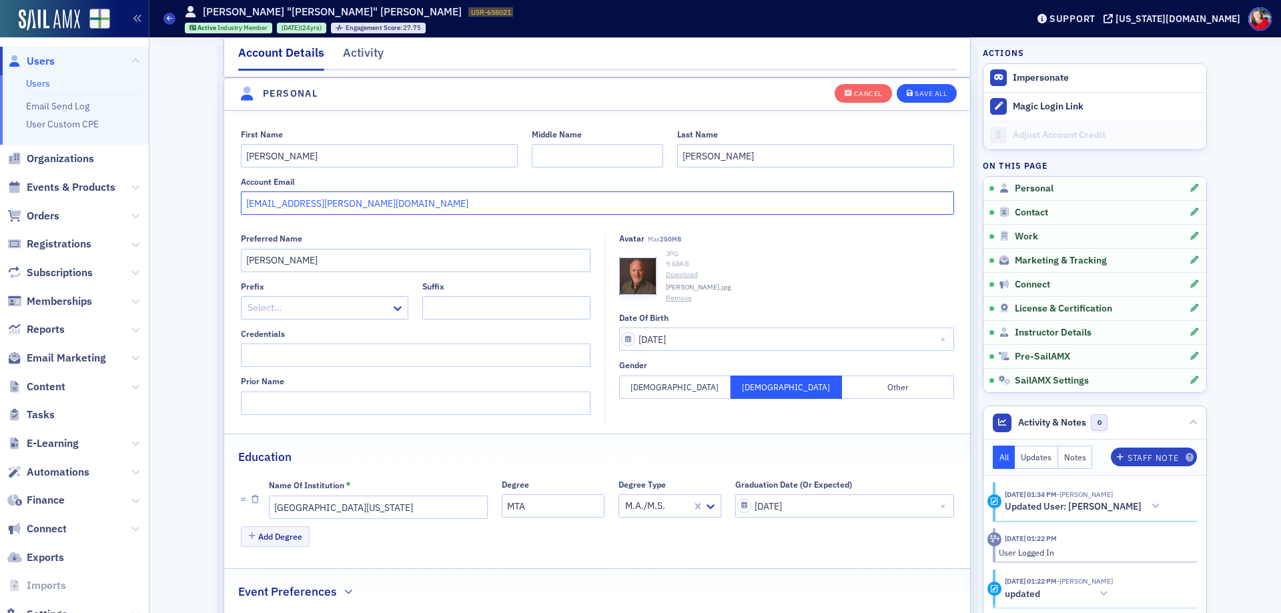
type input "[EMAIL_ADDRESS][PERSON_NAME][DOMAIN_NAME]"
click at [915, 97] on div "Save All" at bounding box center [930, 93] width 32 height 7
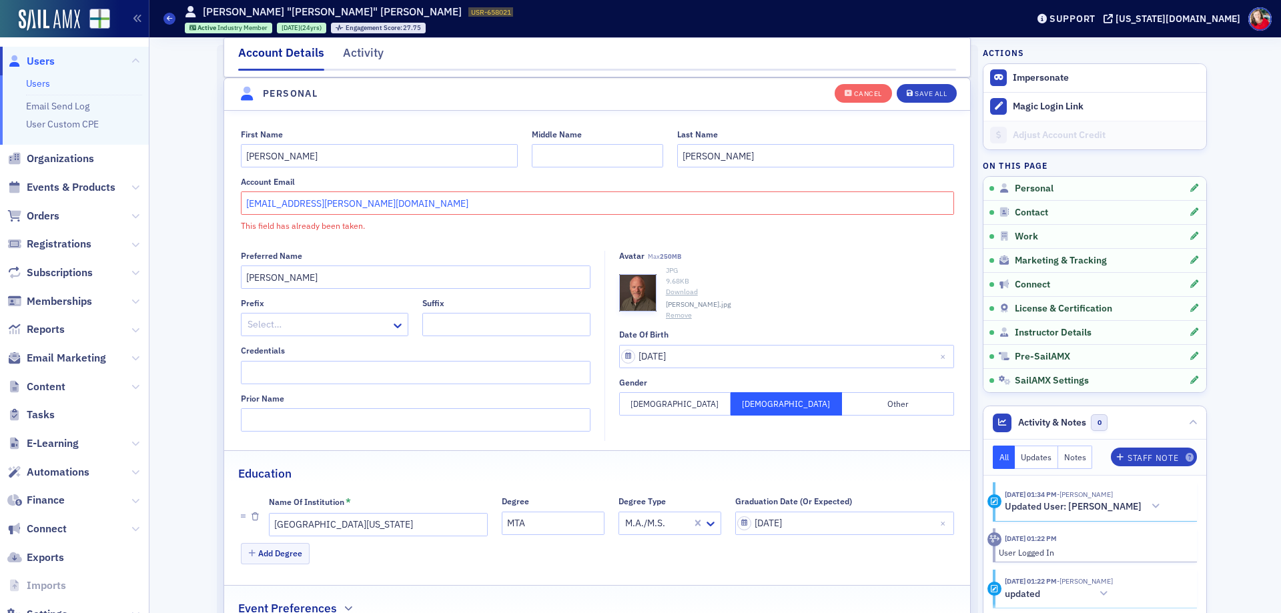
click at [385, 204] on input "[EMAIL_ADDRESS][PERSON_NAME][DOMAIN_NAME]" at bounding box center [597, 202] width 713 height 23
click at [854, 95] on div "Cancel" at bounding box center [868, 93] width 28 height 7
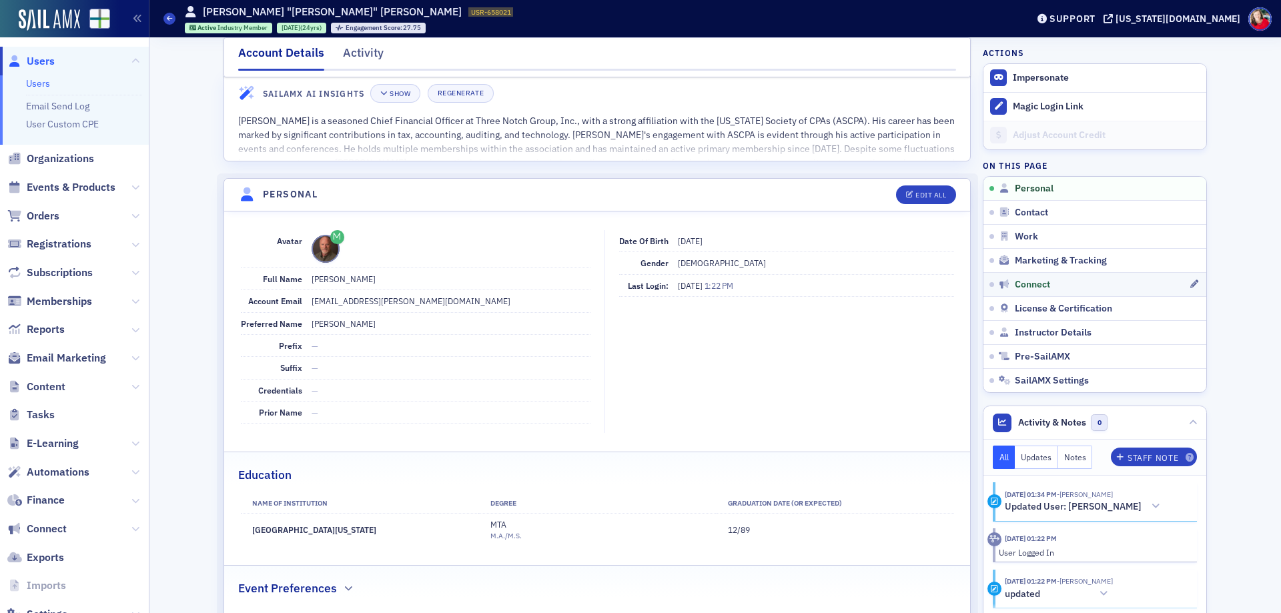
scroll to position [22, 0]
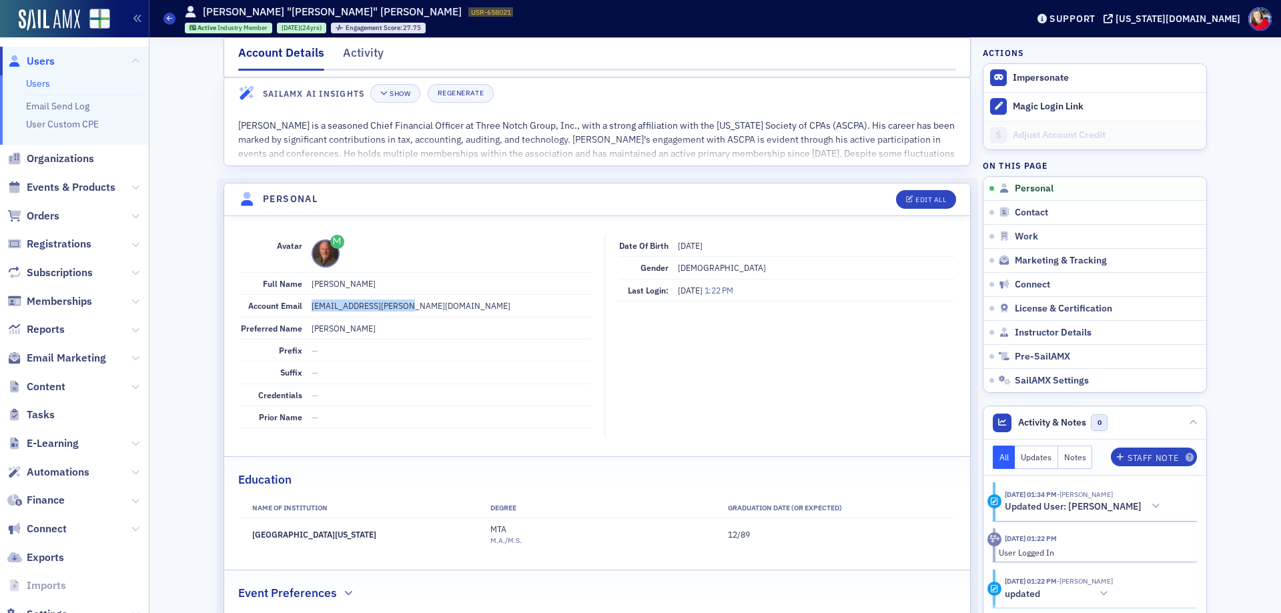
drag, startPoint x: 409, startPoint y: 303, endPoint x: 306, endPoint y: 315, distance: 103.5
click at [311, 315] on dd "[EMAIL_ADDRESS][PERSON_NAME][DOMAIN_NAME]" at bounding box center [450, 305] width 279 height 21
copy dd "[EMAIL_ADDRESS][PERSON_NAME][DOMAIN_NAME]"
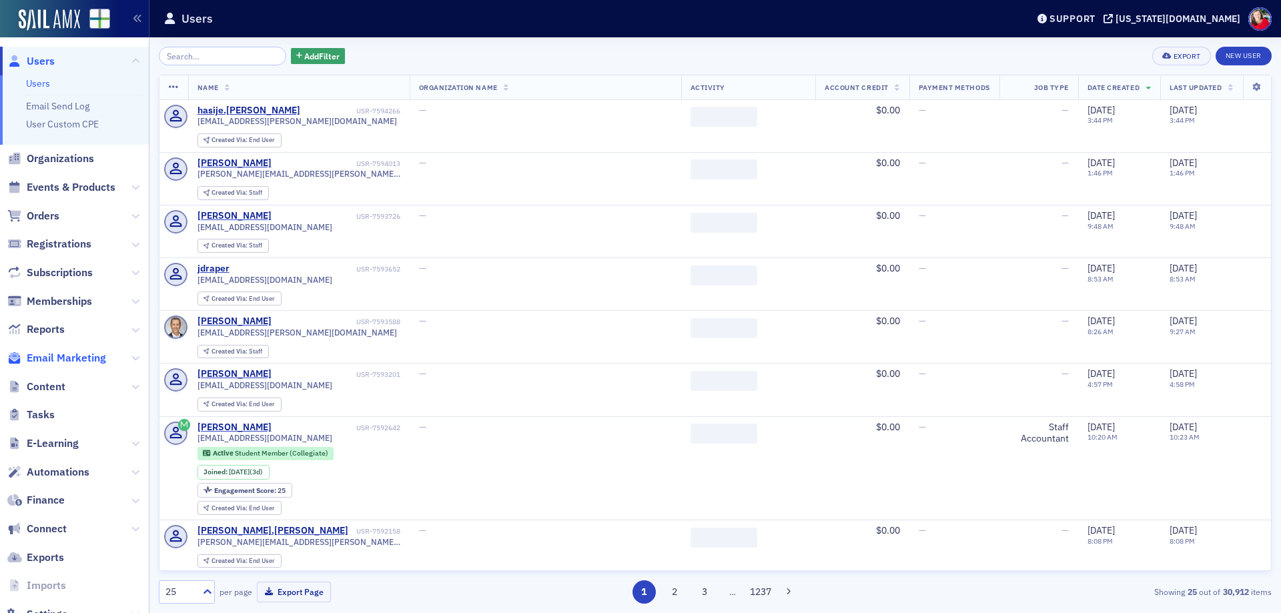
click at [69, 360] on span "Email Marketing" at bounding box center [66, 358] width 79 height 15
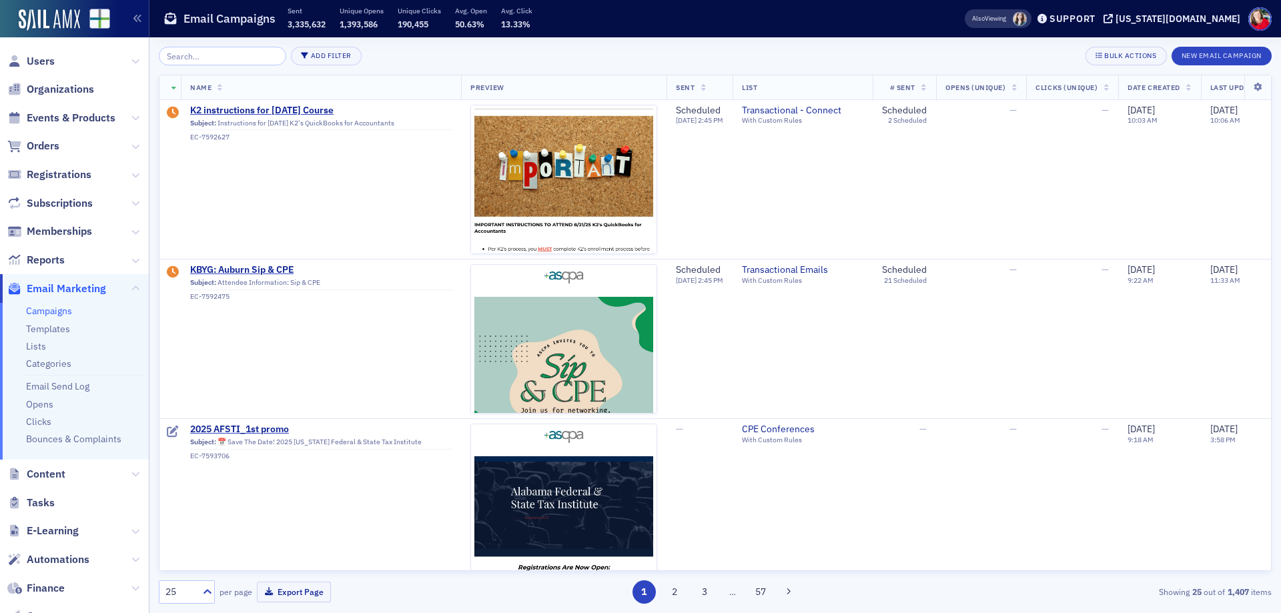
click at [53, 313] on link "Campaigns" at bounding box center [49, 311] width 46 height 12
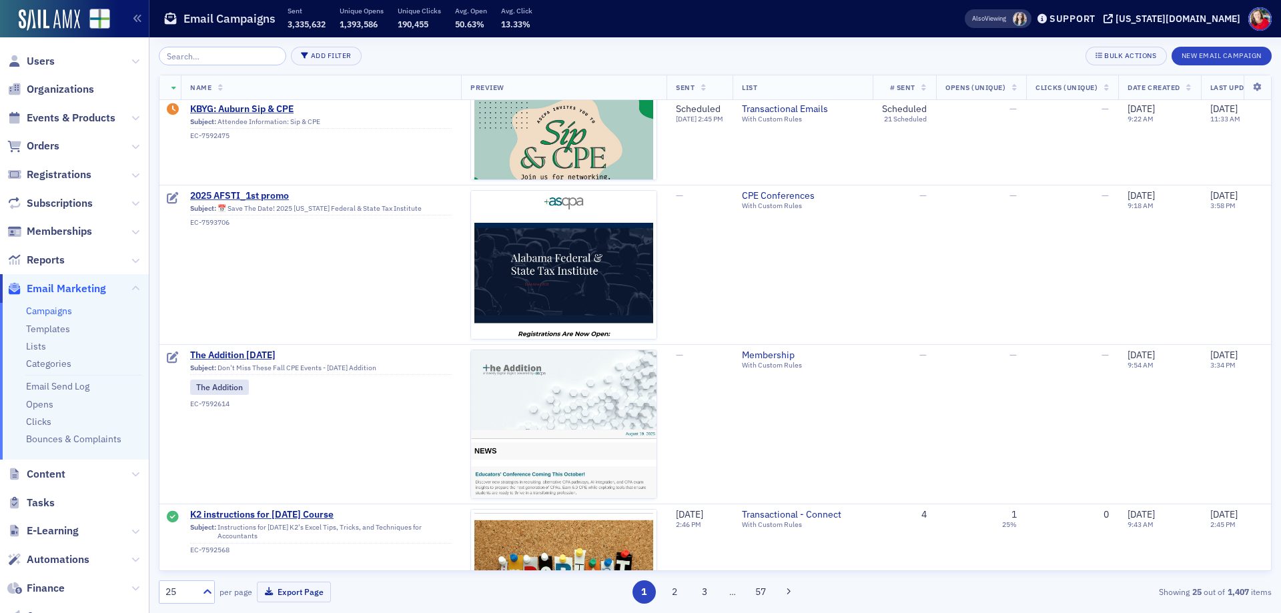
scroll to position [267, 0]
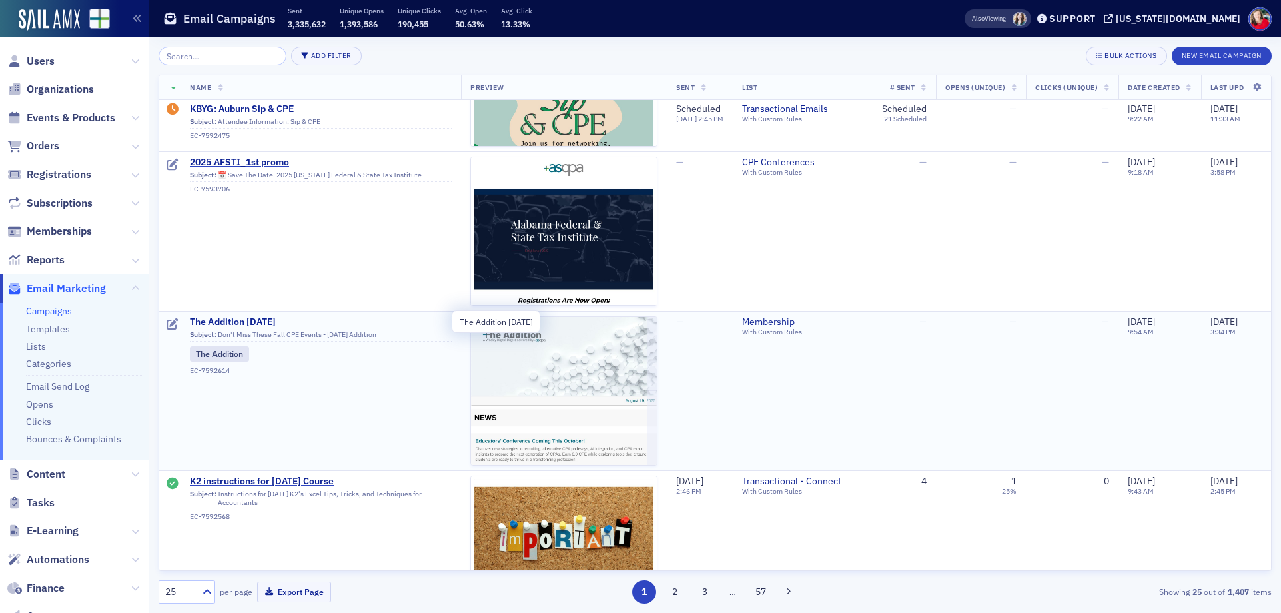
click at [233, 324] on span "The Addition 8.19.25" at bounding box center [320, 322] width 261 height 12
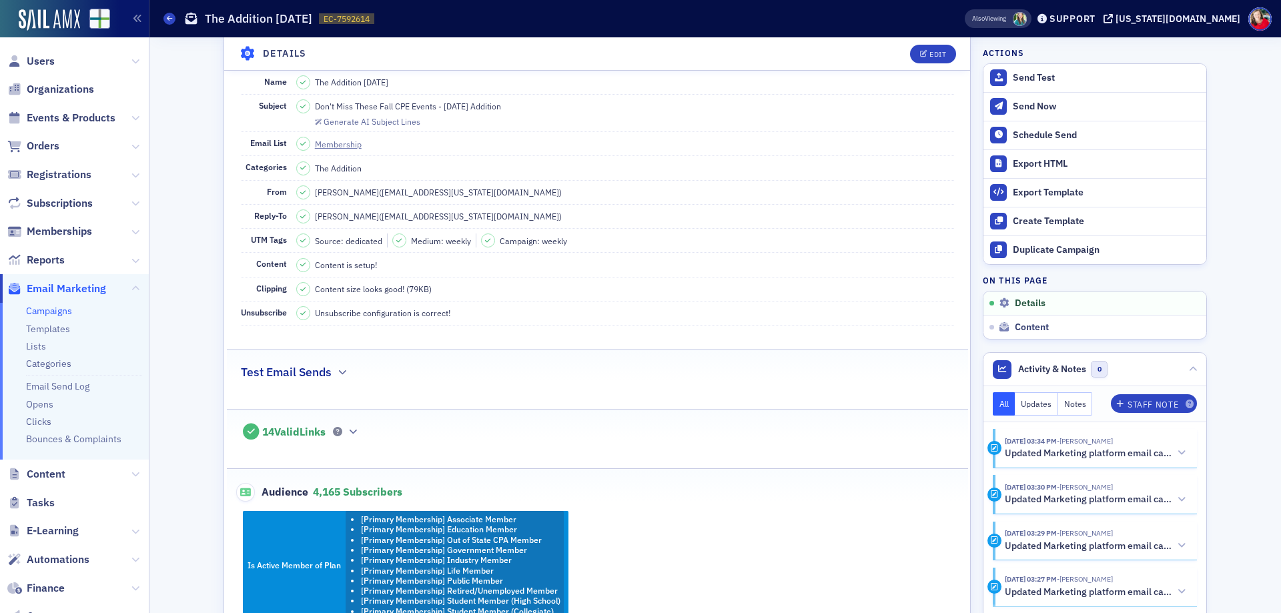
scroll to position [267, 0]
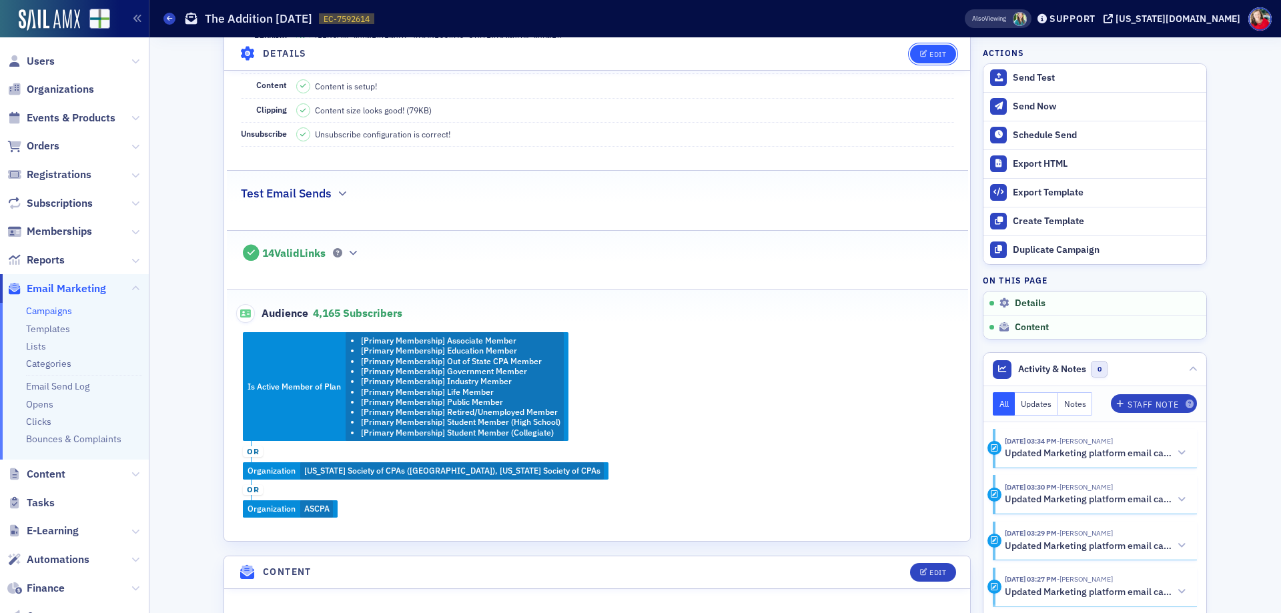
click at [929, 55] on div "Edit" at bounding box center [937, 53] width 17 height 7
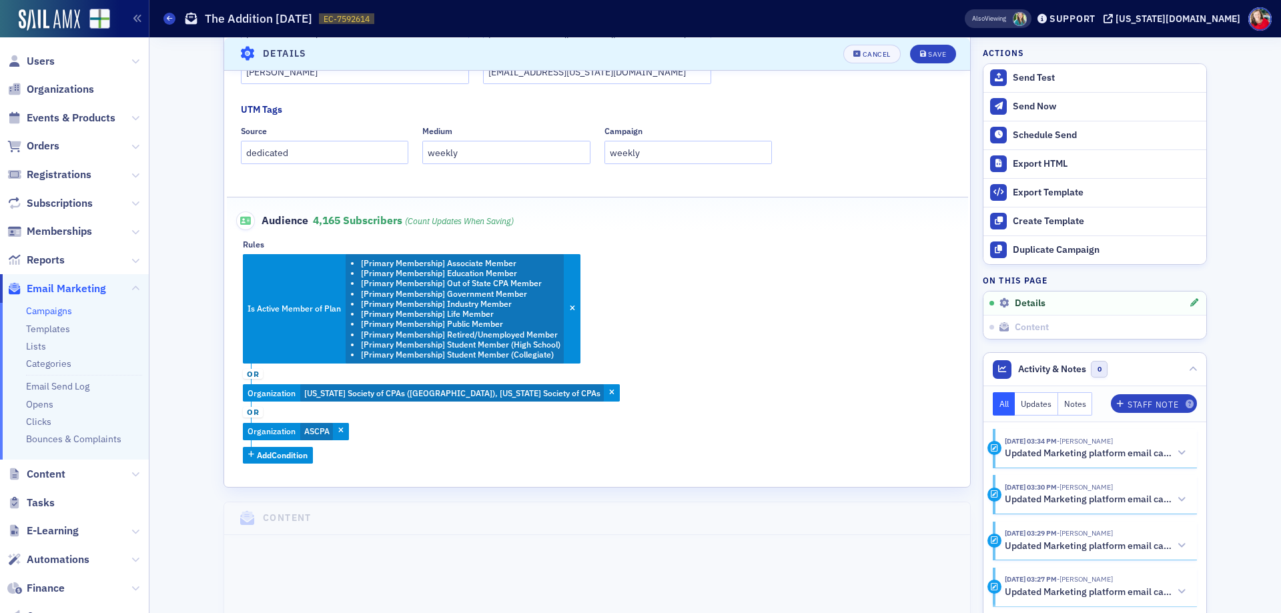
scroll to position [396, 0]
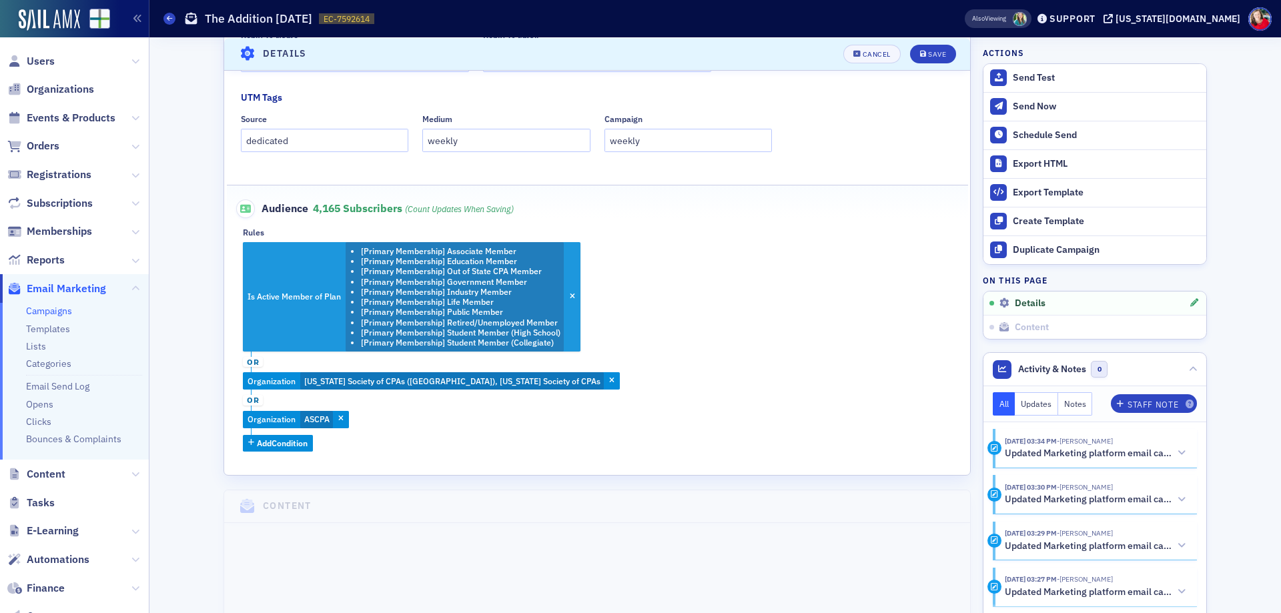
click at [502, 308] on li "[Primary Membership] Public Member" at bounding box center [460, 312] width 199 height 10
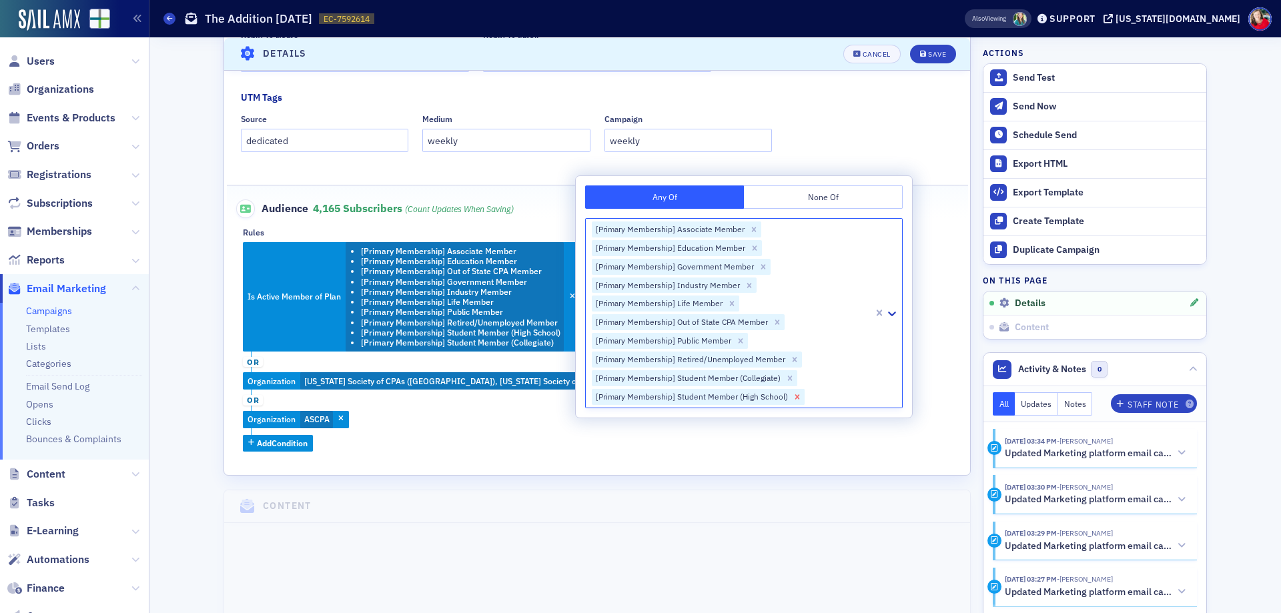
click at [796, 395] on icon "Remove [Primary Membership] Student Member (High School)" at bounding box center [797, 396] width 5 height 5
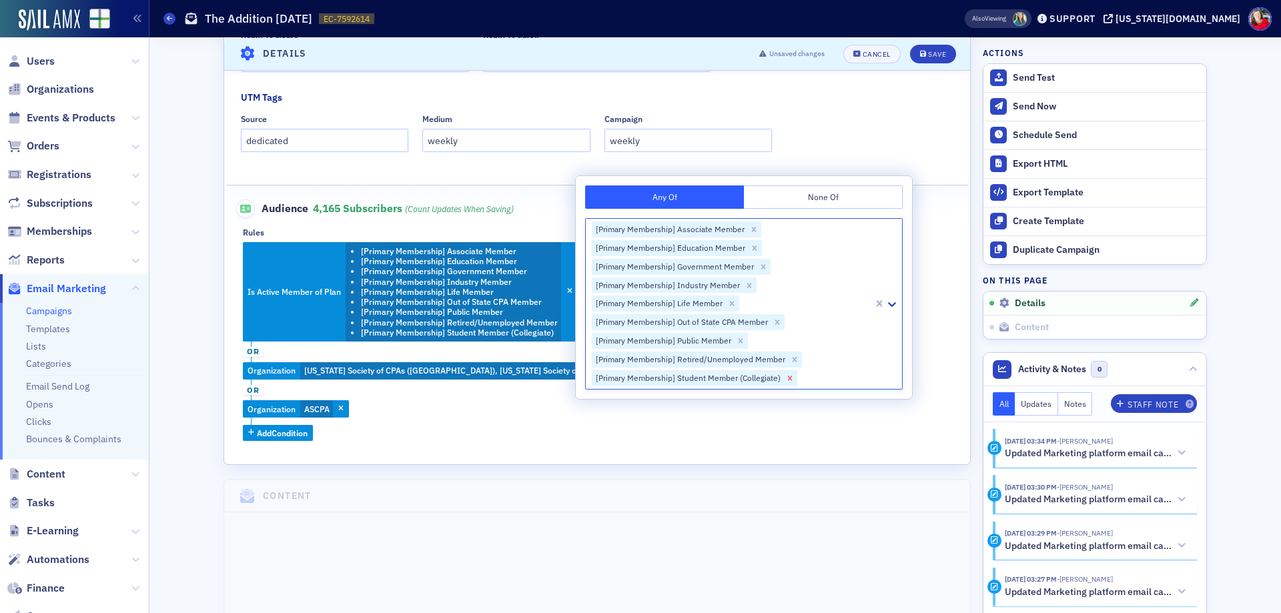
click at [788, 376] on icon "Remove [Primary Membership] Student Member (Collegiate)" at bounding box center [790, 377] width 5 height 5
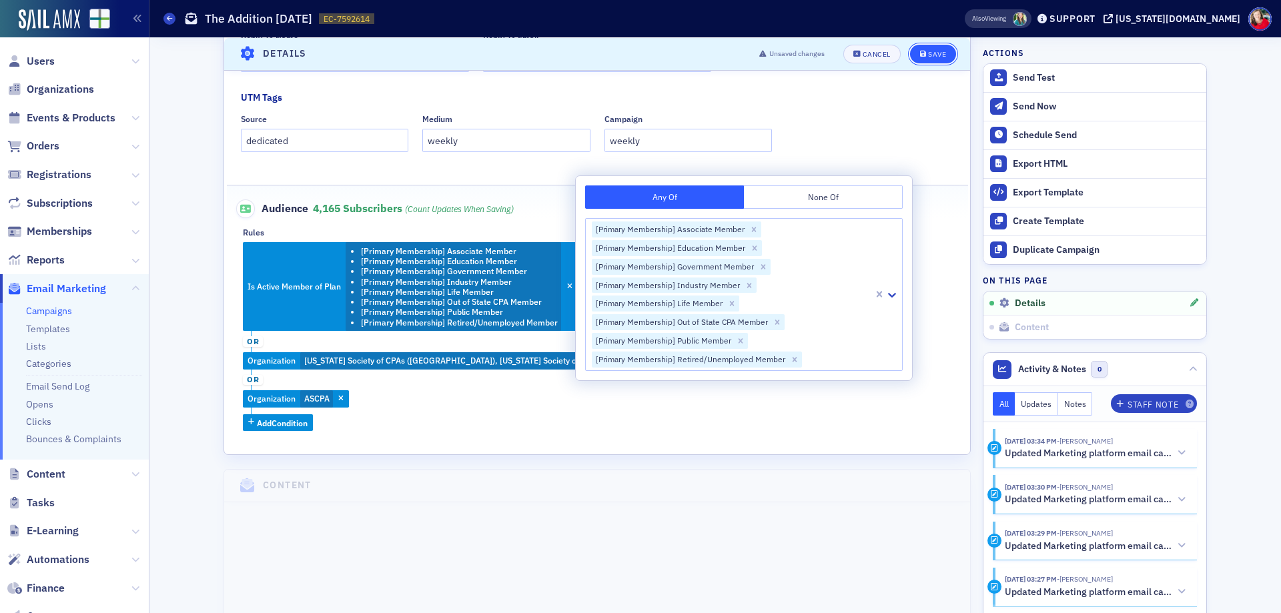
click at [936, 52] on div "Save" at bounding box center [937, 53] width 18 height 7
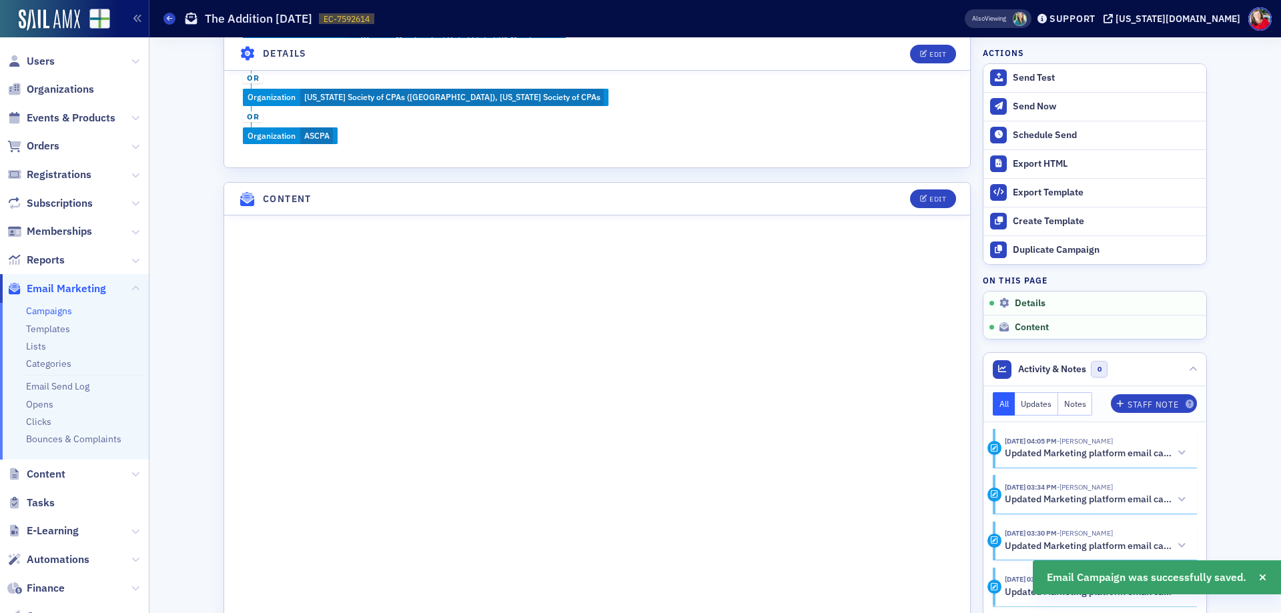
scroll to position [663, 0]
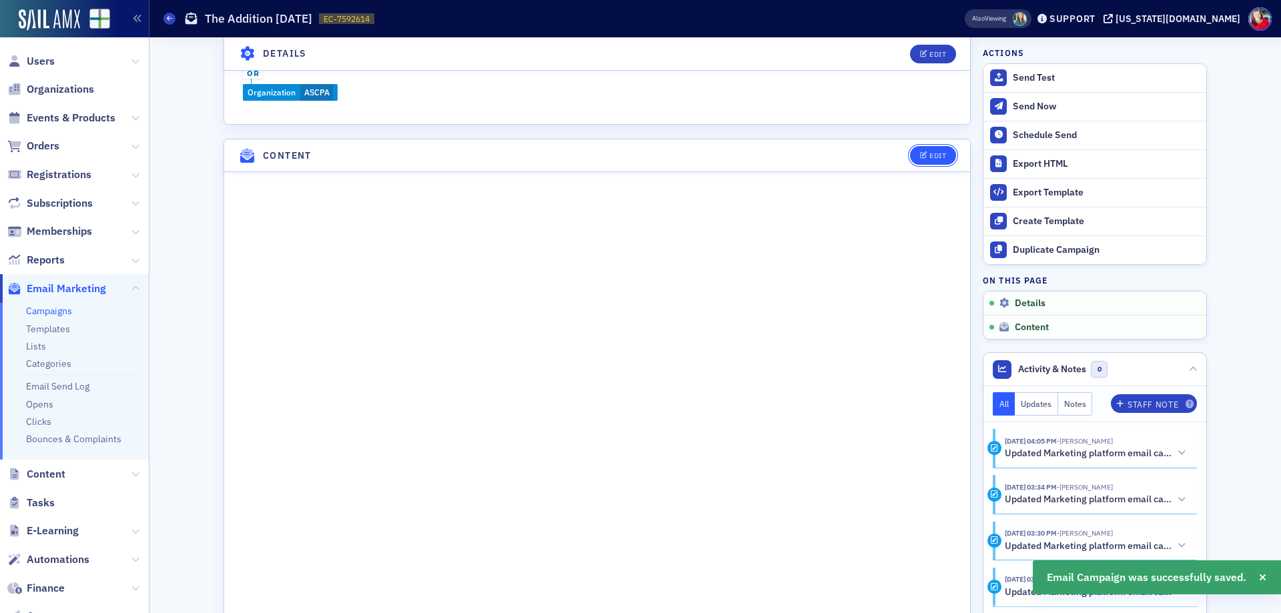
click at [923, 157] on span "Edit" at bounding box center [933, 155] width 26 height 7
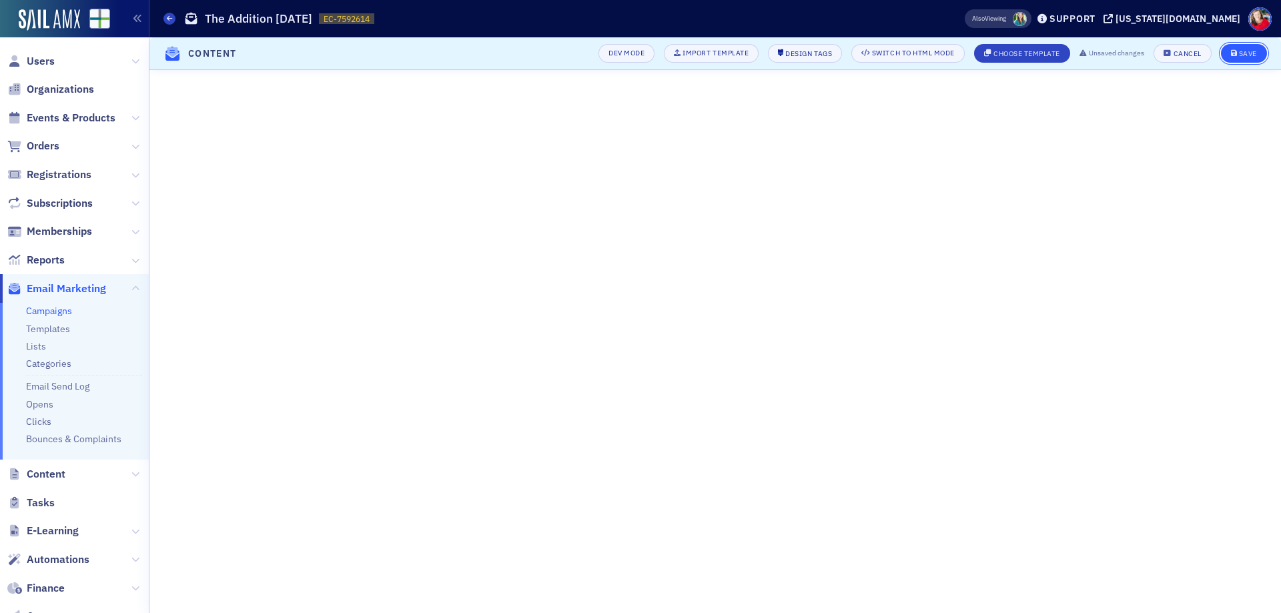
click at [1229, 53] on button "Save" at bounding box center [1243, 53] width 46 height 19
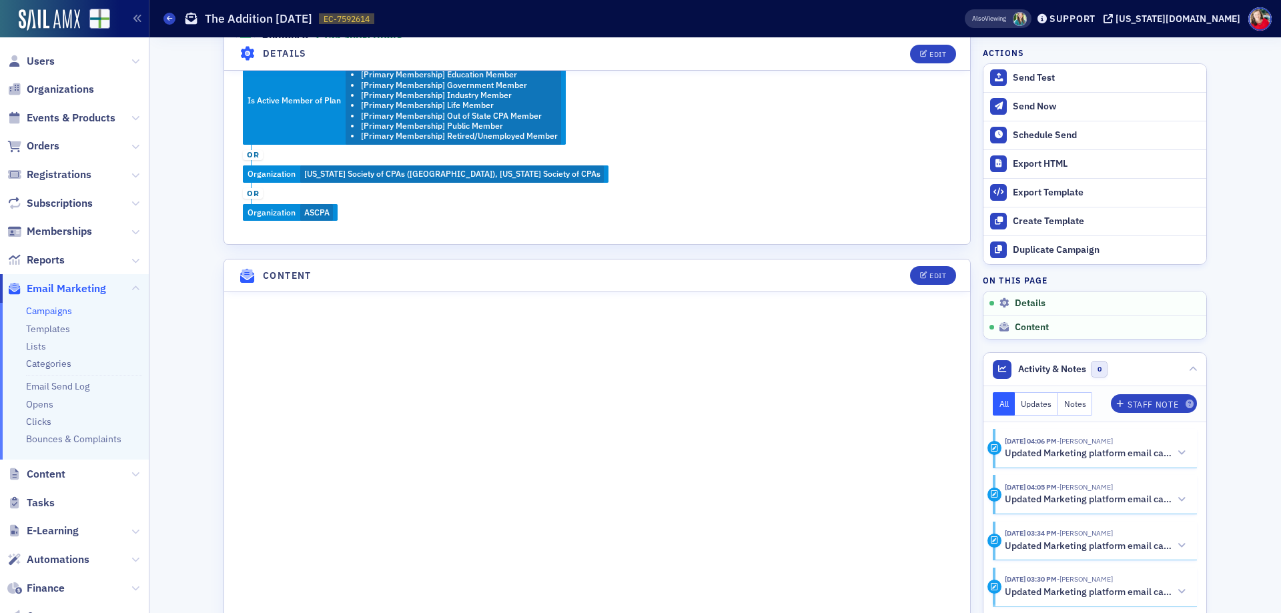
scroll to position [780, 0]
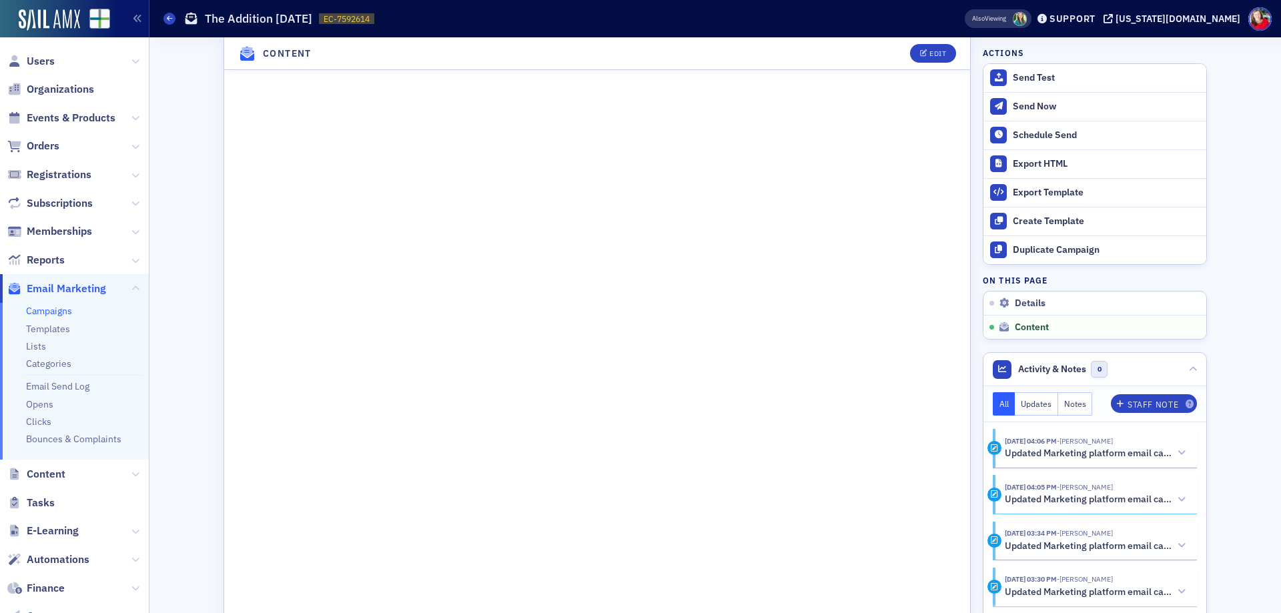
drag, startPoint x: 171, startPoint y: 17, endPoint x: 162, endPoint y: 39, distance: 24.3
click at [171, 17] on icon at bounding box center [169, 18] width 5 height 6
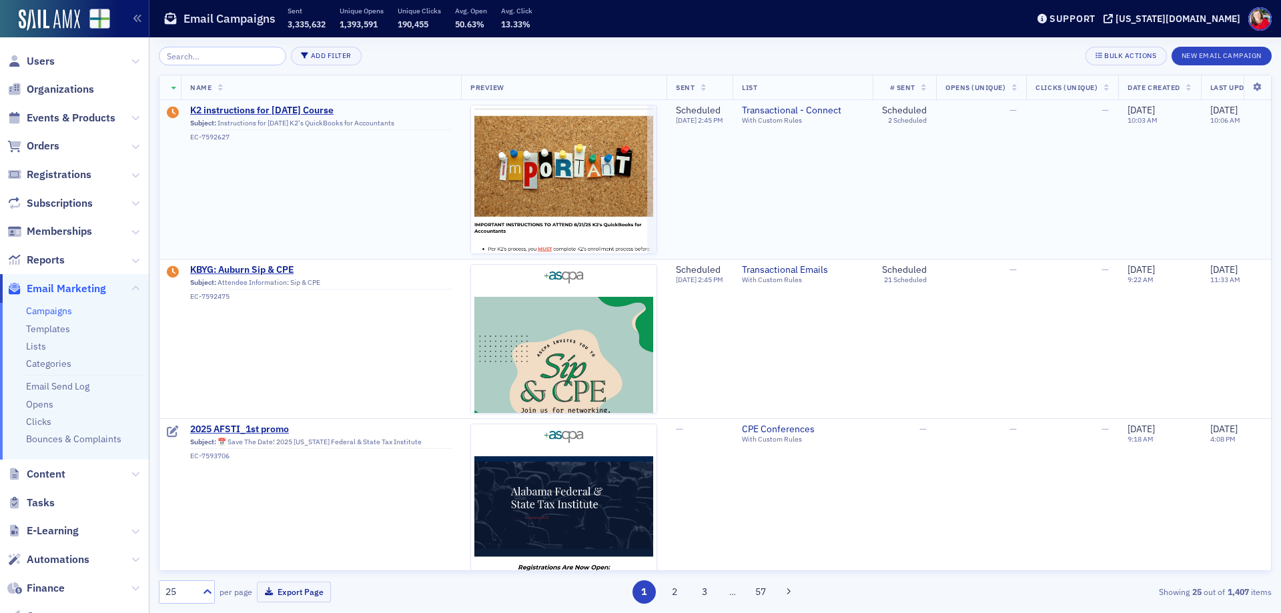
scroll to position [267, 0]
